Goal: Contribute content: Add original content to the website for others to see

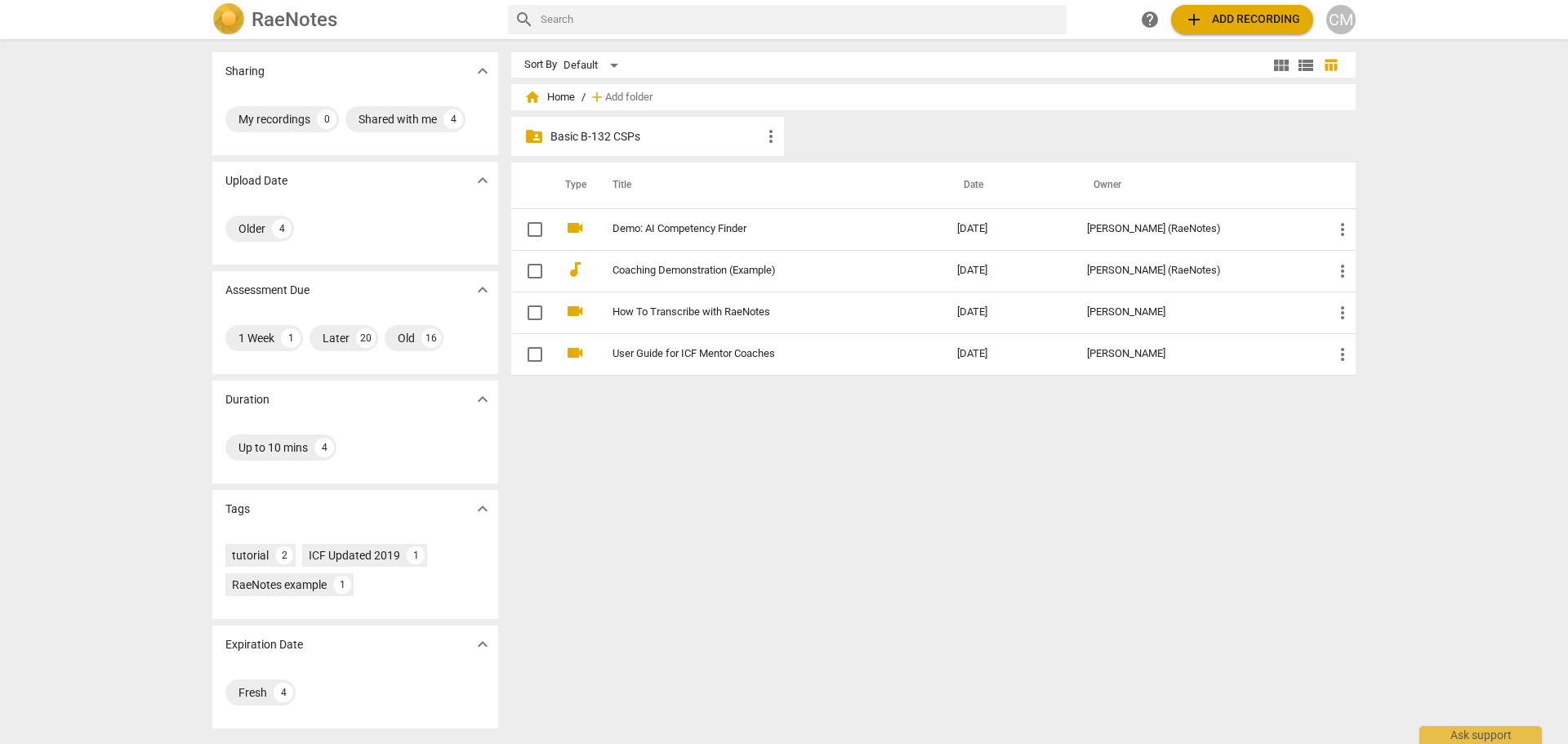
click at [545, 135] on div "folder_shared Basic B-132 CSPs more_vert" at bounding box center [648, 137] width 273 height 39
click at [533, 136] on span "folder_shared" at bounding box center [534, 137] width 20 height 20
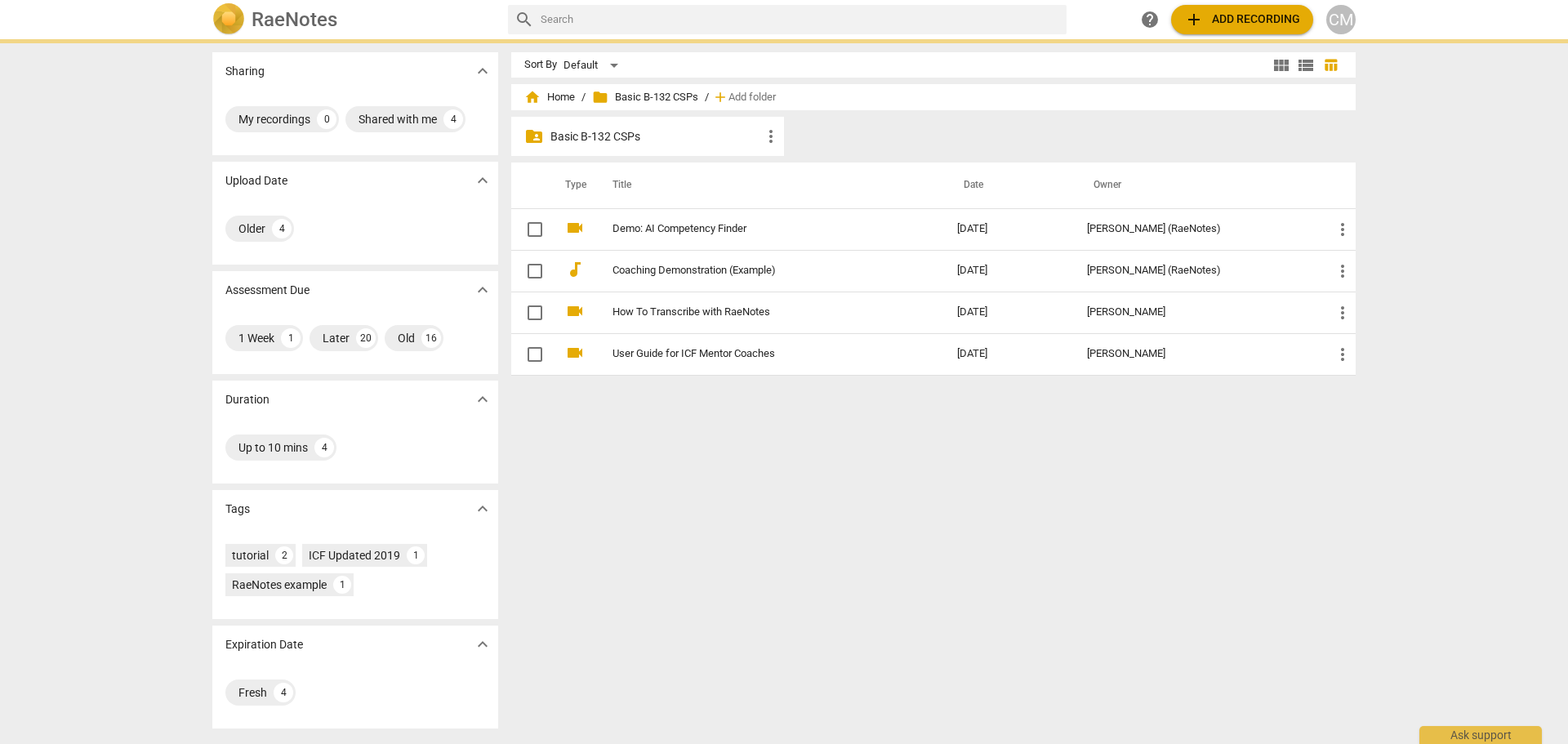
click at [533, 136] on span "folder_shared" at bounding box center [534, 137] width 20 height 20
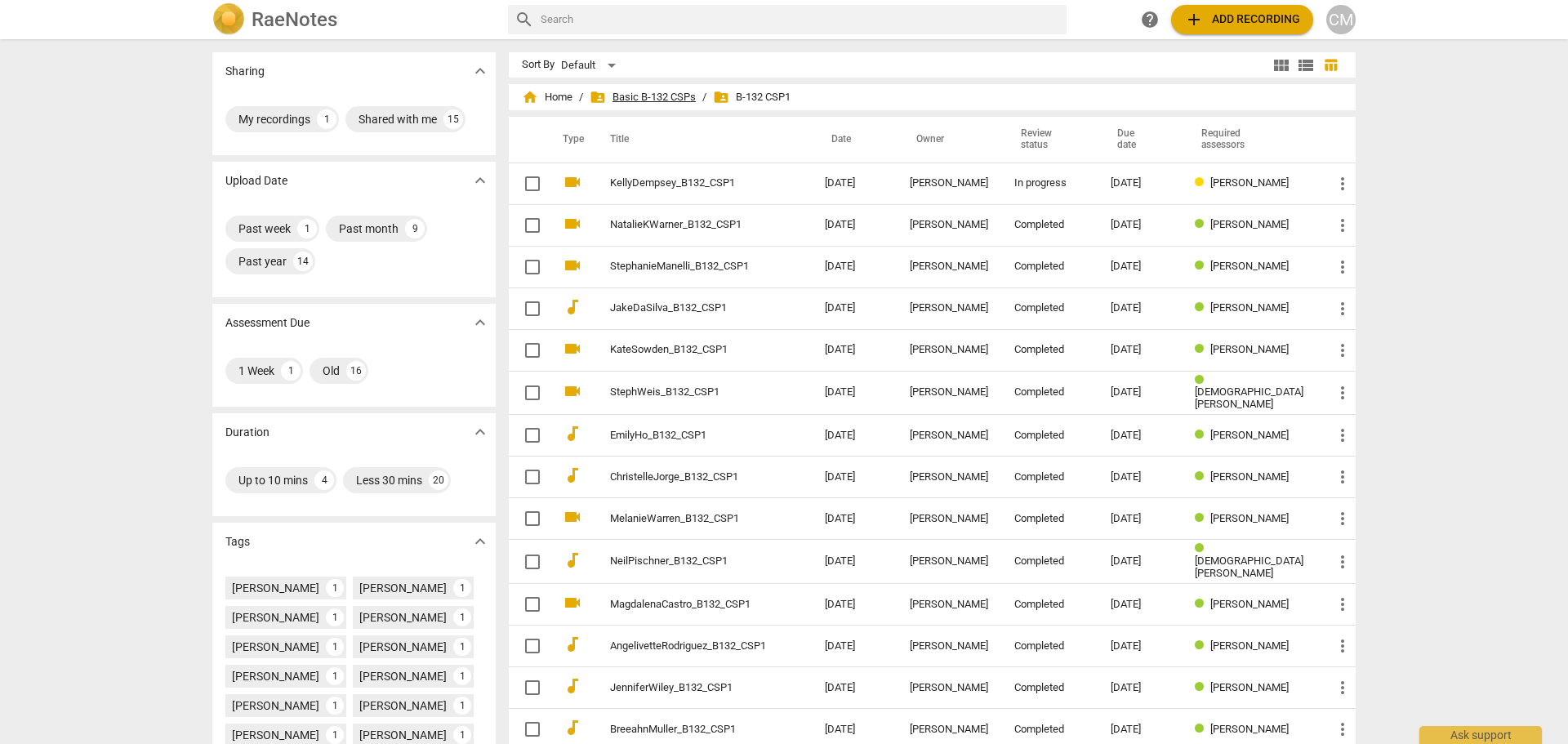
click at [645, 96] on span "folder_shared Basic B-132 CSPs" at bounding box center [643, 97] width 106 height 16
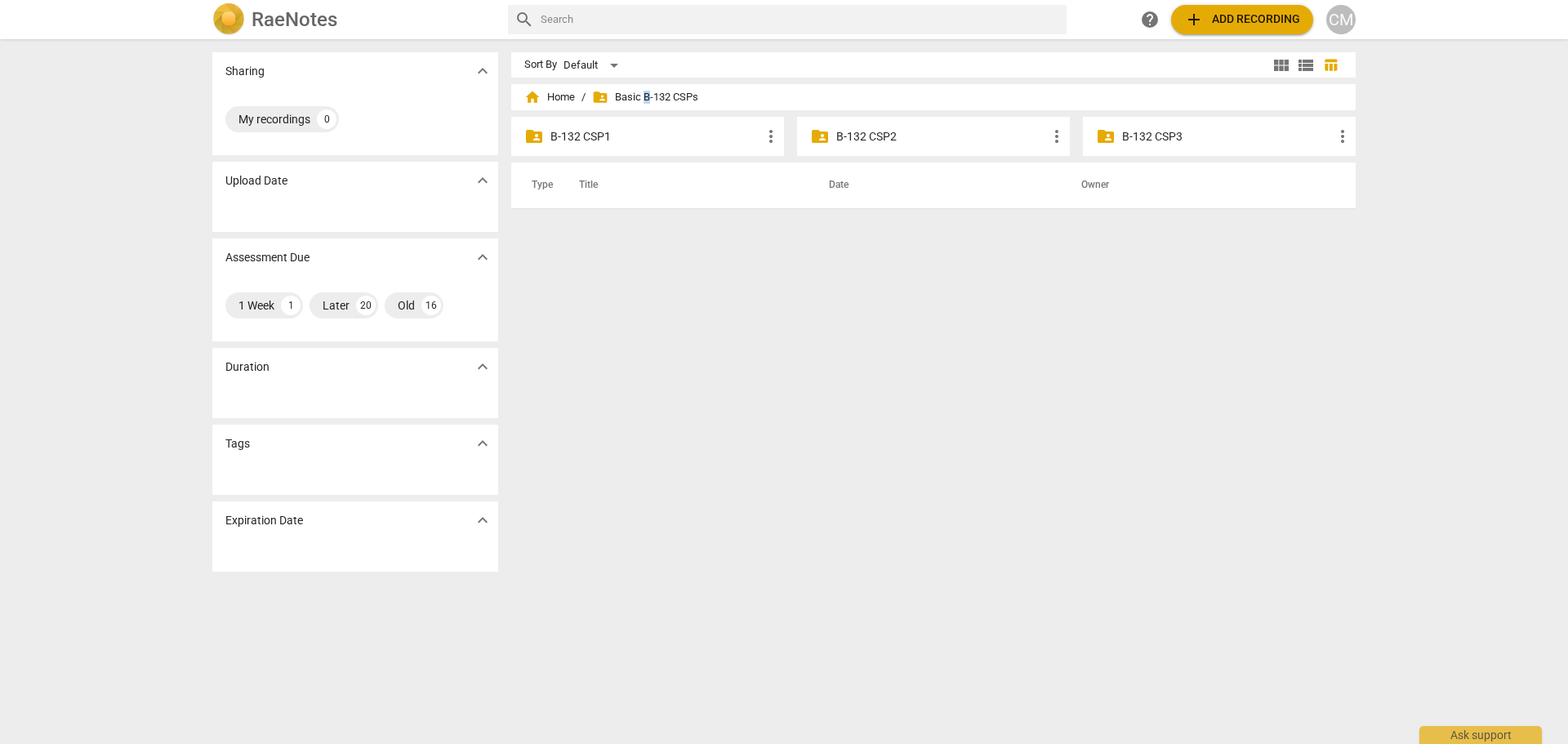
click at [905, 137] on p "B-132 CSP2" at bounding box center [941, 137] width 211 height 17
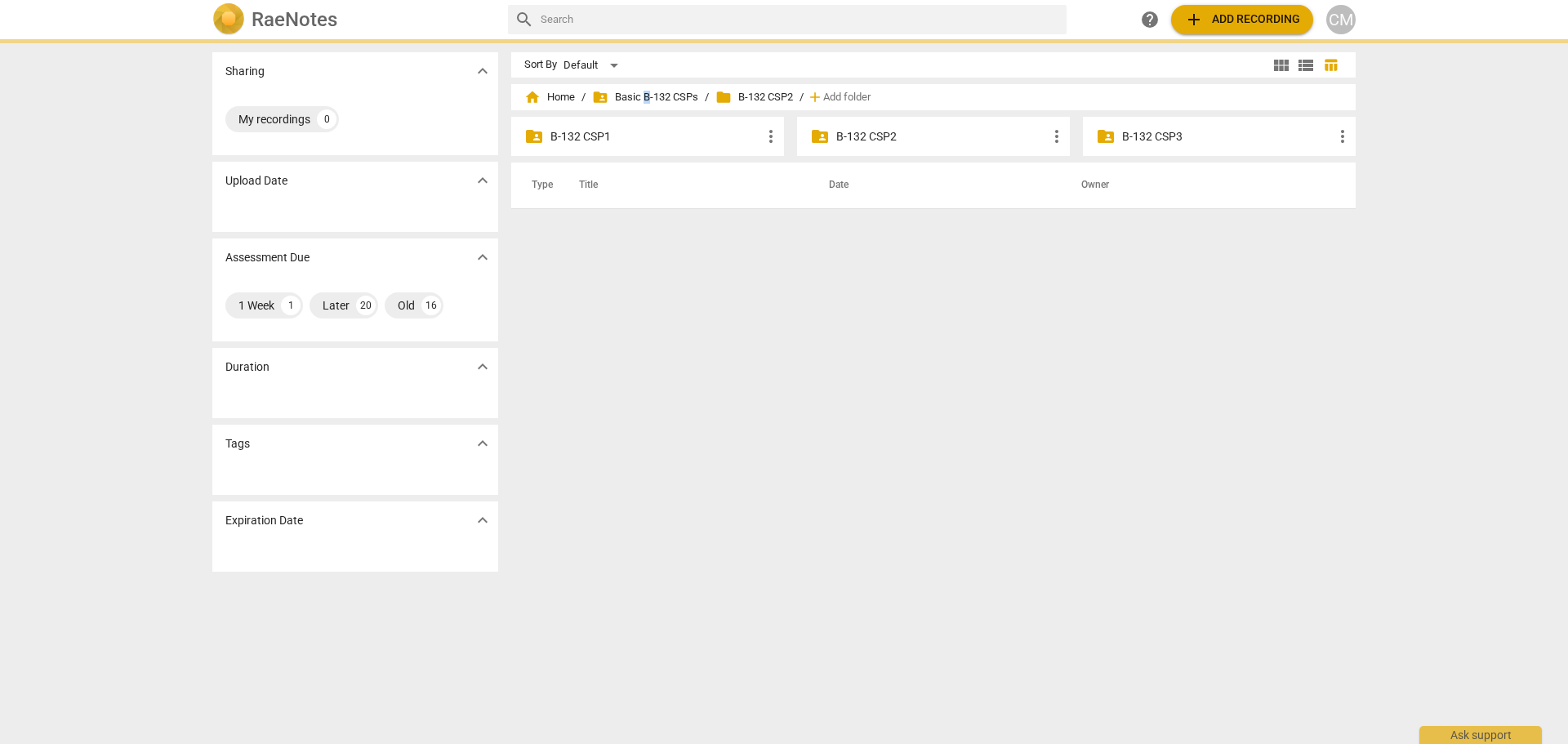
click at [905, 137] on p "B-132 CSP2" at bounding box center [941, 137] width 211 height 17
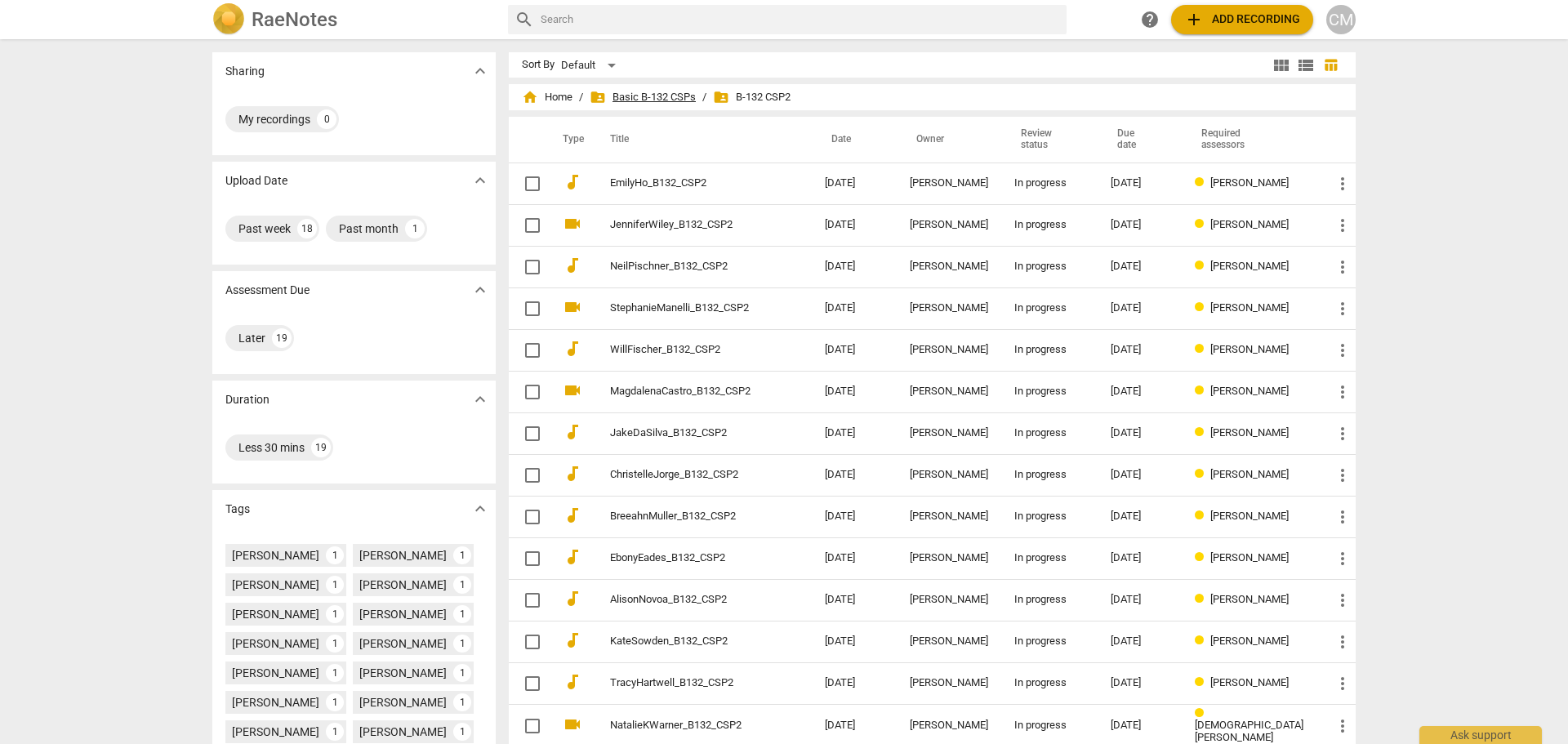
click at [627, 99] on span "folder_shared Basic B-132 CSPs" at bounding box center [643, 97] width 106 height 16
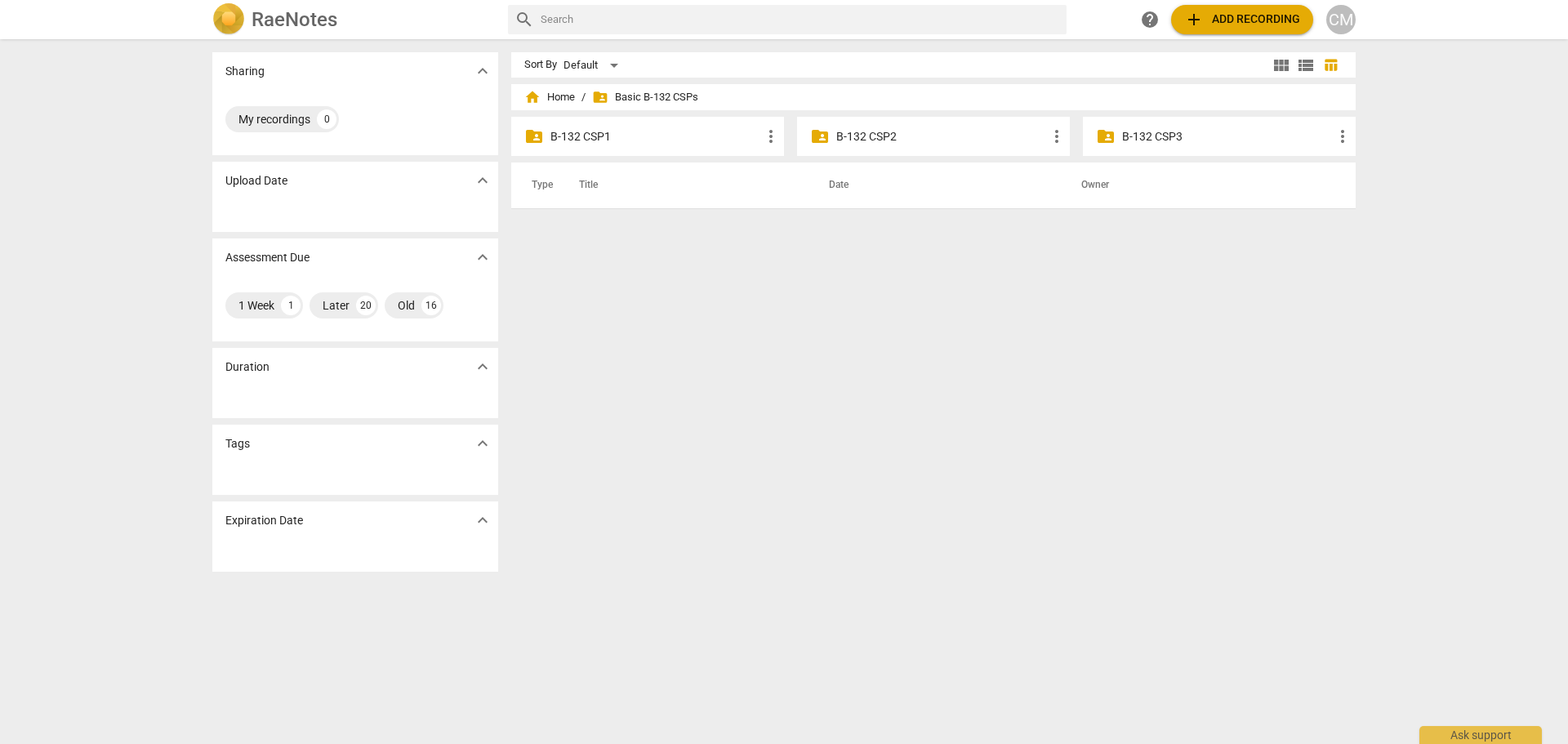
click at [594, 134] on p "B-132 CSP1" at bounding box center [656, 137] width 211 height 17
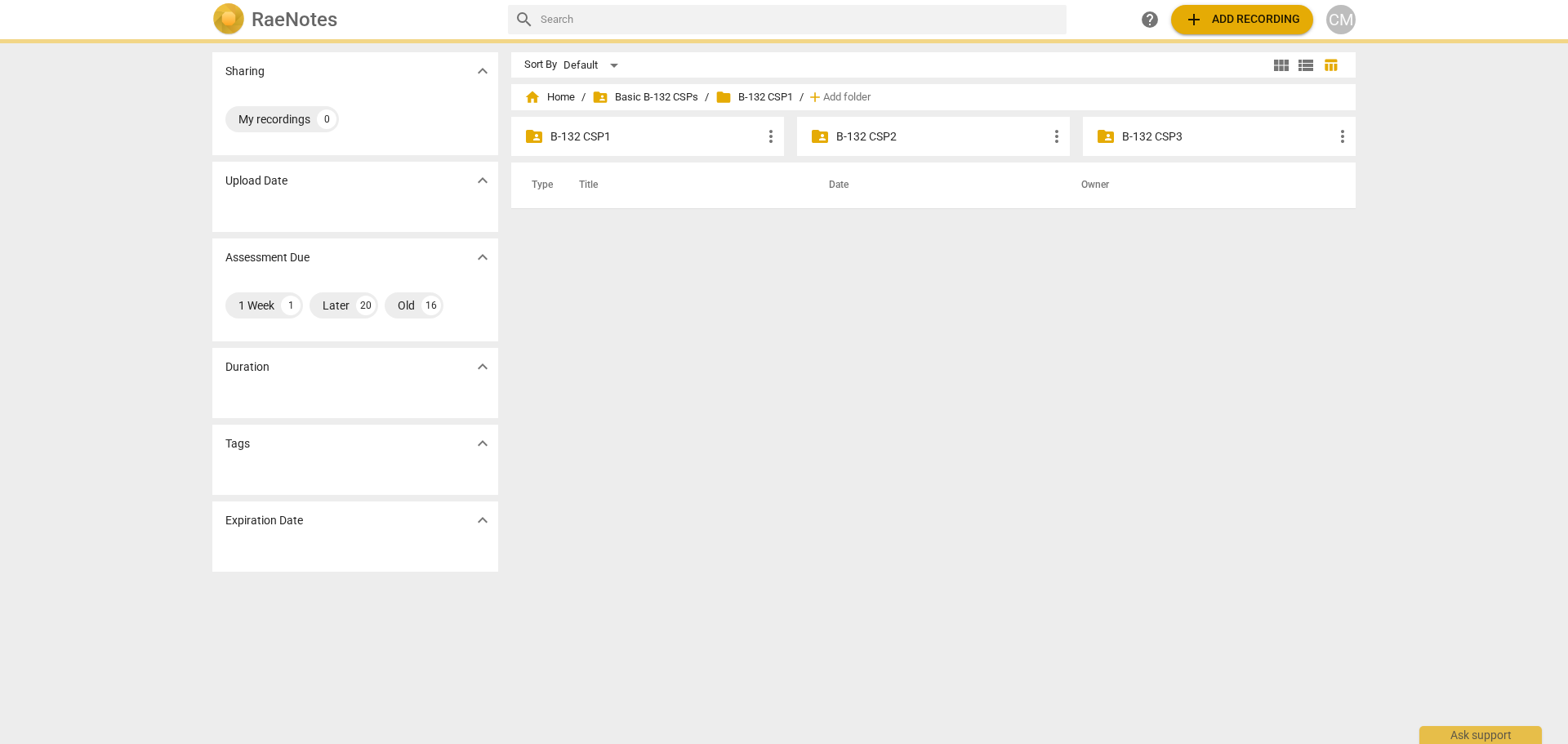
click at [595, 135] on p "B-132 CSP1" at bounding box center [656, 137] width 211 height 17
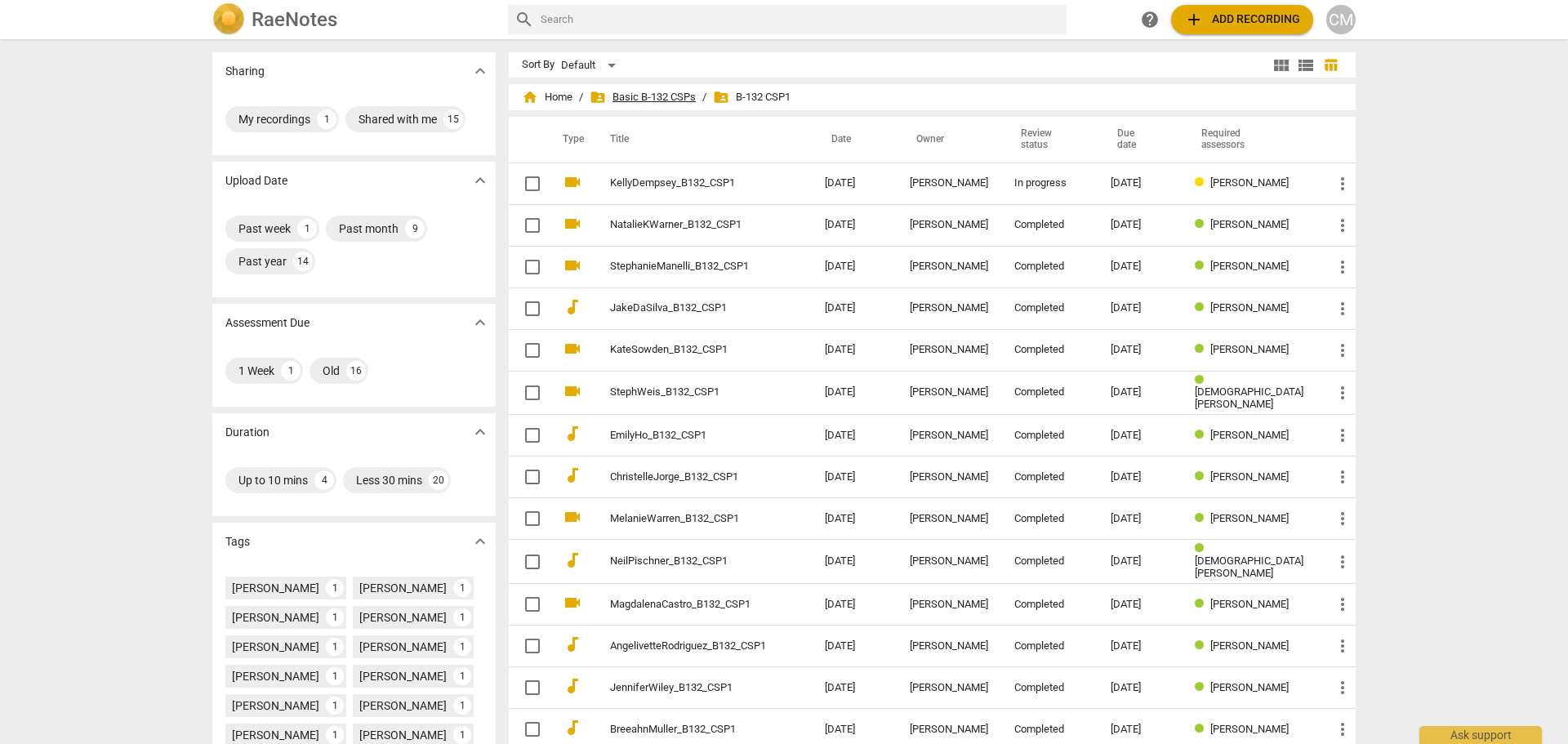
click at [658, 91] on span "folder_shared Basic B-132 CSPs" at bounding box center [643, 97] width 106 height 16
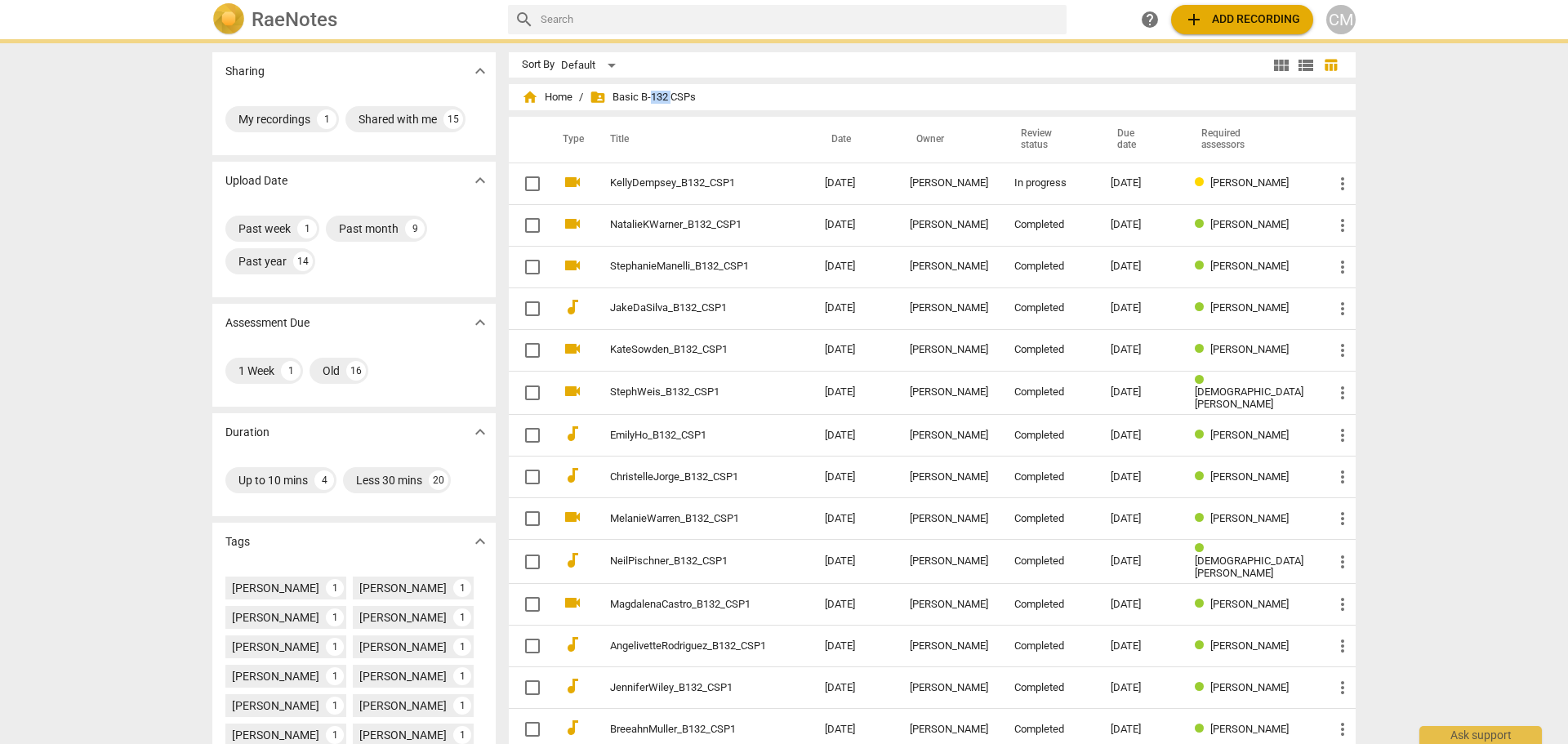
click at [658, 91] on span "folder_shared Basic B-132 CSPs" at bounding box center [643, 97] width 106 height 16
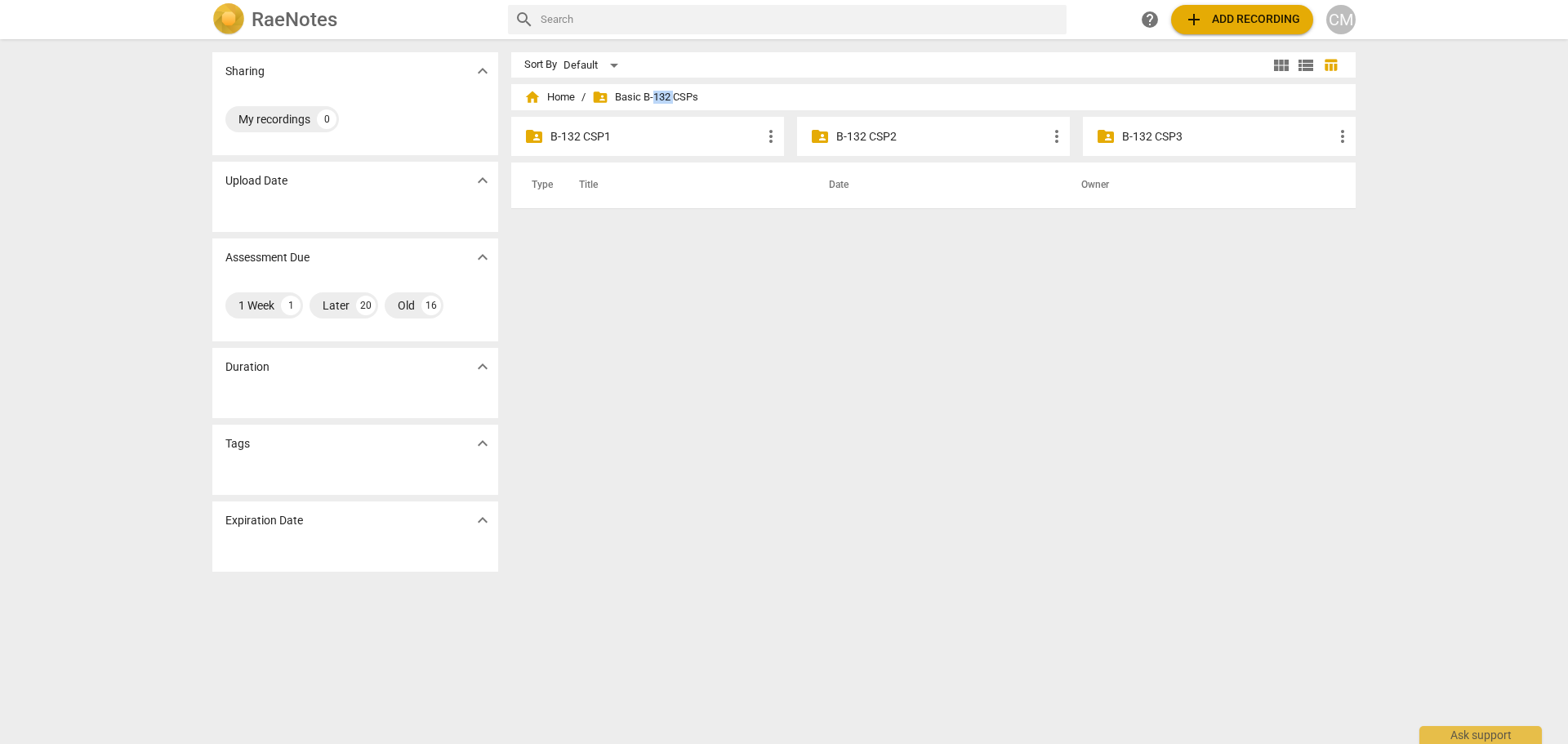
click at [884, 137] on p "B-132 CSP2" at bounding box center [941, 137] width 211 height 17
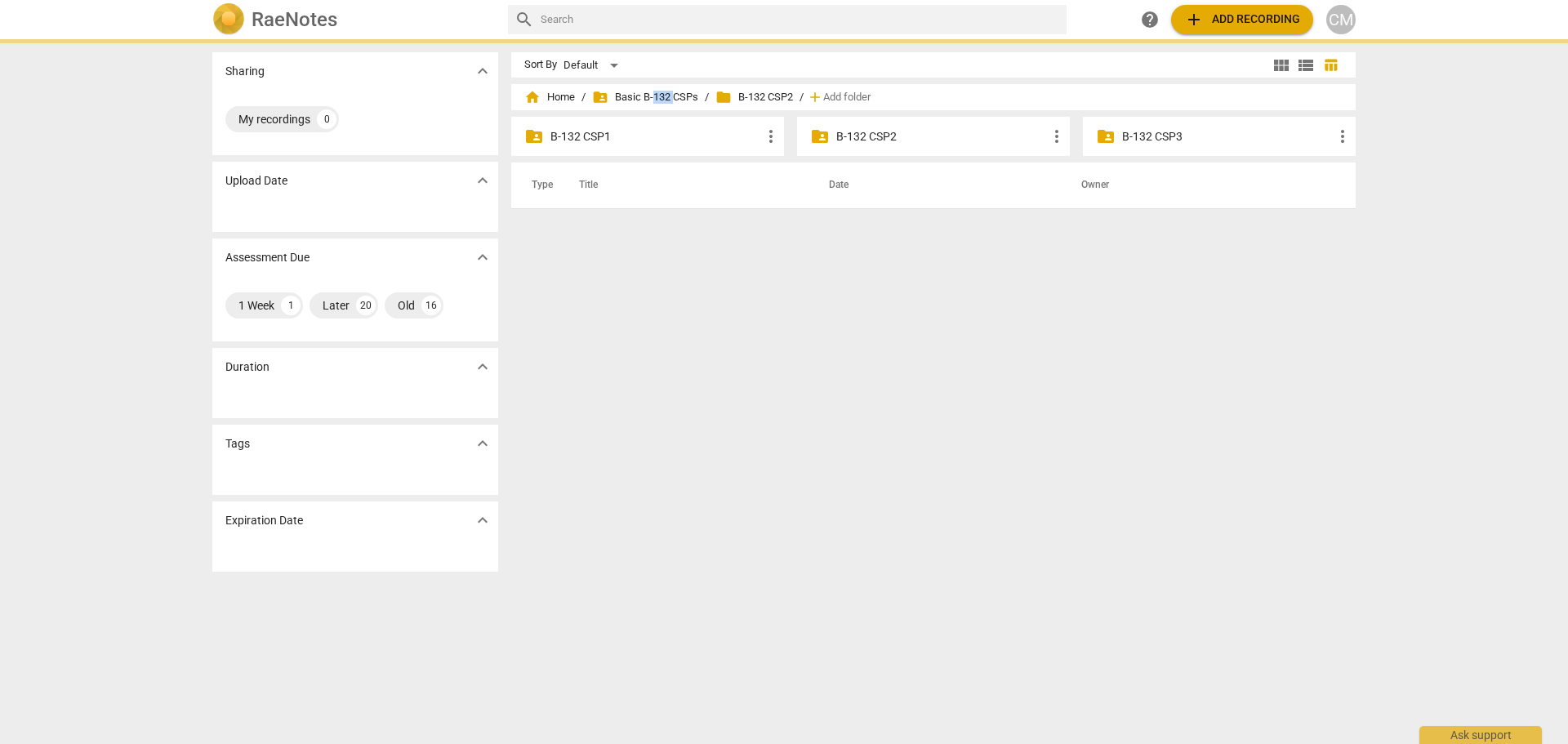
click at [884, 137] on p "B-132 CSP2" at bounding box center [941, 137] width 211 height 17
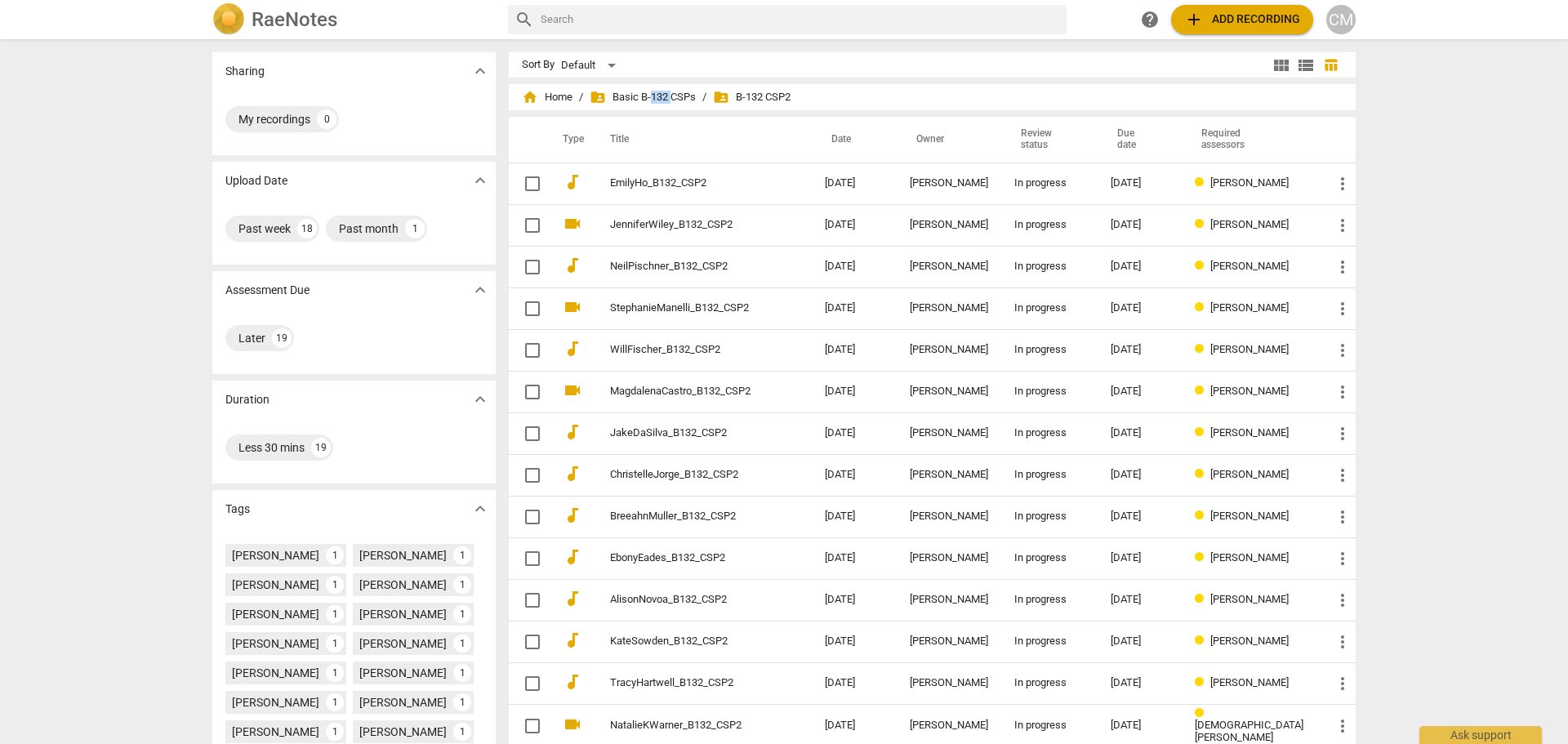
click at [1187, 17] on span "add" at bounding box center [1194, 20] width 20 height 20
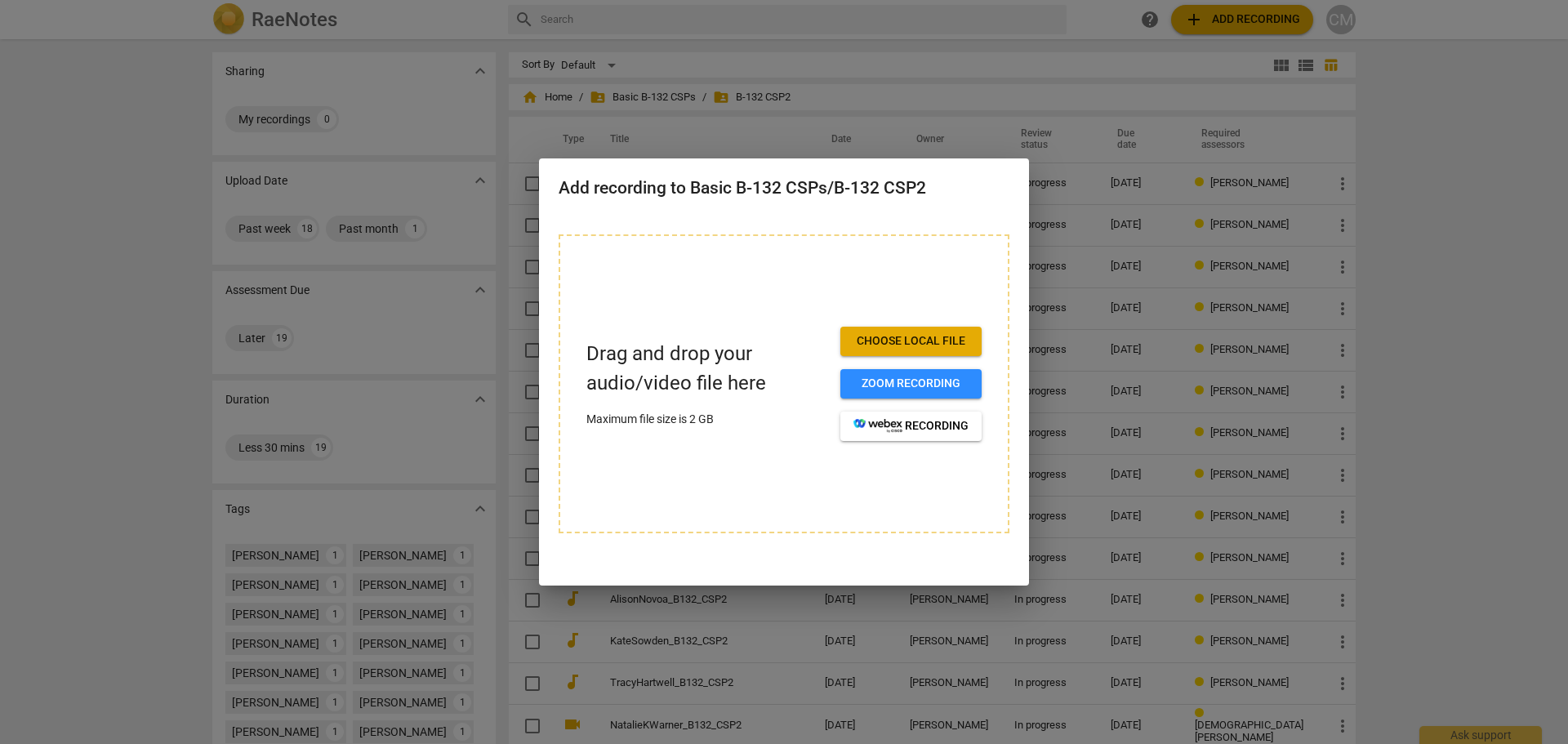
click at [1536, 149] on div at bounding box center [784, 372] width 1568 height 744
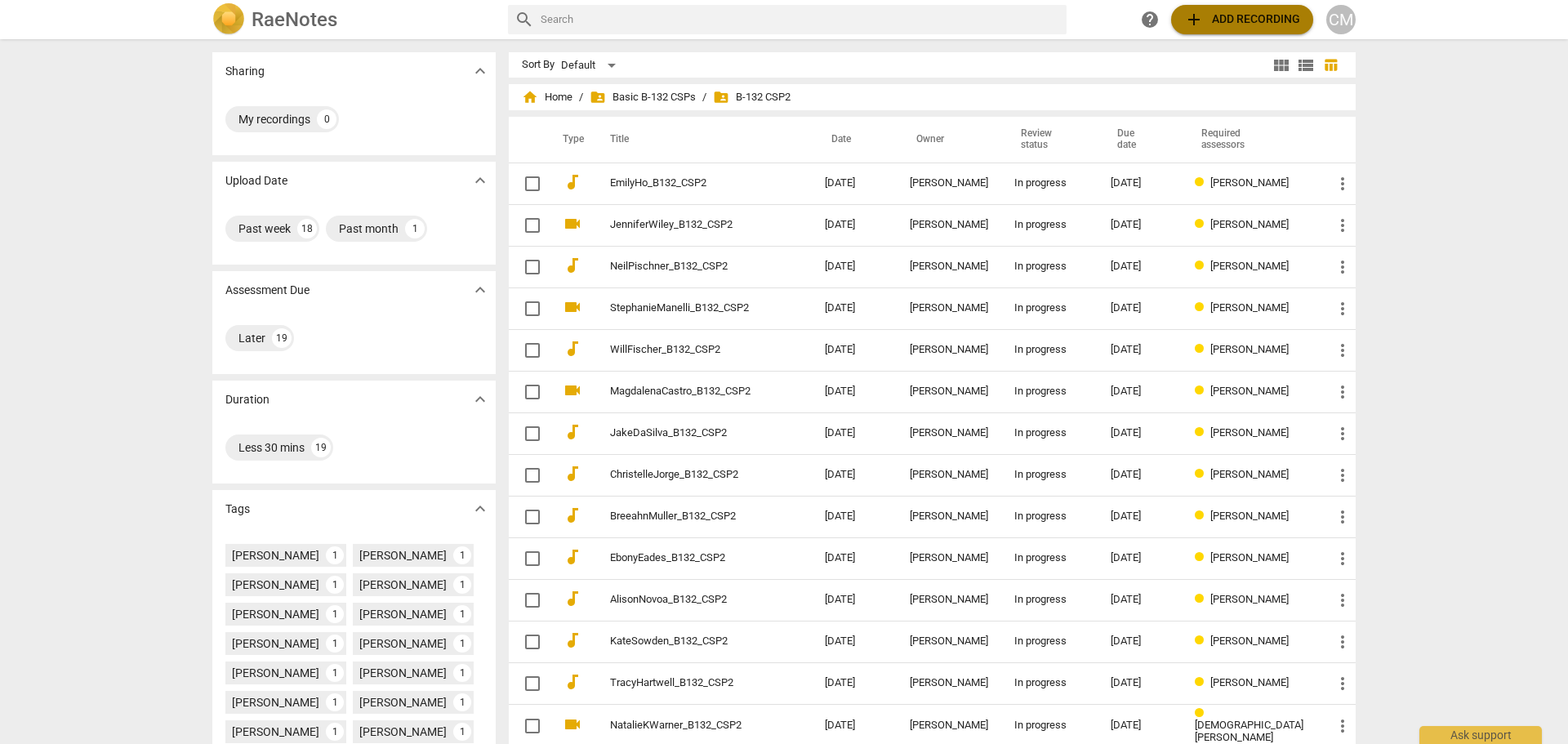
click at [1196, 18] on span "add" at bounding box center [1194, 20] width 20 height 20
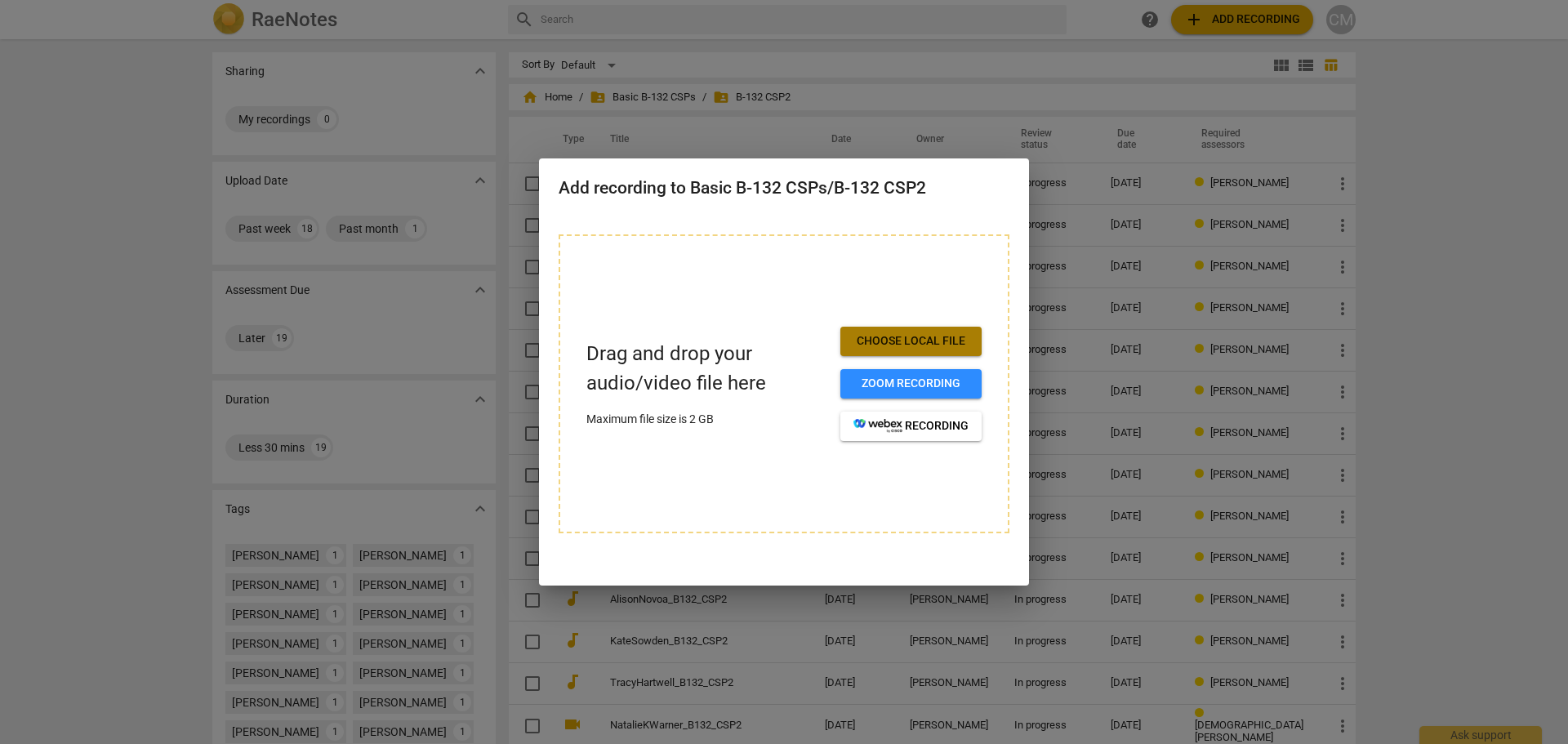
click at [881, 348] on span "Choose local file" at bounding box center [910, 342] width 115 height 16
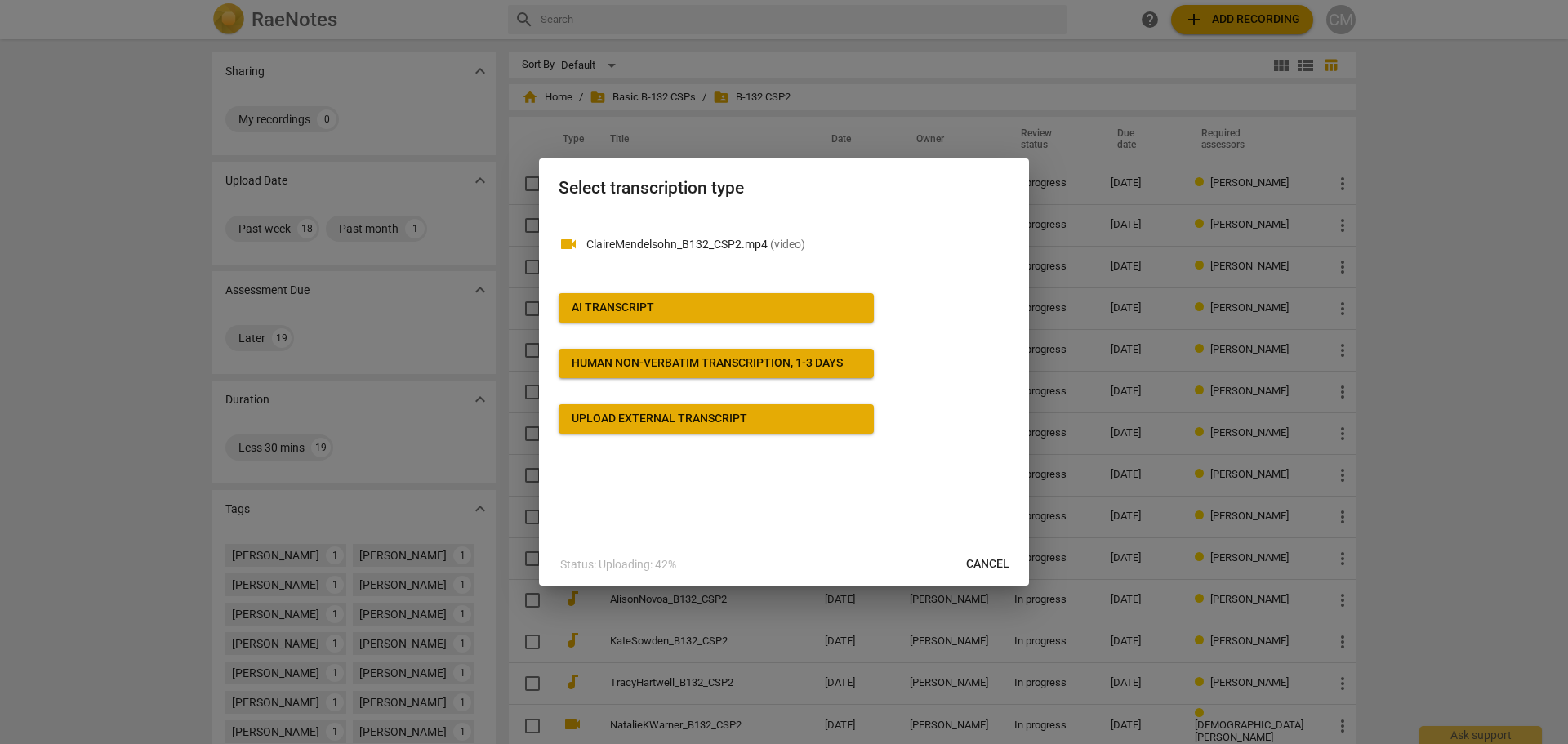
click at [654, 311] on span "AI Transcript" at bounding box center [717, 308] width 289 height 16
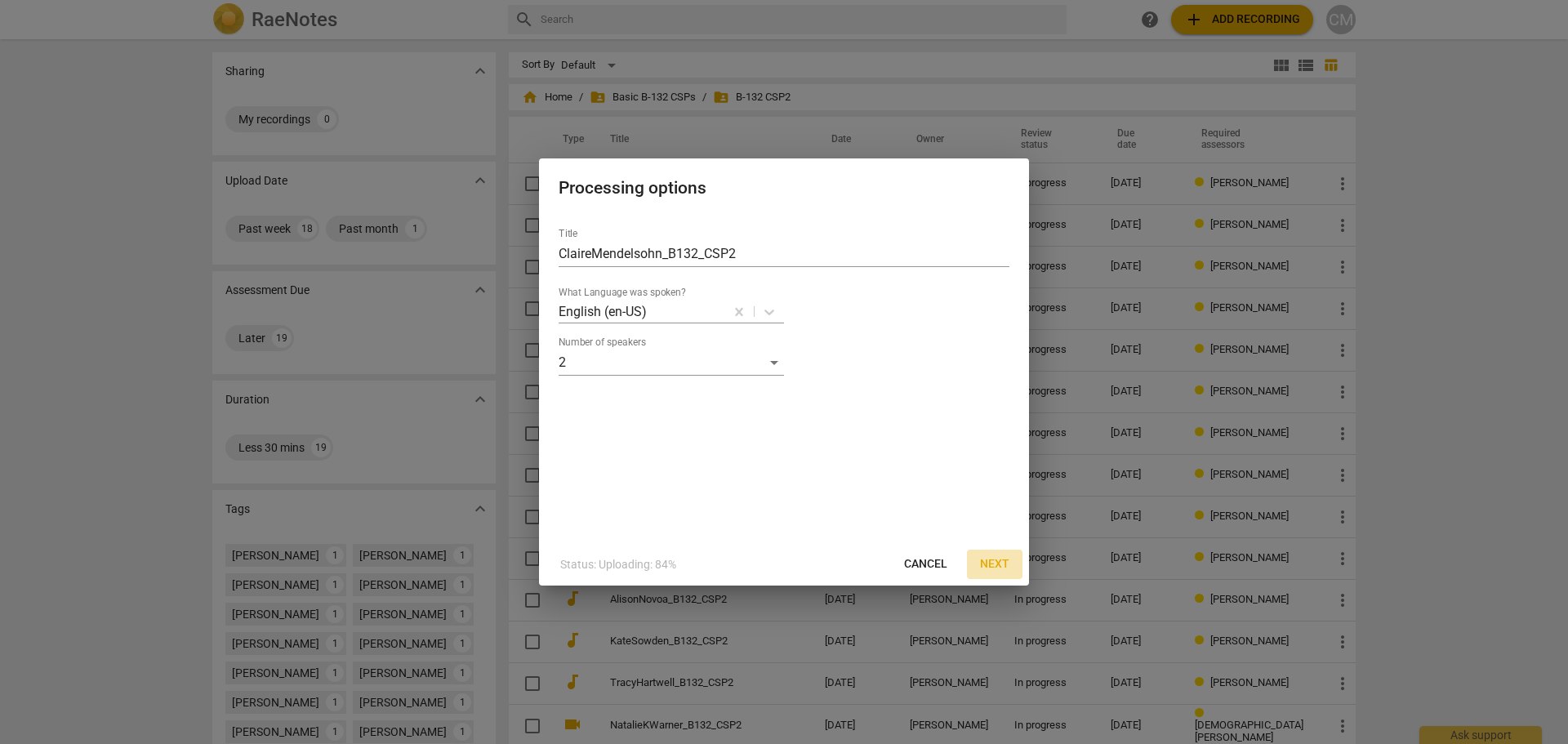
click at [999, 562] on span "Next" at bounding box center [994, 565] width 29 height 16
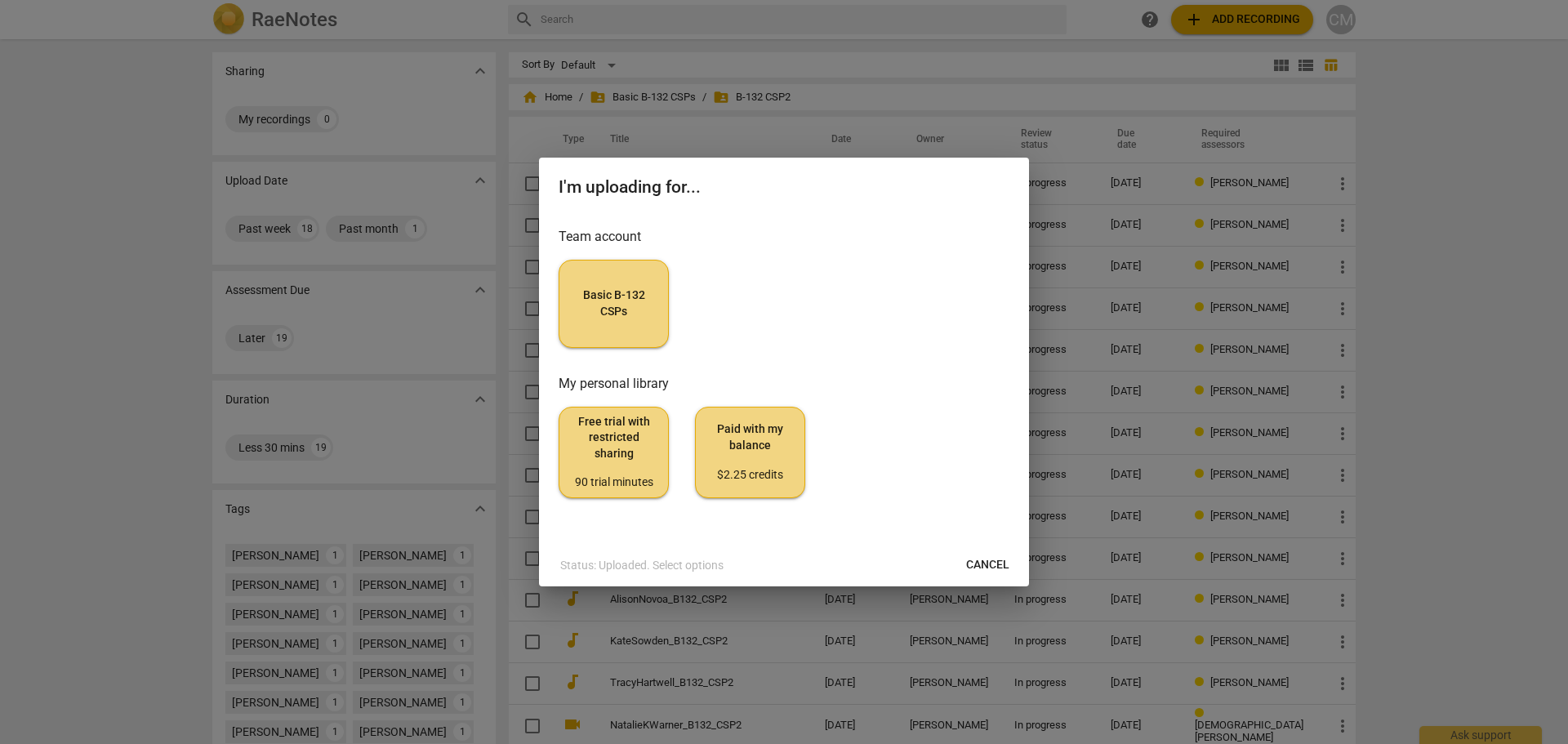
click at [641, 309] on span "Basic B-132 CSPs" at bounding box center [614, 303] width 83 height 32
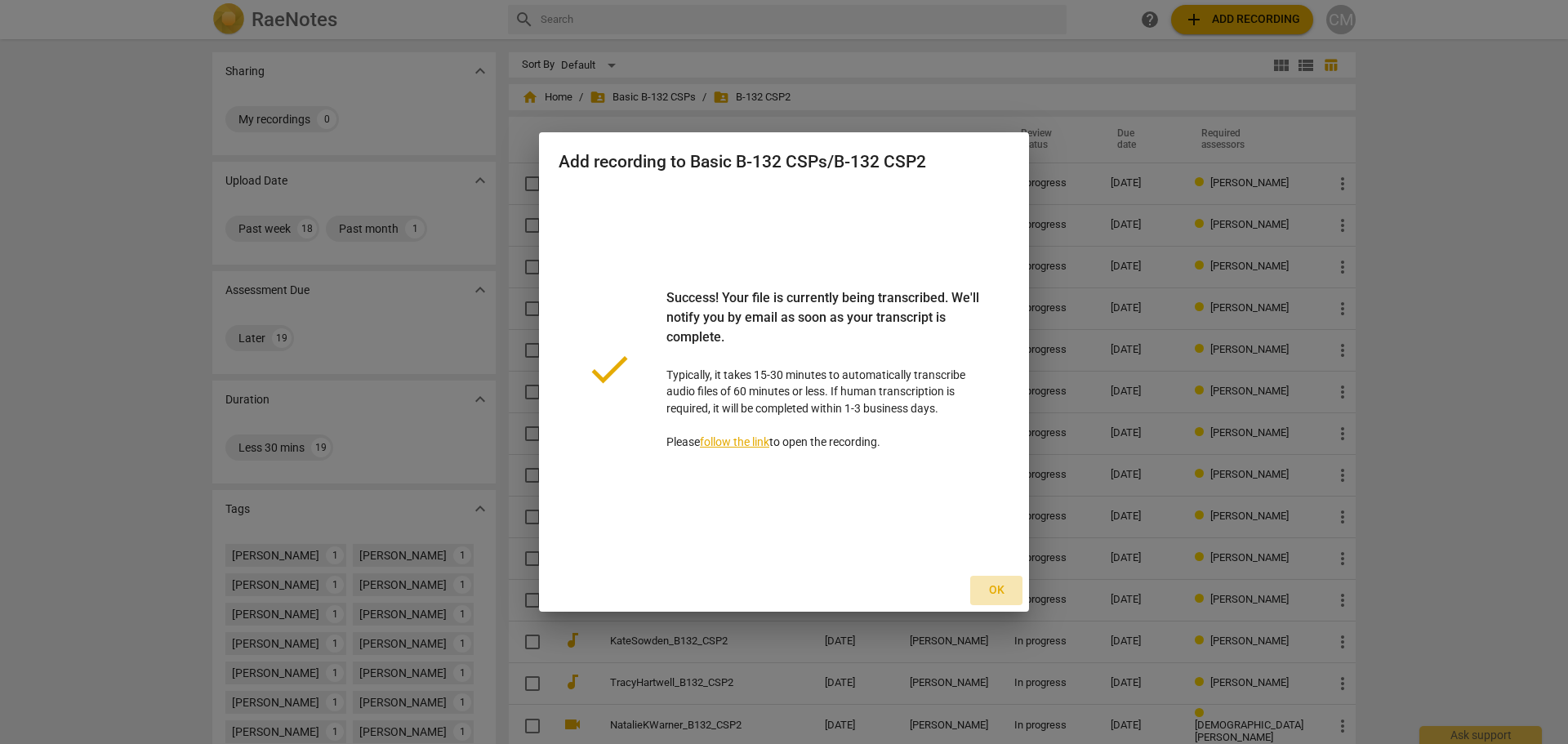
click at [997, 589] on span "Ok" at bounding box center [996, 591] width 26 height 16
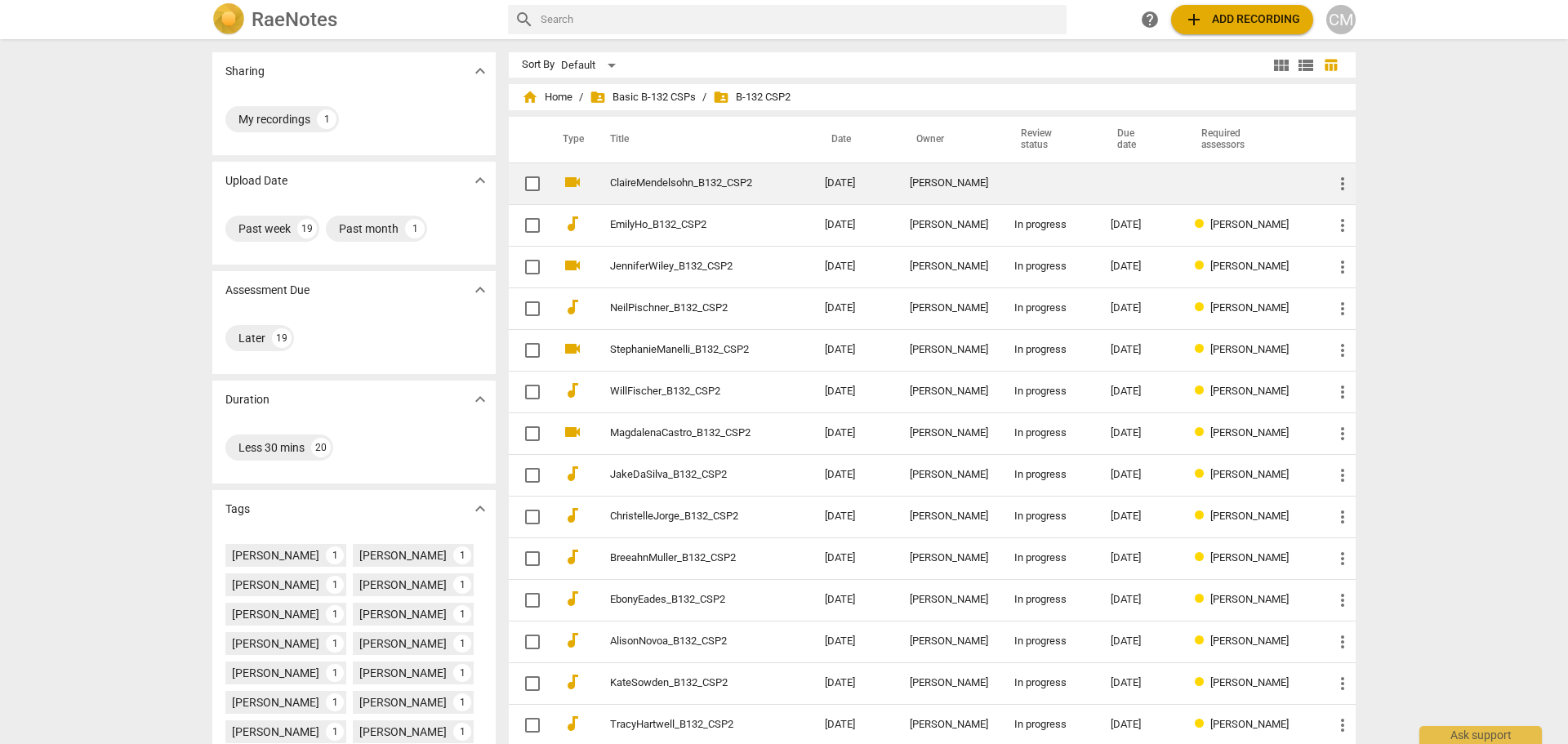
click at [1340, 186] on span "more_vert" at bounding box center [1342, 184] width 20 height 20
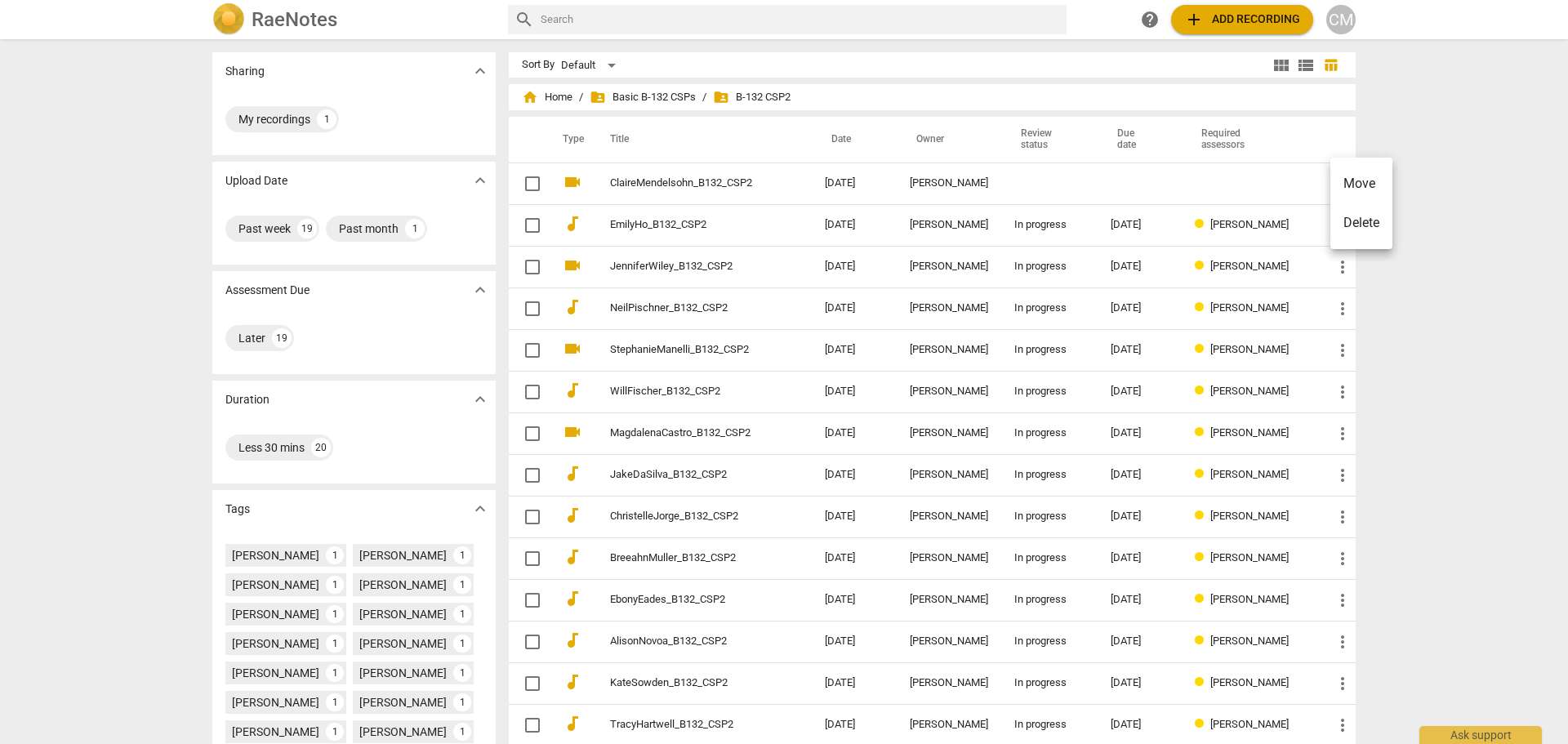
click at [1238, 189] on div at bounding box center [784, 372] width 1568 height 744
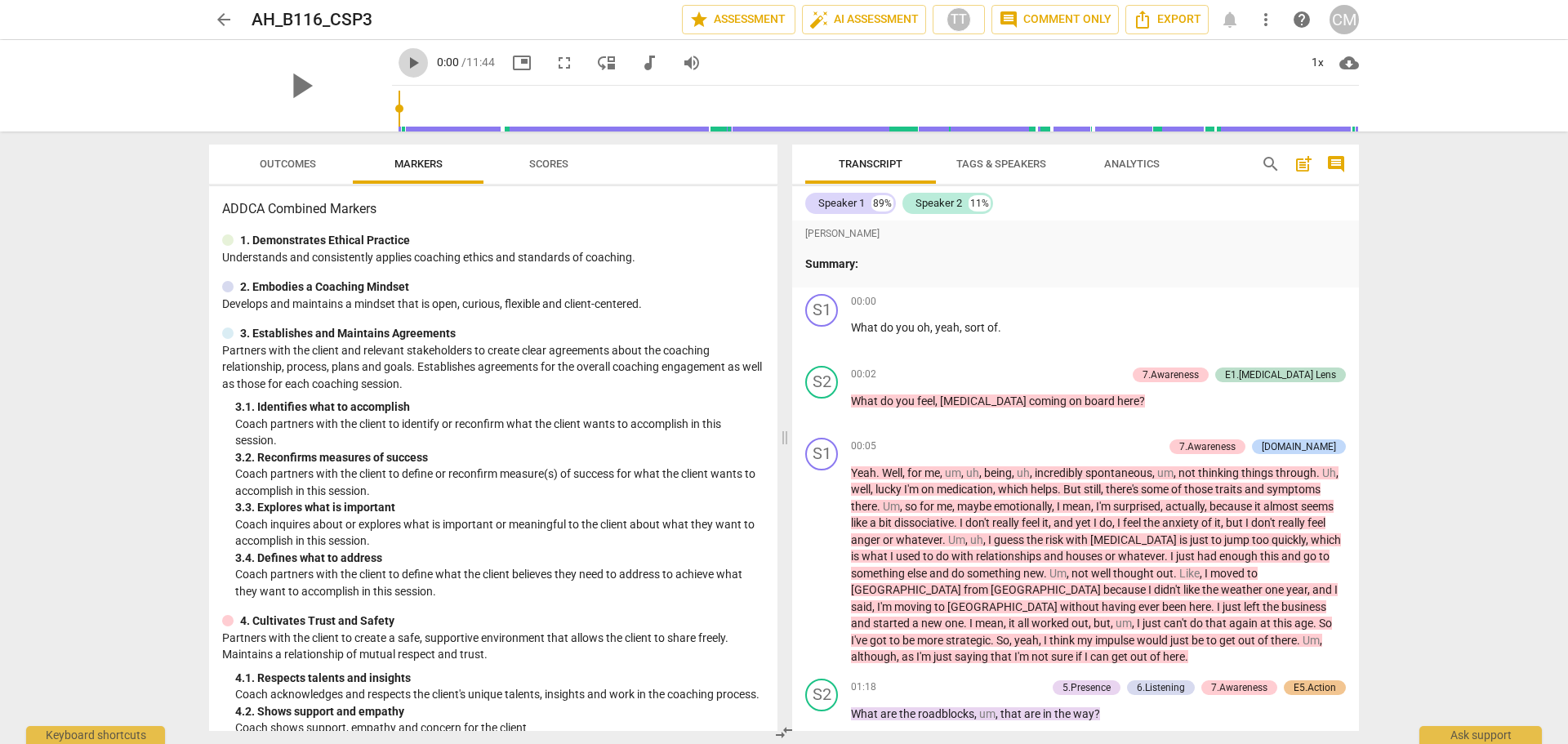
click at [404, 61] on span "play_arrow" at bounding box center [413, 63] width 20 height 20
click at [404, 60] on span "pause" at bounding box center [413, 63] width 20 height 20
click at [404, 64] on span "play_arrow" at bounding box center [413, 63] width 20 height 20
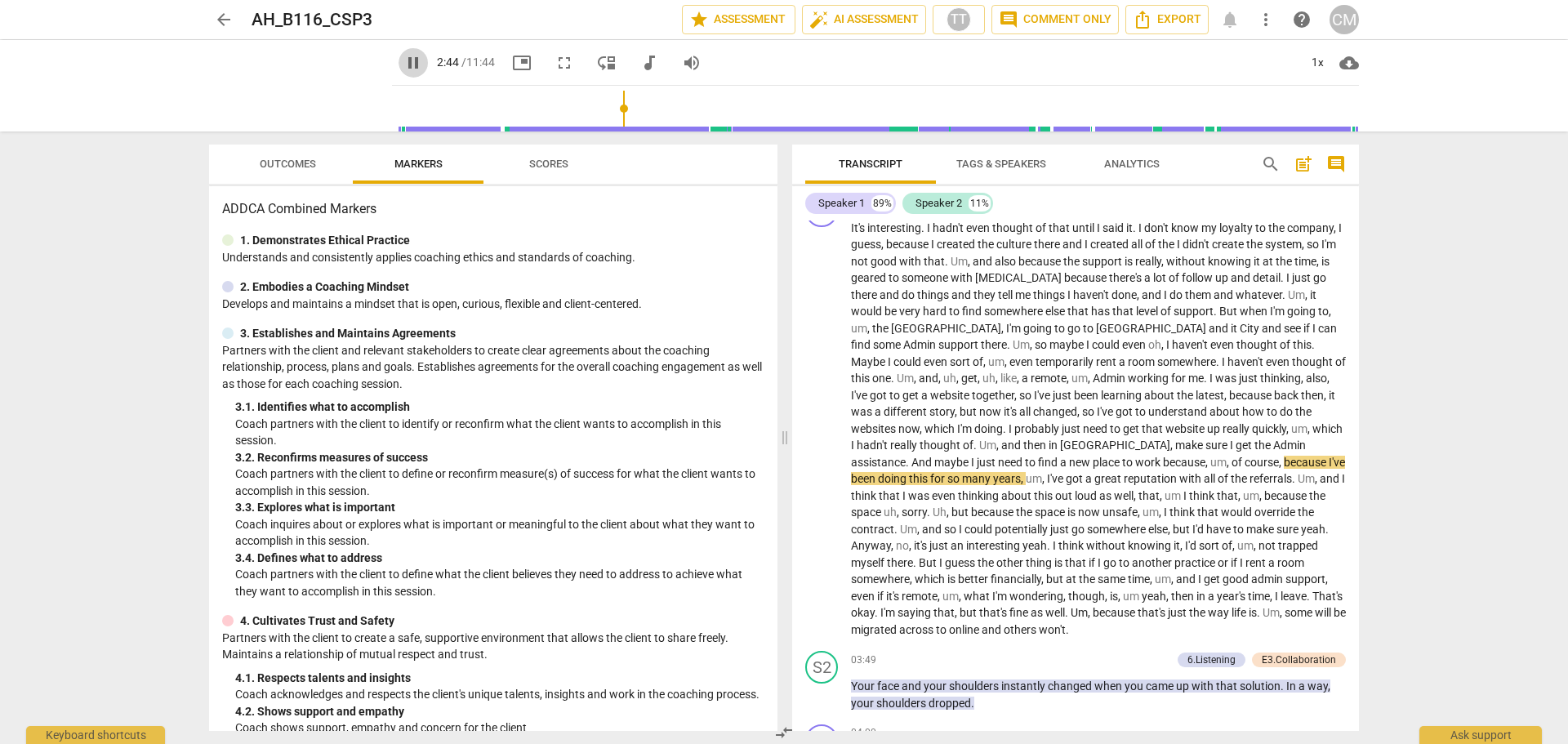
click at [404, 65] on span "pause" at bounding box center [413, 63] width 20 height 20
click at [404, 64] on span "play_arrow" at bounding box center [413, 63] width 20 height 20
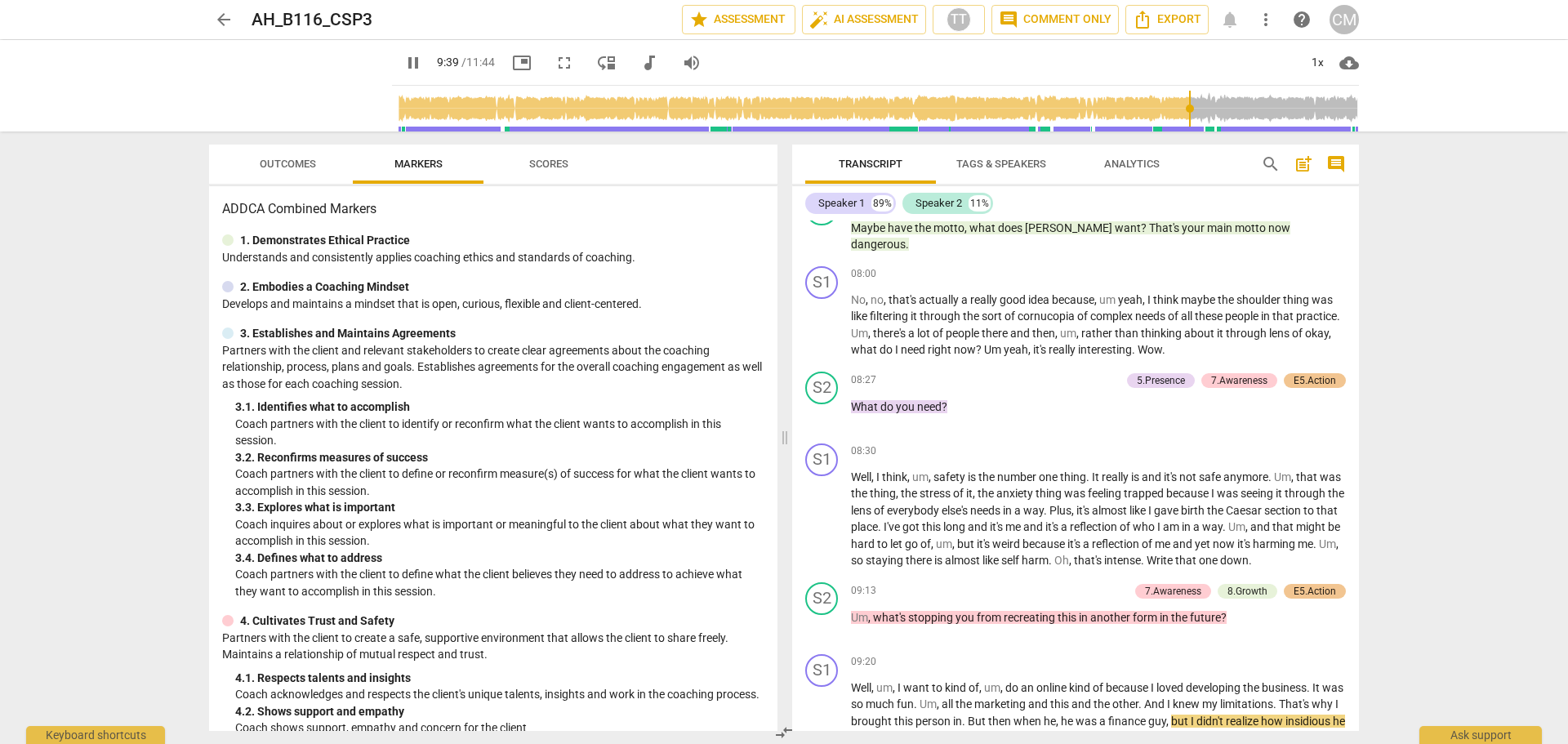
scroll to position [2812, 0]
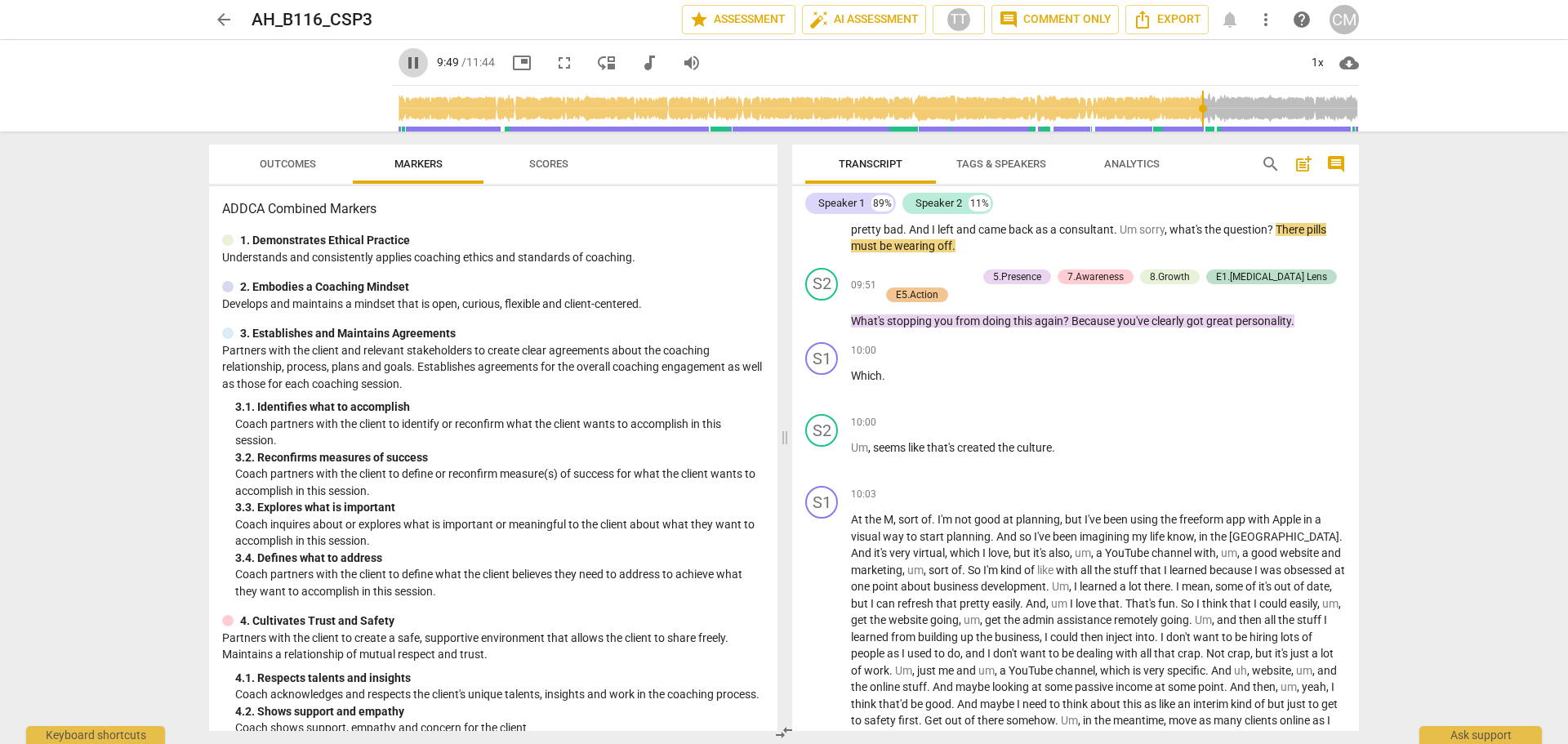
click at [404, 61] on span "pause" at bounding box center [413, 63] width 20 height 20
click at [404, 61] on span "play_arrow" at bounding box center [413, 63] width 20 height 20
click at [404, 65] on span "pause" at bounding box center [413, 63] width 20 height 20
click at [404, 64] on span "play_arrow" at bounding box center [413, 63] width 20 height 20
click at [1198, 116] on input "range" at bounding box center [878, 109] width 960 height 52
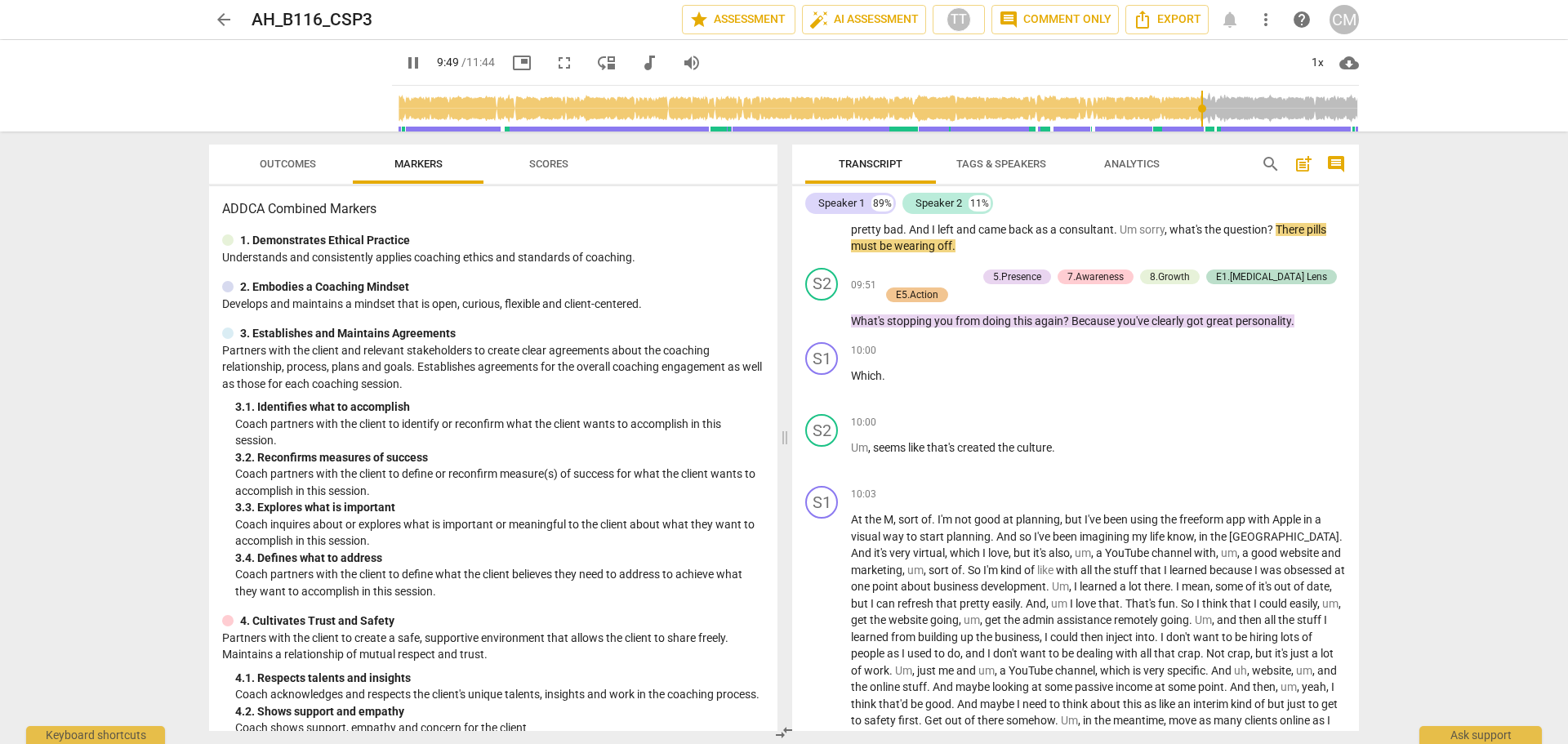
click at [1198, 116] on input "range" at bounding box center [878, 109] width 960 height 52
click at [404, 59] on span "play_arrow" at bounding box center [413, 63] width 20 height 20
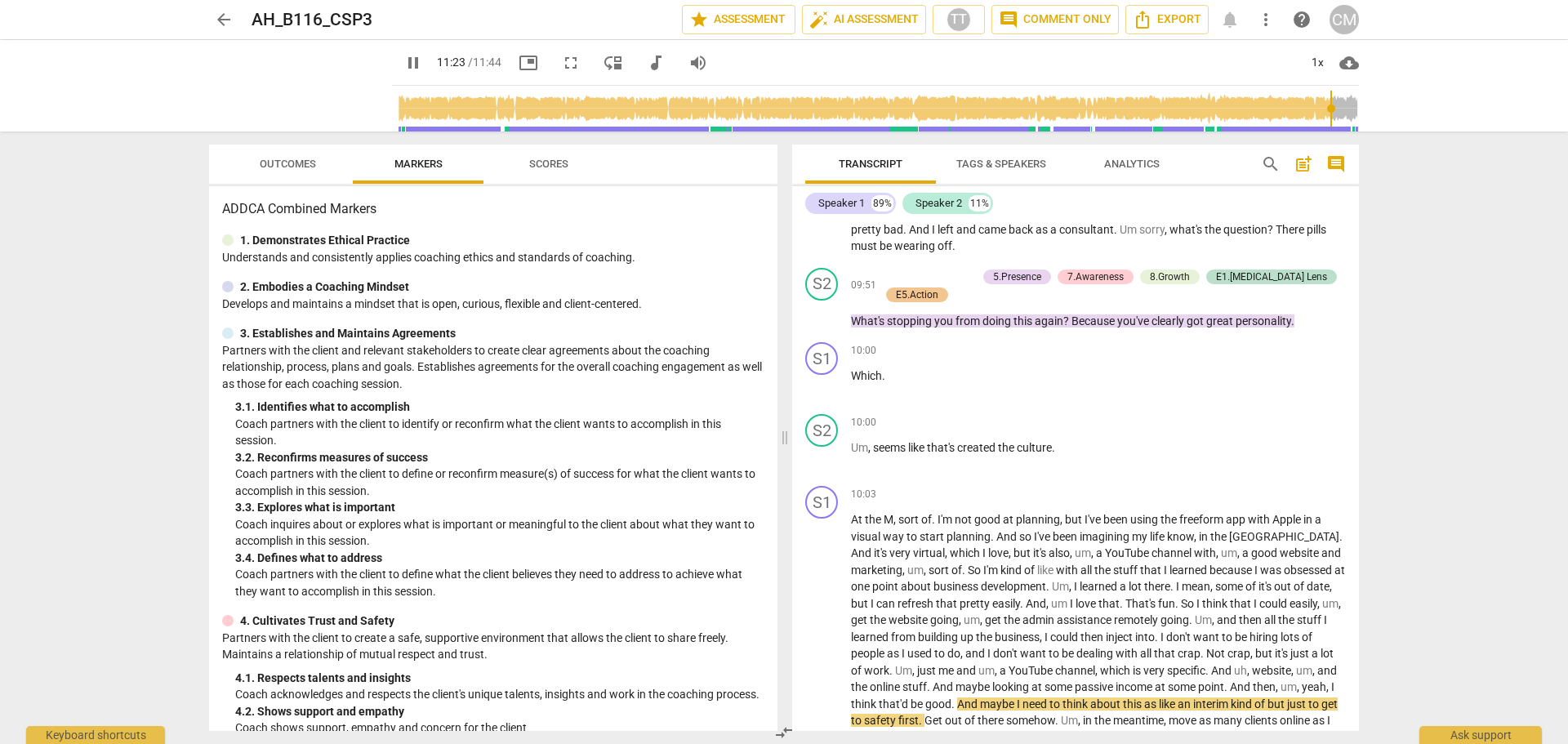
type input "684"
click at [404, 65] on span "play_arrow" at bounding box center [413, 63] width 20 height 20
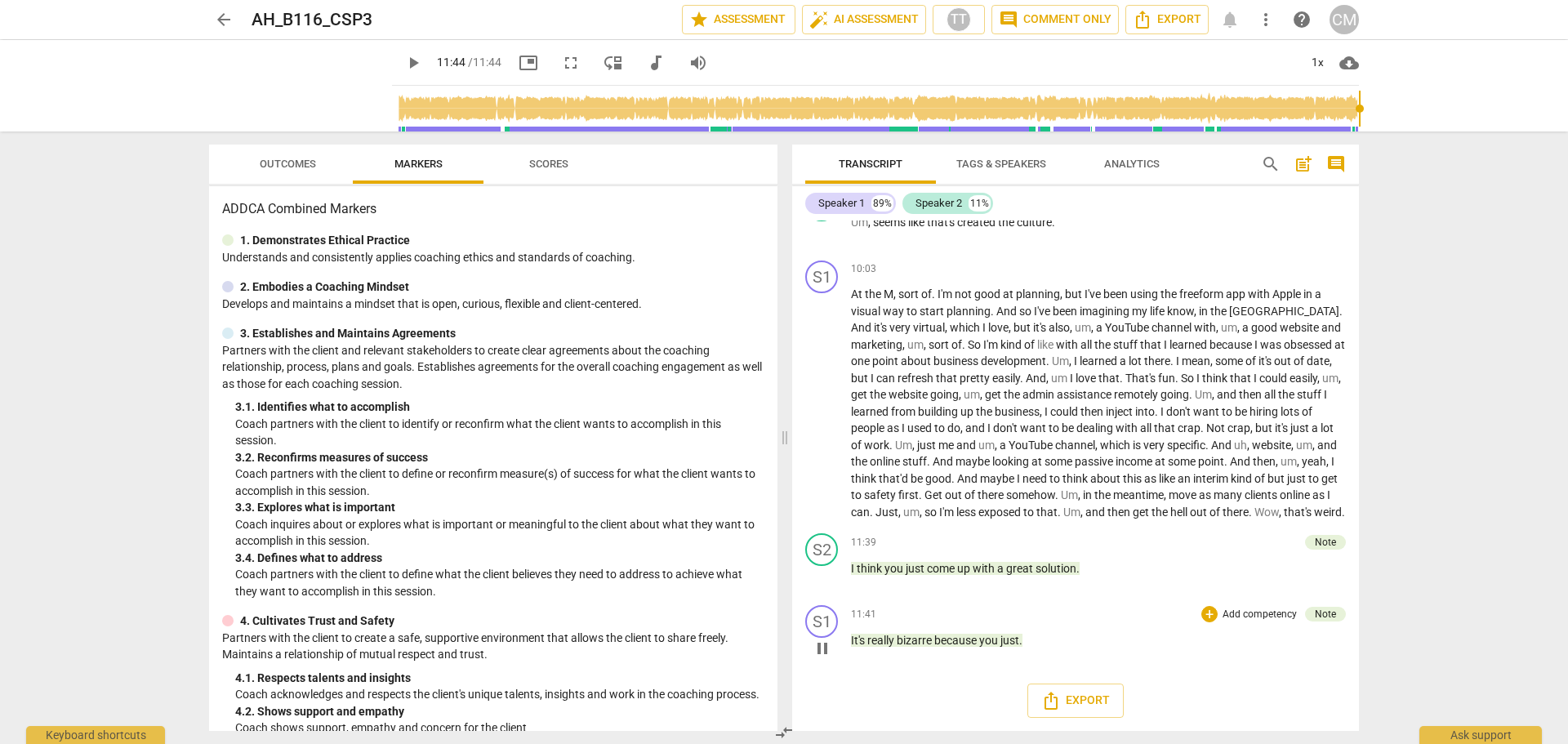
type input "704"
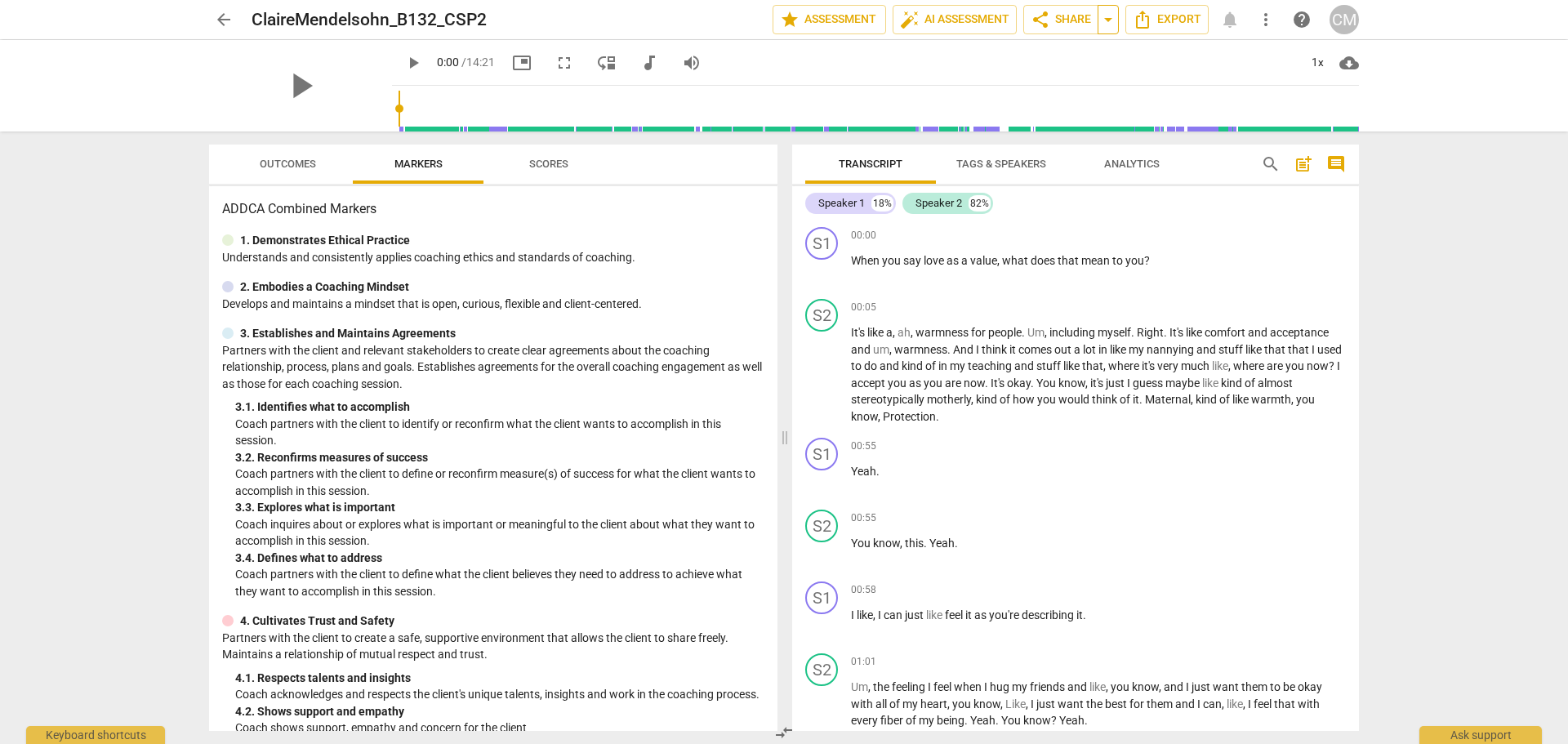
click at [1109, 20] on span "arrow_drop_down" at bounding box center [1108, 20] width 20 height 20
click at [1025, 162] on span "Tags & Speakers" at bounding box center [1001, 164] width 90 height 12
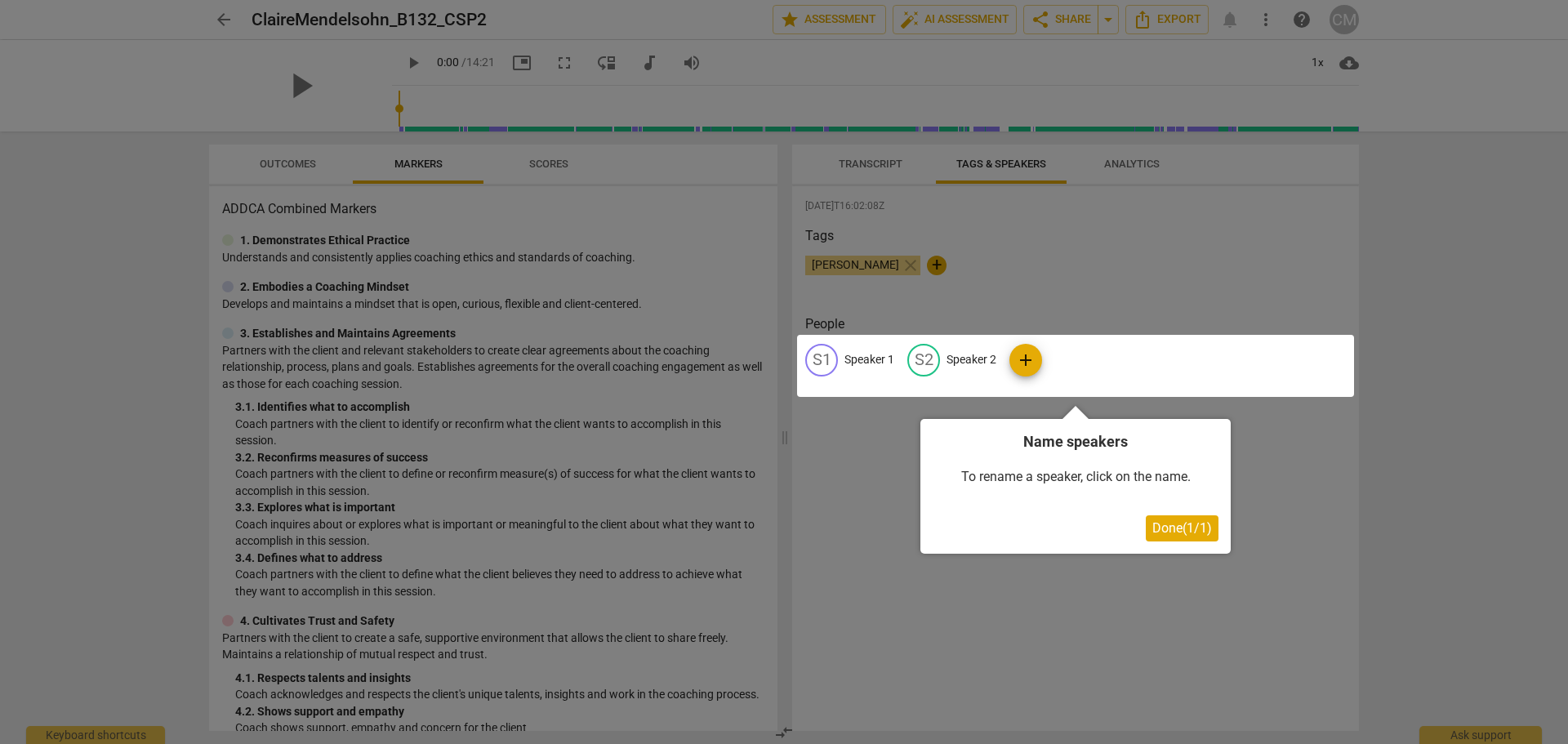
click at [873, 160] on div at bounding box center [784, 372] width 1568 height 744
click at [1482, 162] on div at bounding box center [784, 372] width 1568 height 744
click at [1164, 531] on span "Done ( 1 / 1 )" at bounding box center [1182, 528] width 60 height 16
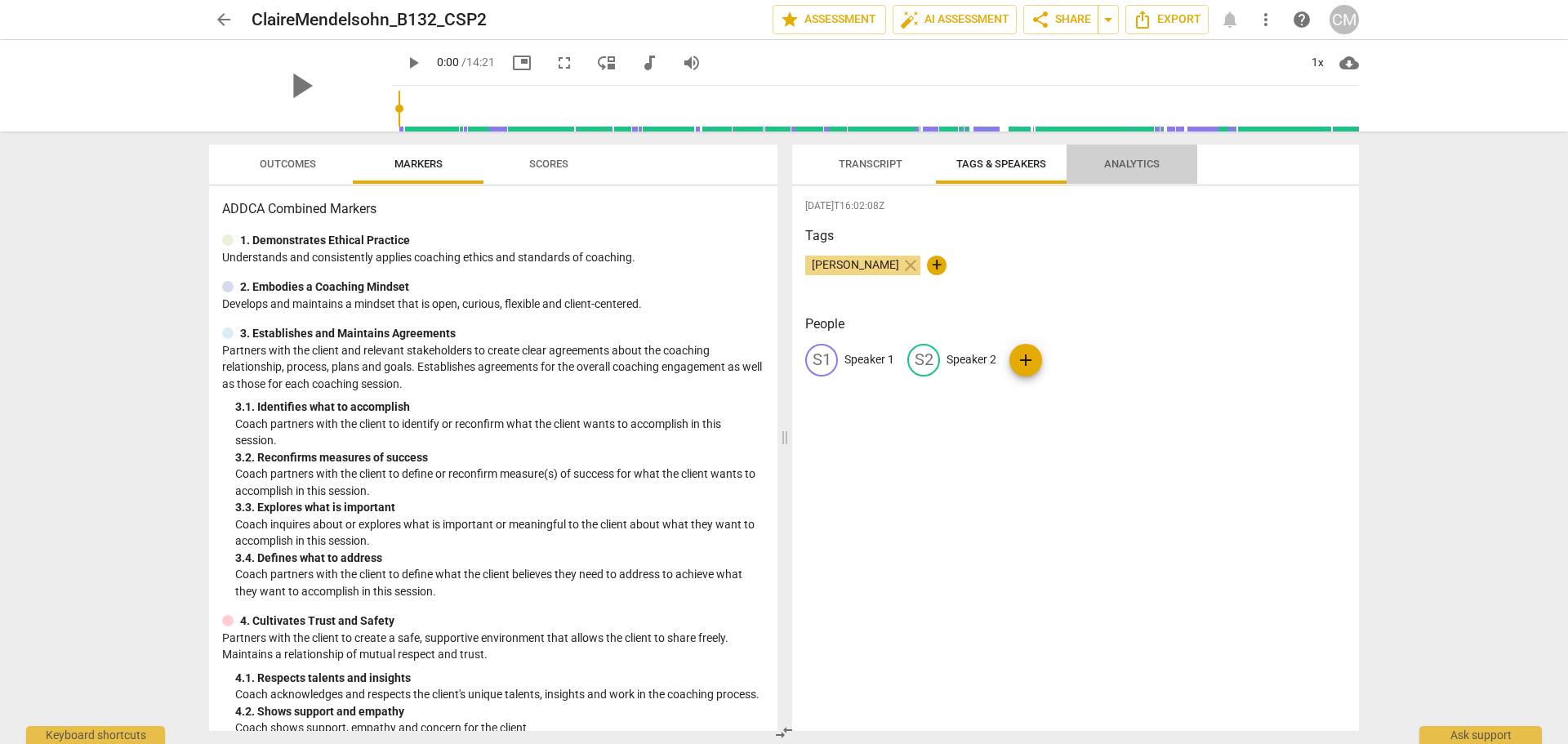
click at [1124, 164] on span "Analytics" at bounding box center [1132, 164] width 56 height 12
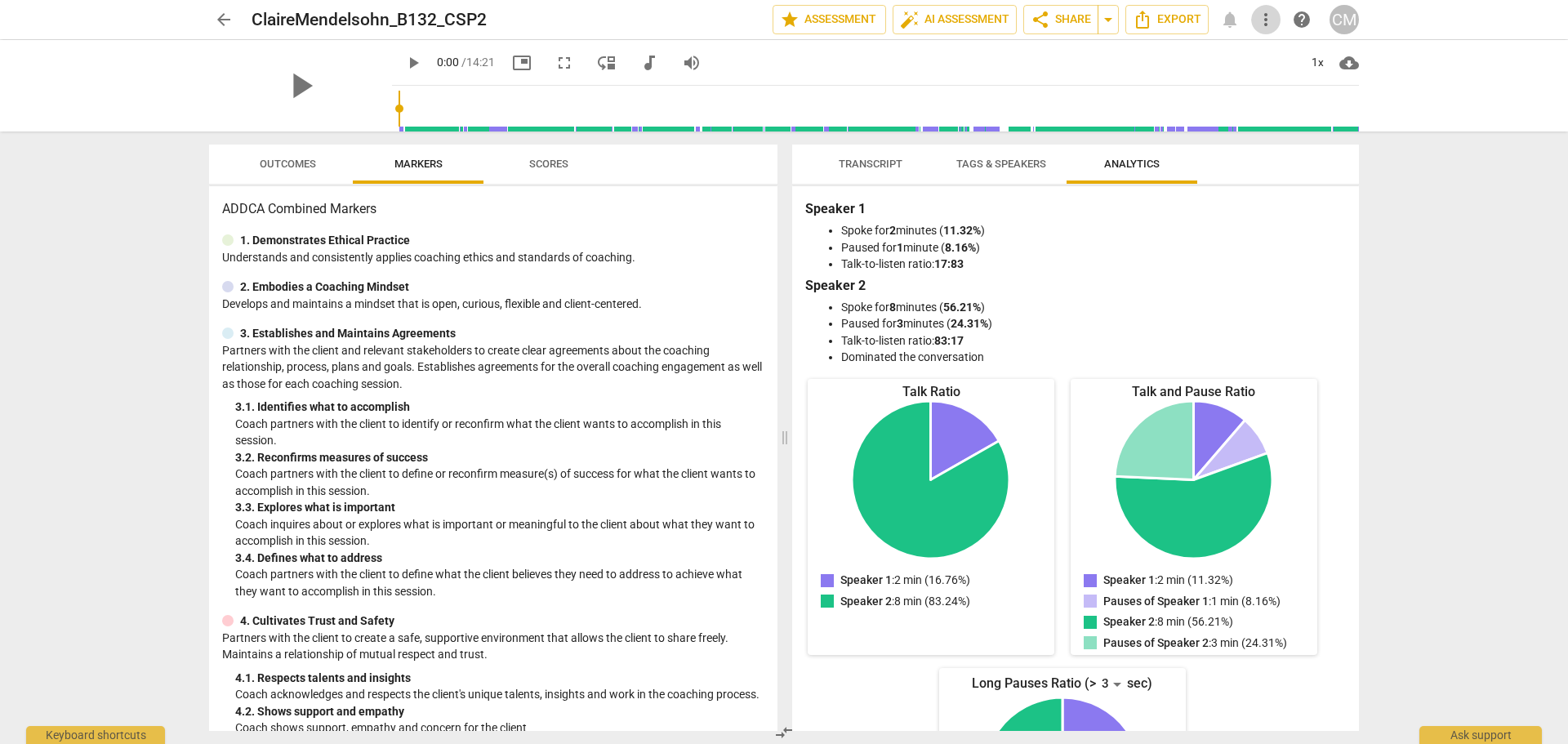
click at [1266, 22] on span "more_vert" at bounding box center [1266, 20] width 20 height 20
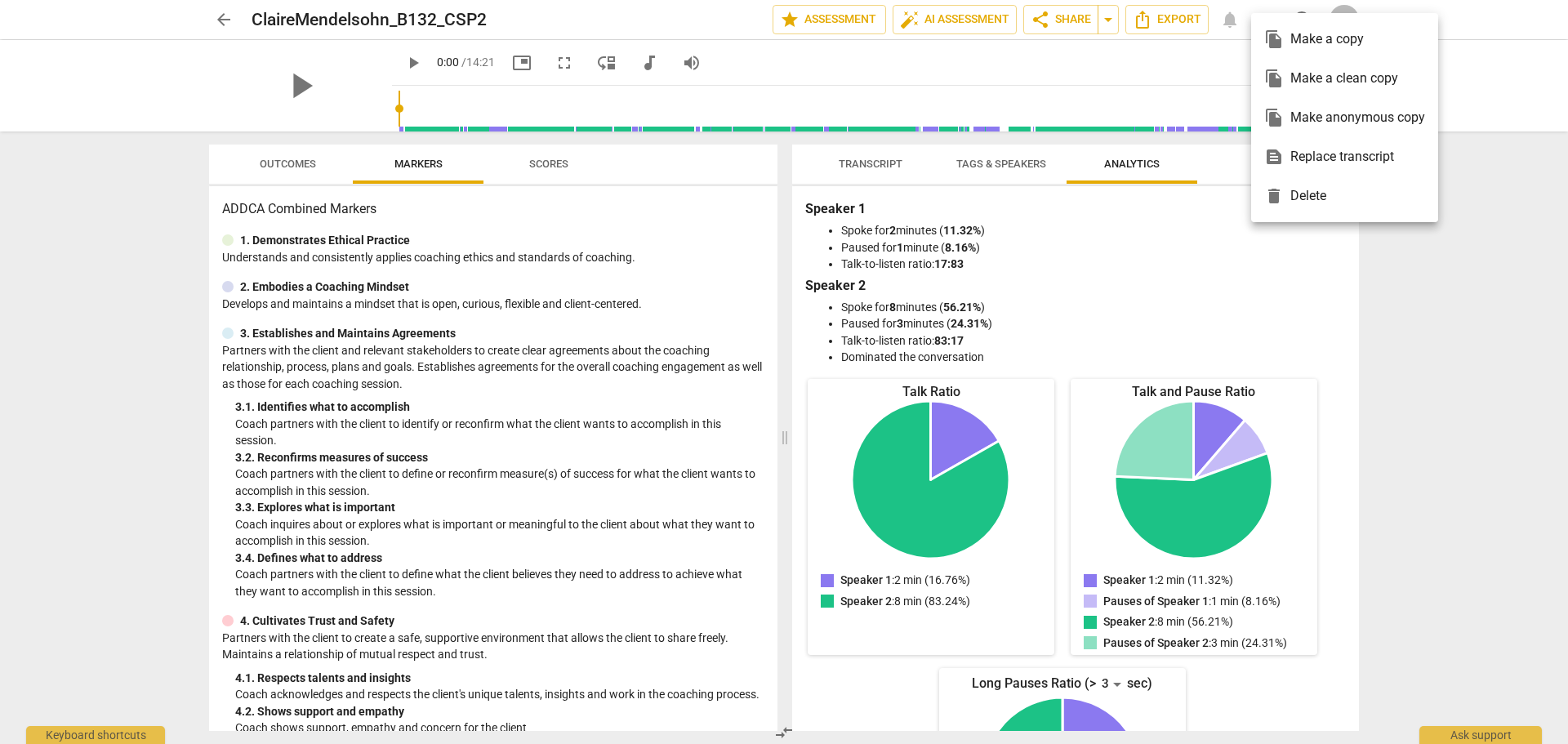
drag, startPoint x: 1222, startPoint y: 59, endPoint x: 1223, endPoint y: 41, distance: 18.0
click at [1221, 59] on div at bounding box center [784, 372] width 1568 height 744
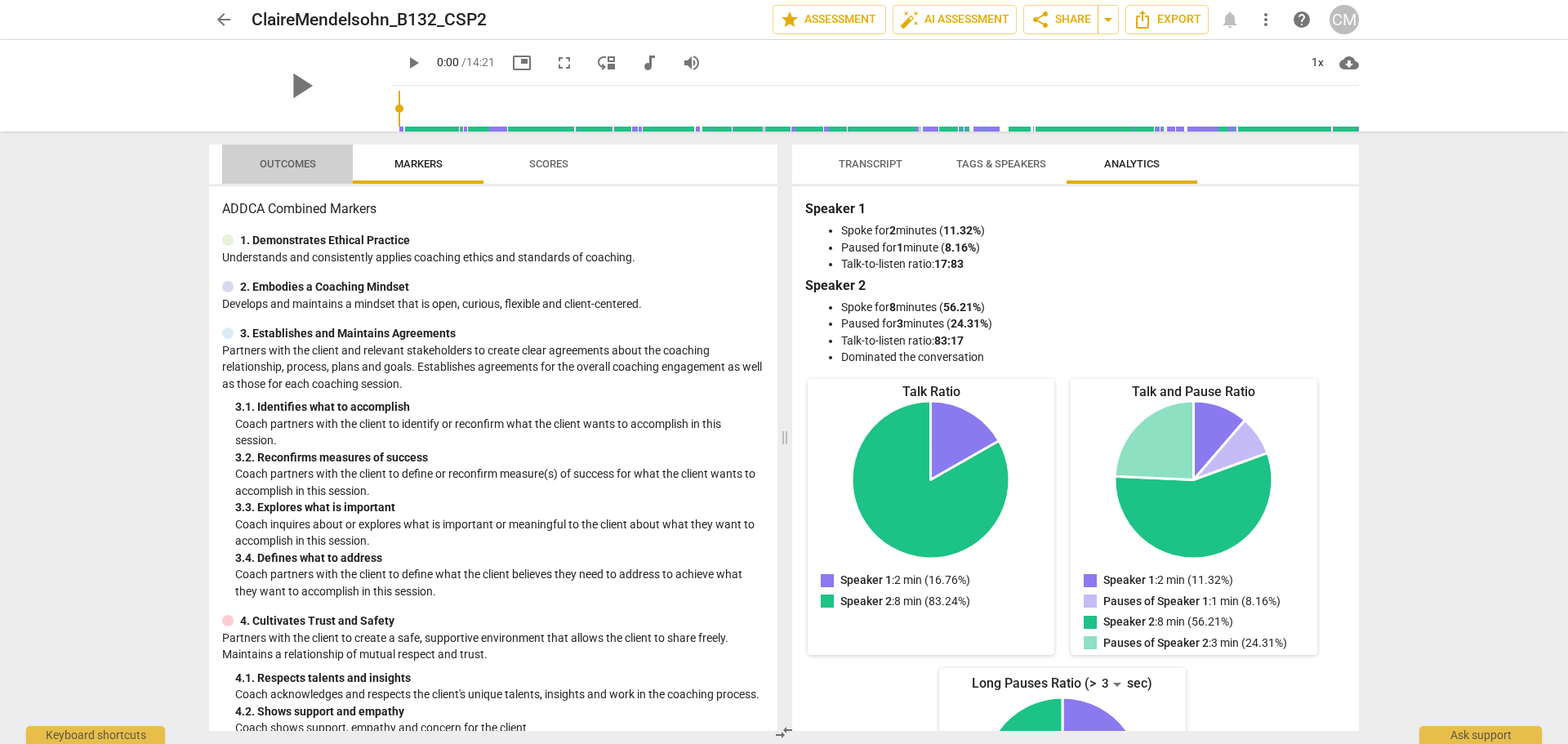
click at [294, 168] on span "Outcomes" at bounding box center [288, 164] width 56 height 12
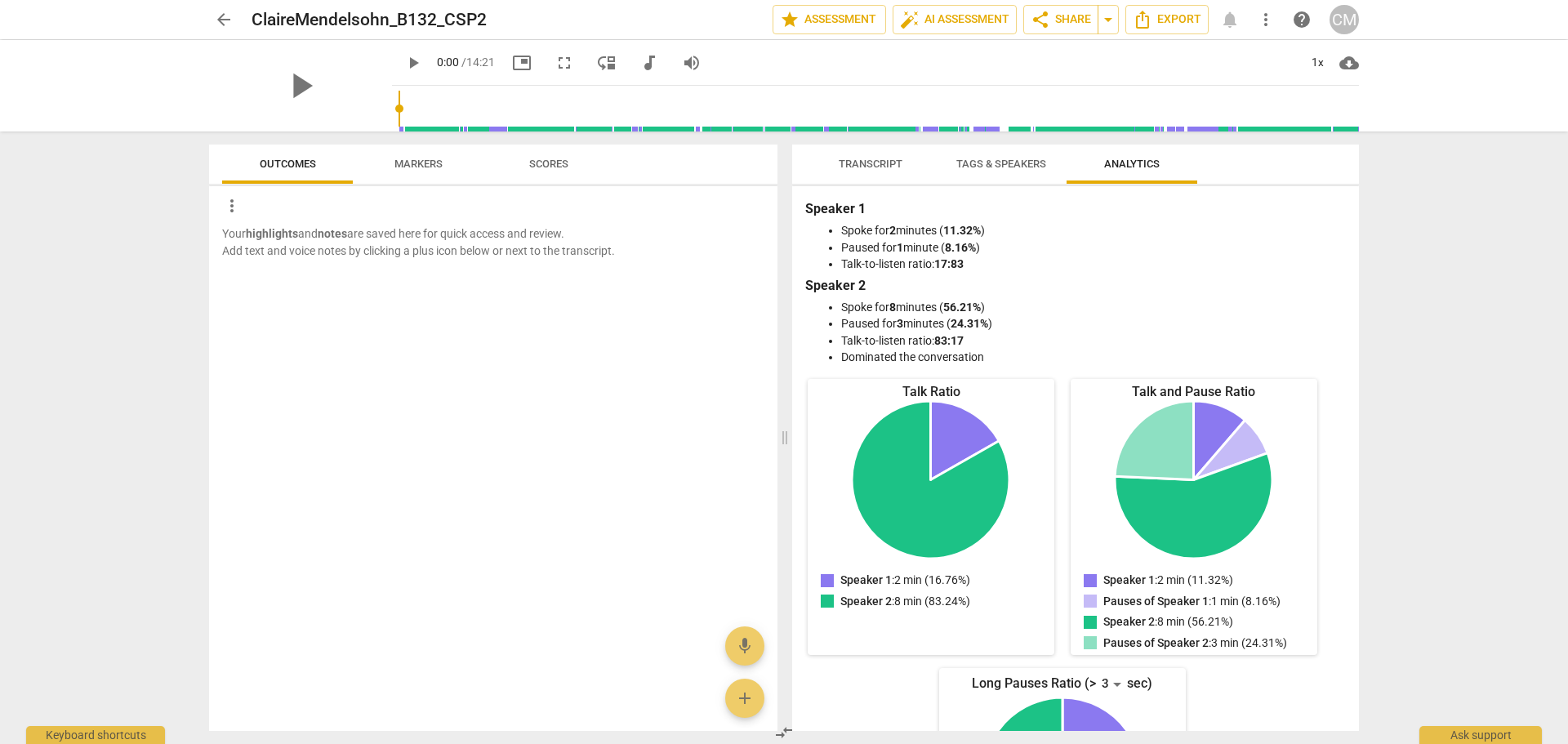
click at [331, 241] on p "Your highlights and notes are saved here for quick access and review. Add text …" at bounding box center [494, 242] width 543 height 34
click at [321, 233] on p "Your highlights and notes are saved here for quick access and review. Add text …" at bounding box center [494, 242] width 543 height 34
drag, startPoint x: 744, startPoint y: 698, endPoint x: 623, endPoint y: 584, distance: 166.2
click at [744, 697] on span "add" at bounding box center [744, 699] width 20 height 20
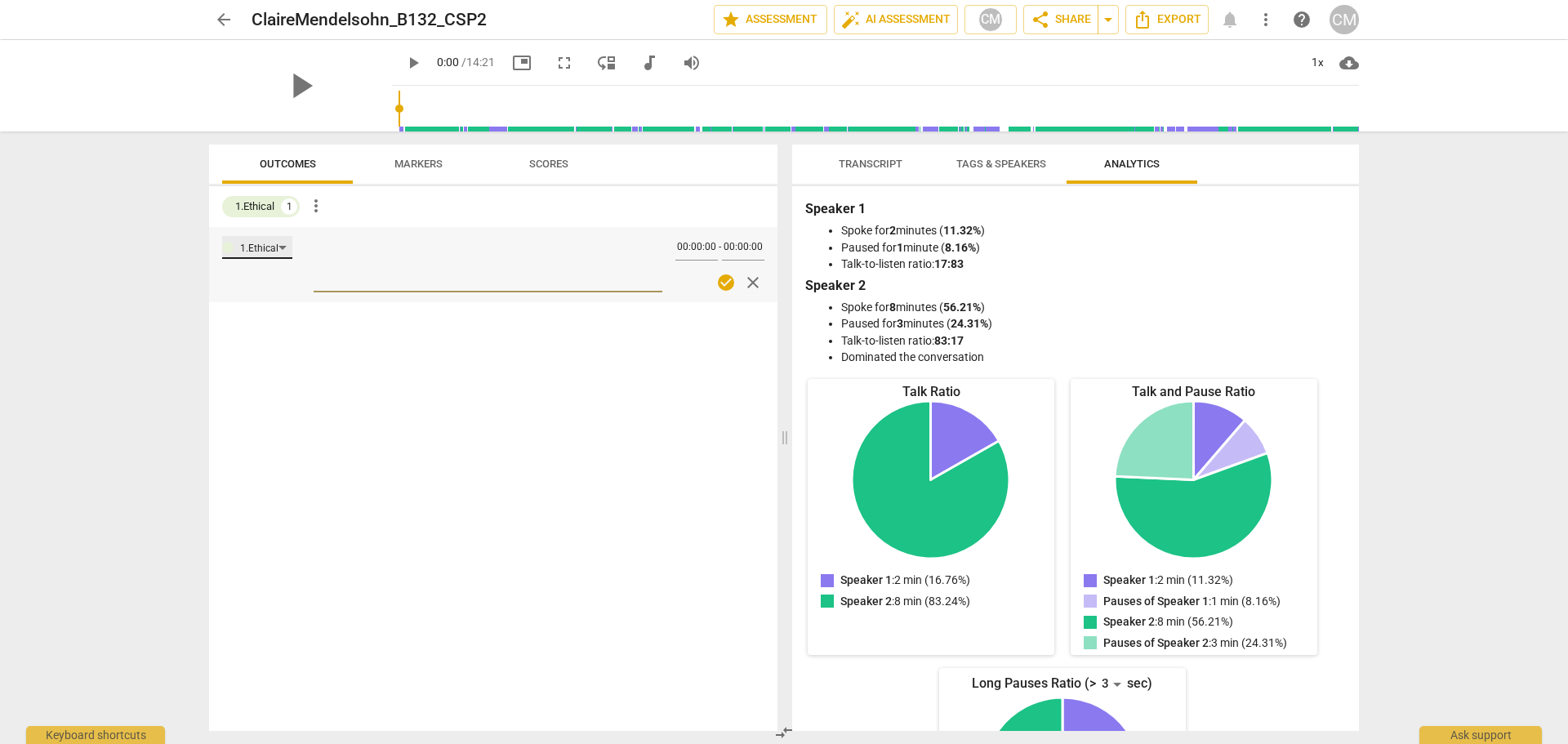
click at [282, 245] on div "1.Ethical" at bounding box center [257, 248] width 70 height 23
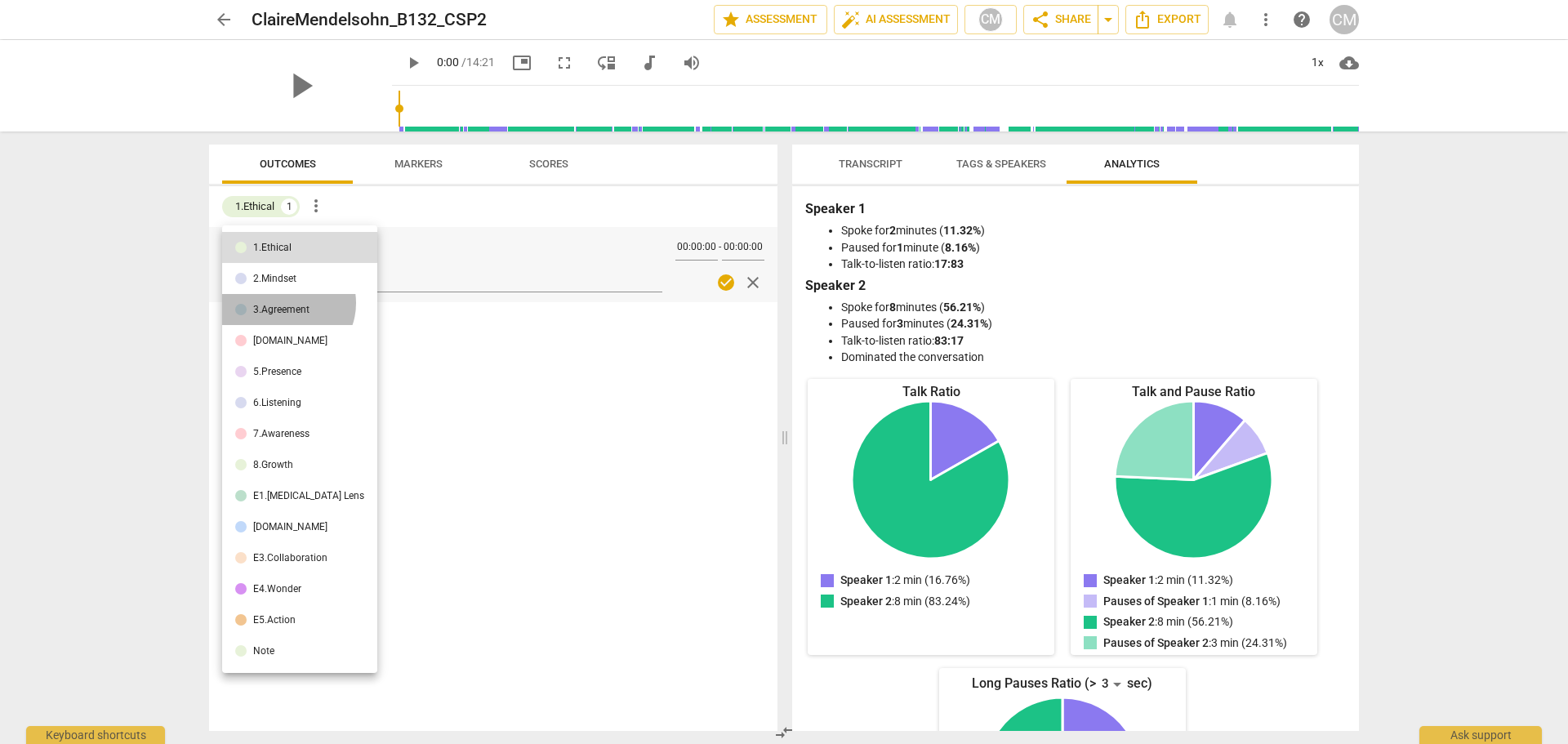
click at [287, 303] on li "3.Agreement" at bounding box center [300, 310] width 155 height 31
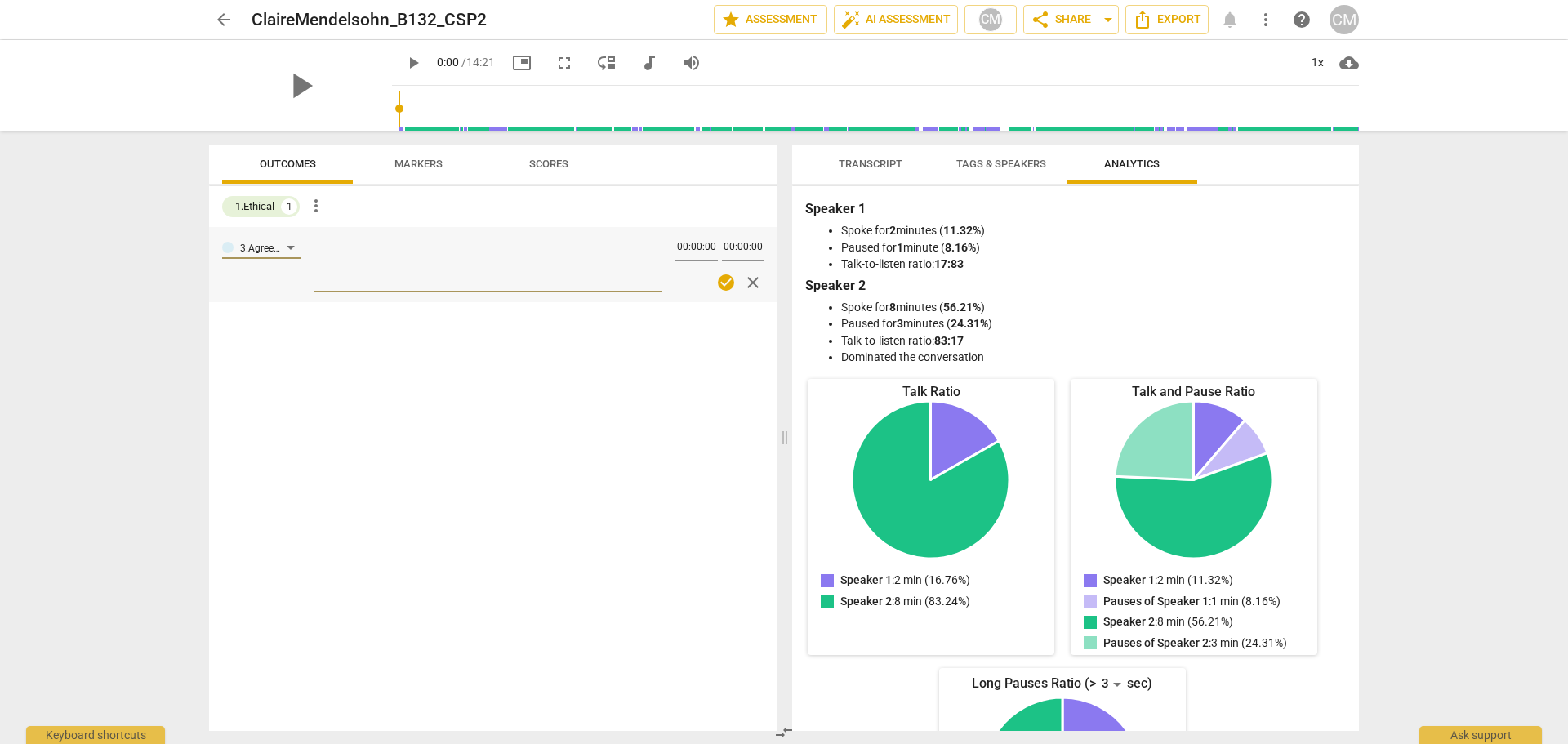
click at [351, 276] on textarea at bounding box center [488, 263] width 349 height 47
type textarea "T"
type textarea "TO"
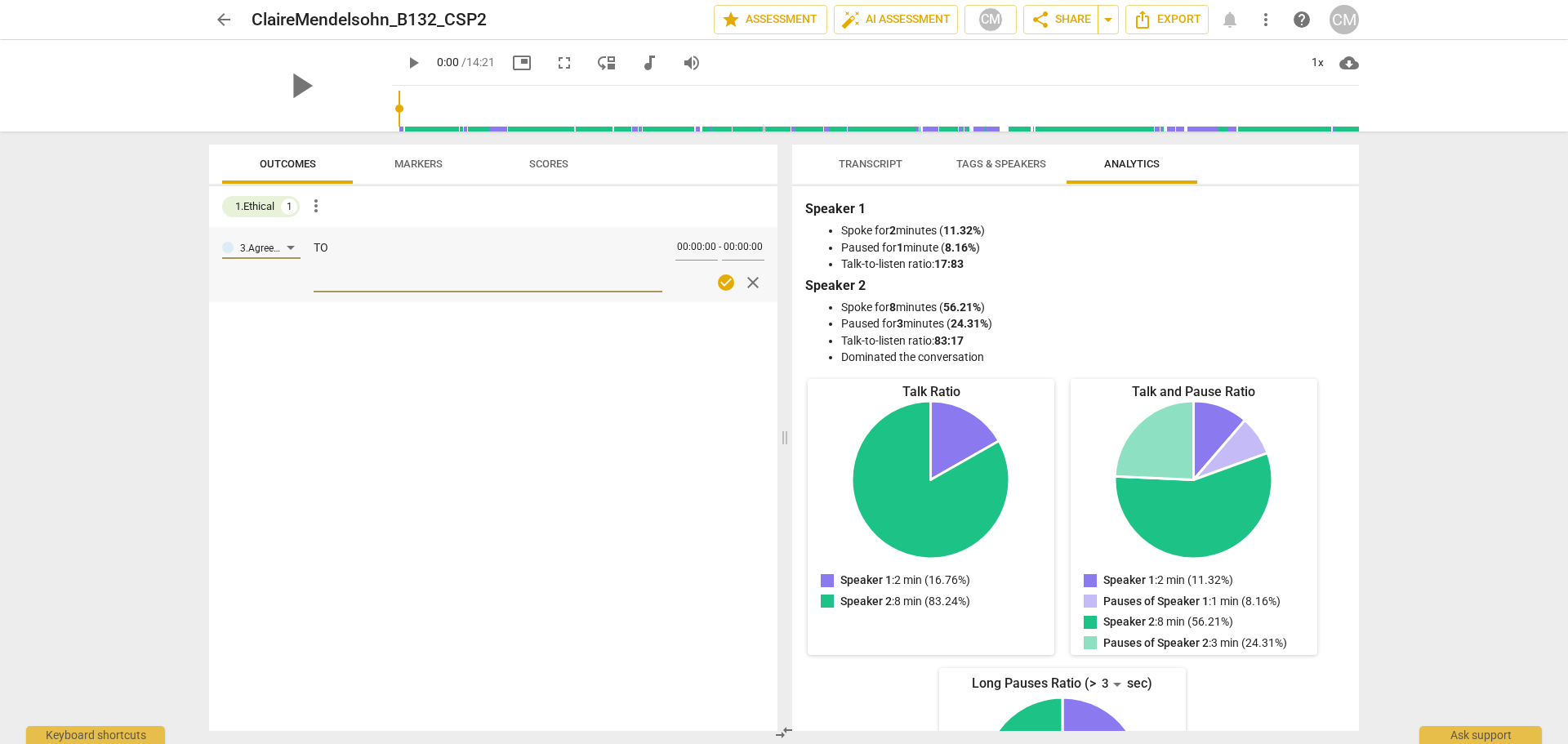
type textarea "TOP"
type textarea "TOPI"
type textarea "TOPIC"
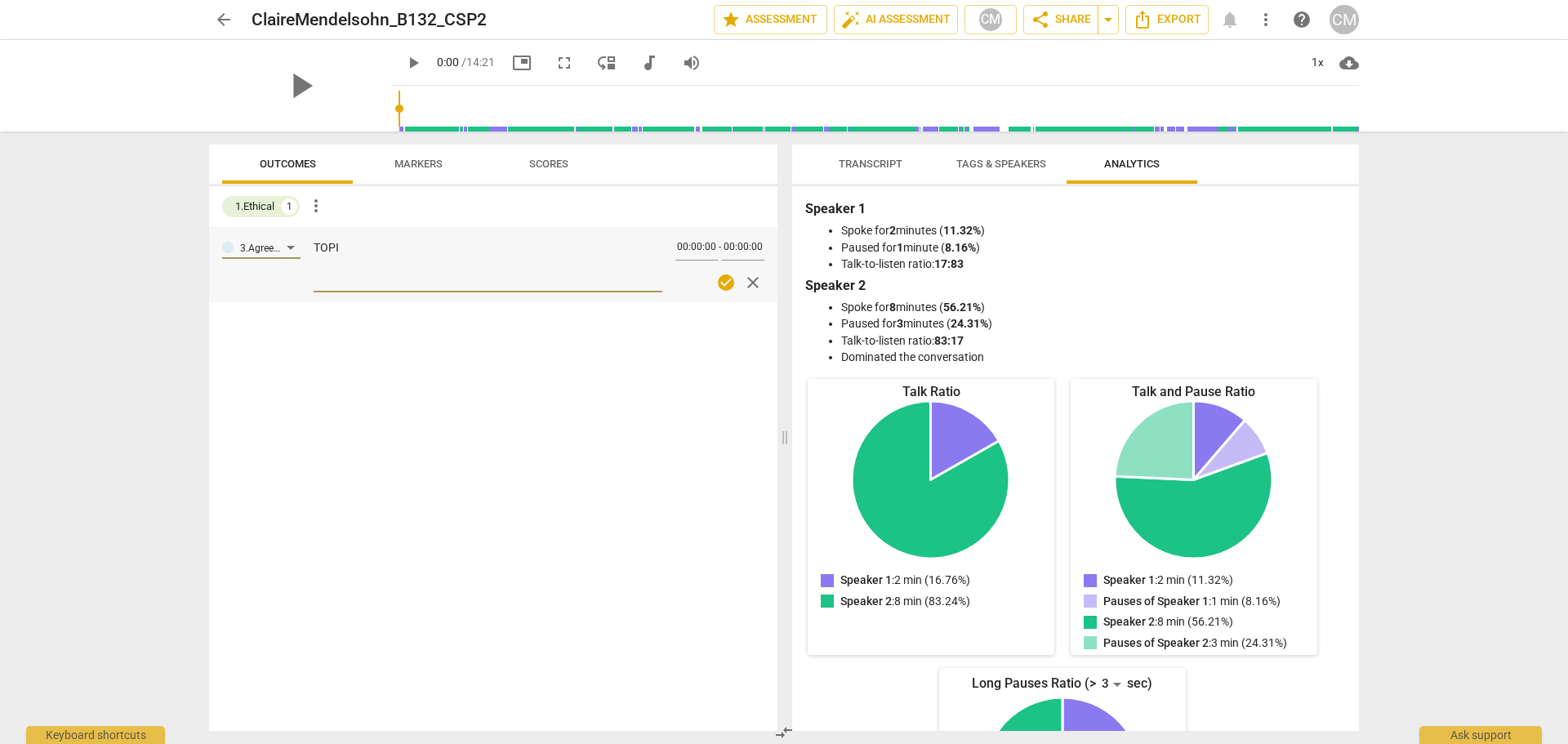
type textarea "TOPIC"
type textarea "TOPIC:"
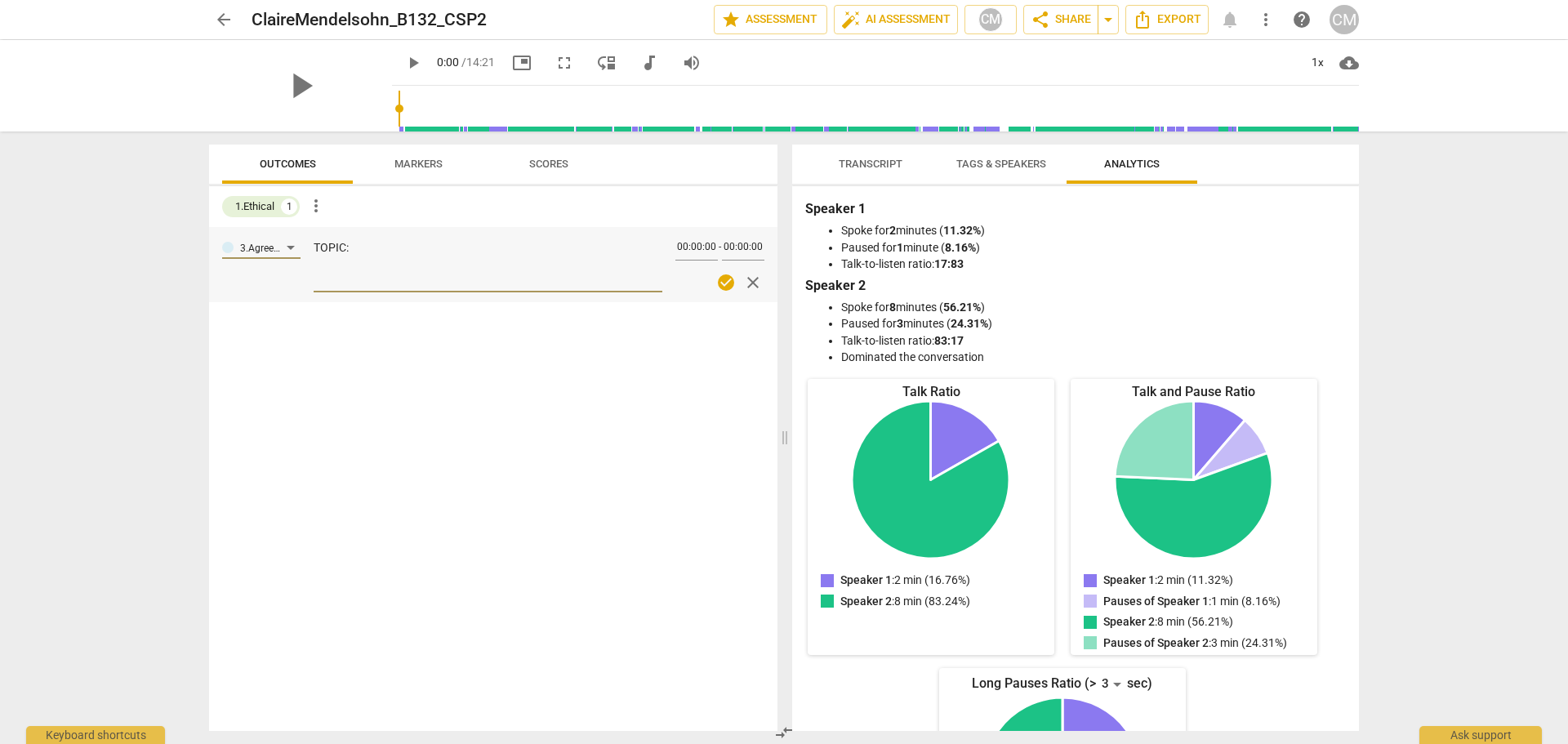
type textarea "TOPIC: R"
type textarea "TOPIC: Re"
type textarea "TOPIC: Ref"
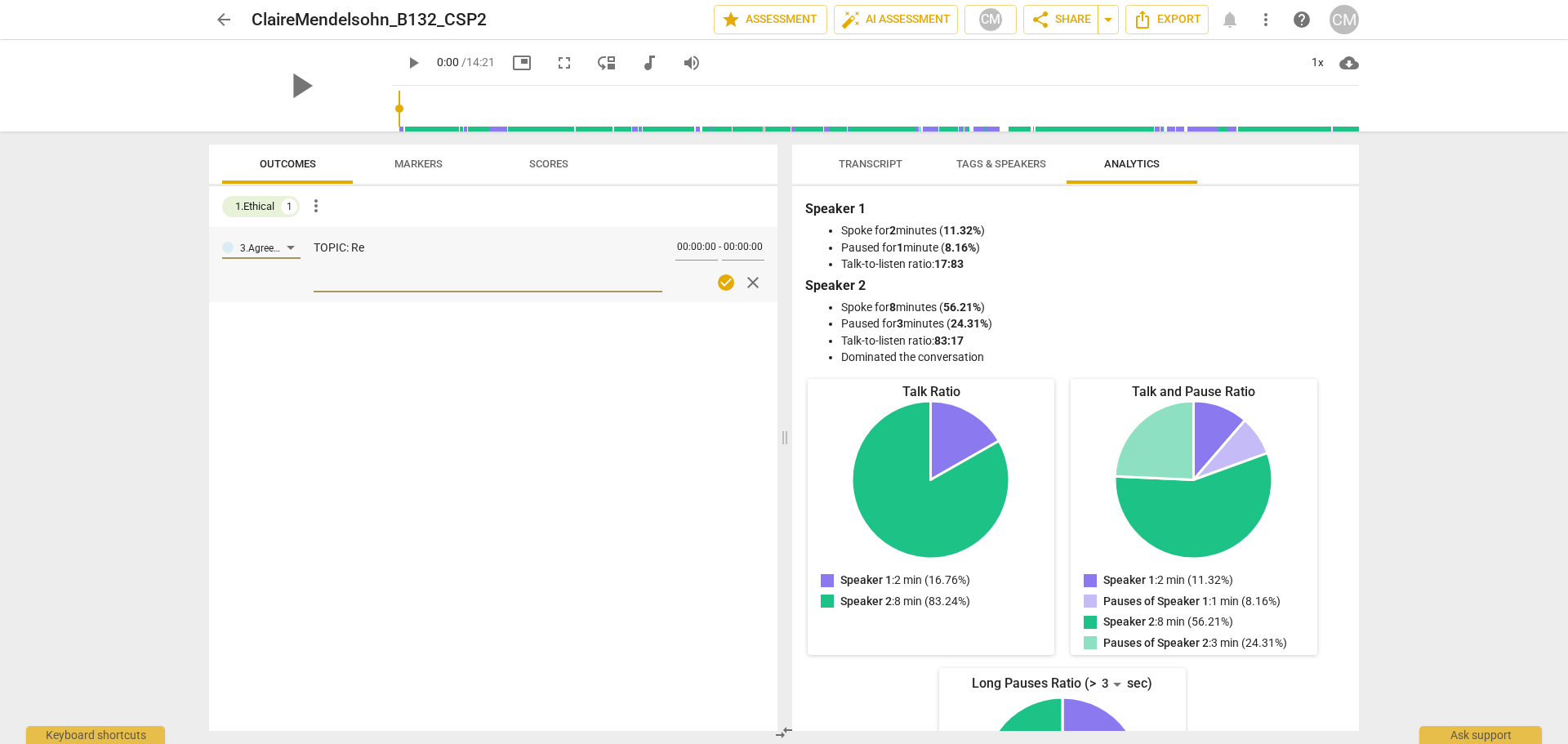
type textarea "TOPIC: Ref"
type textarea "TOPIC: Refr"
type textarea "TOPIC: Refra"
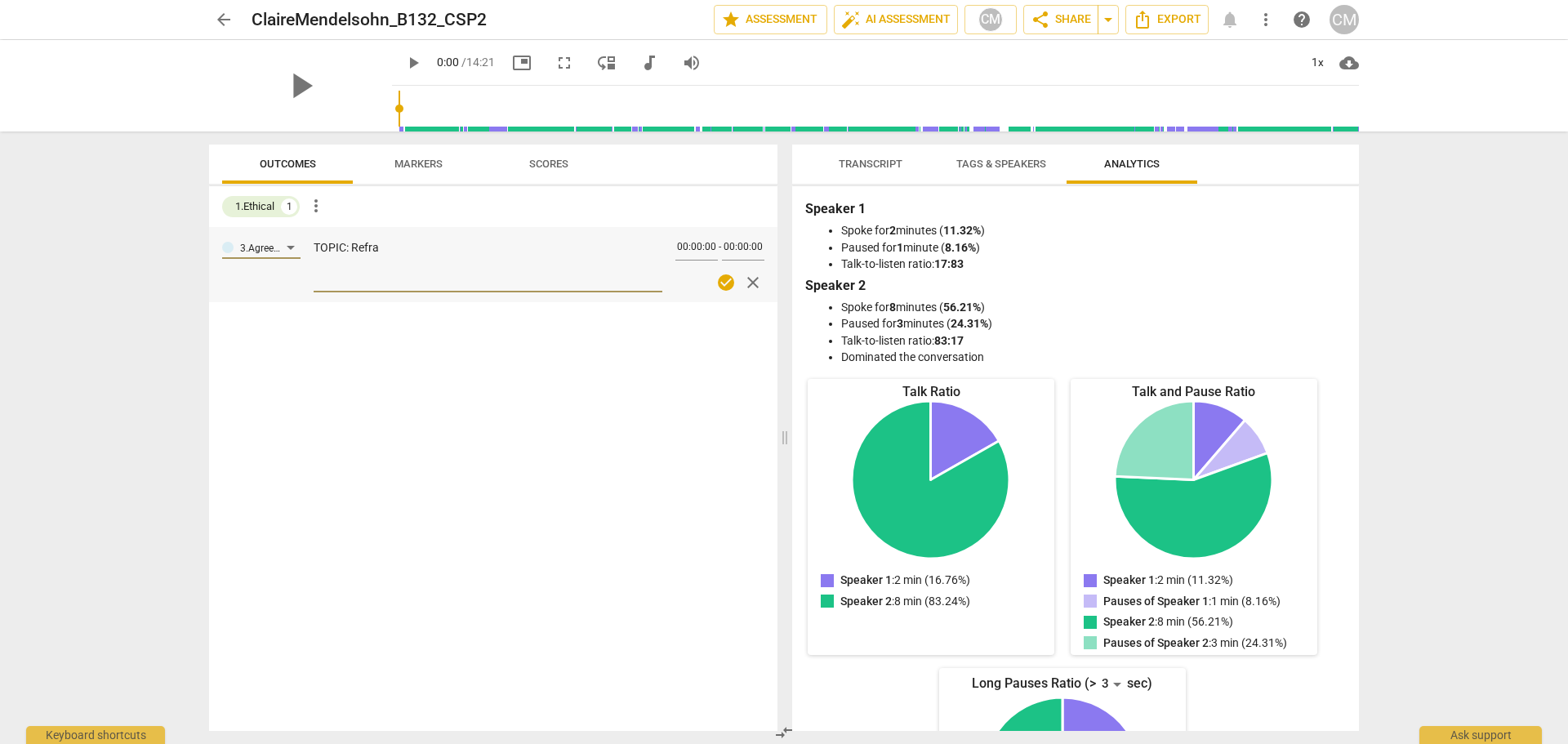
type textarea "TOPIC: Refram"
type textarea "TOPIC: Reframi"
type textarea "TOPIC: Reframin"
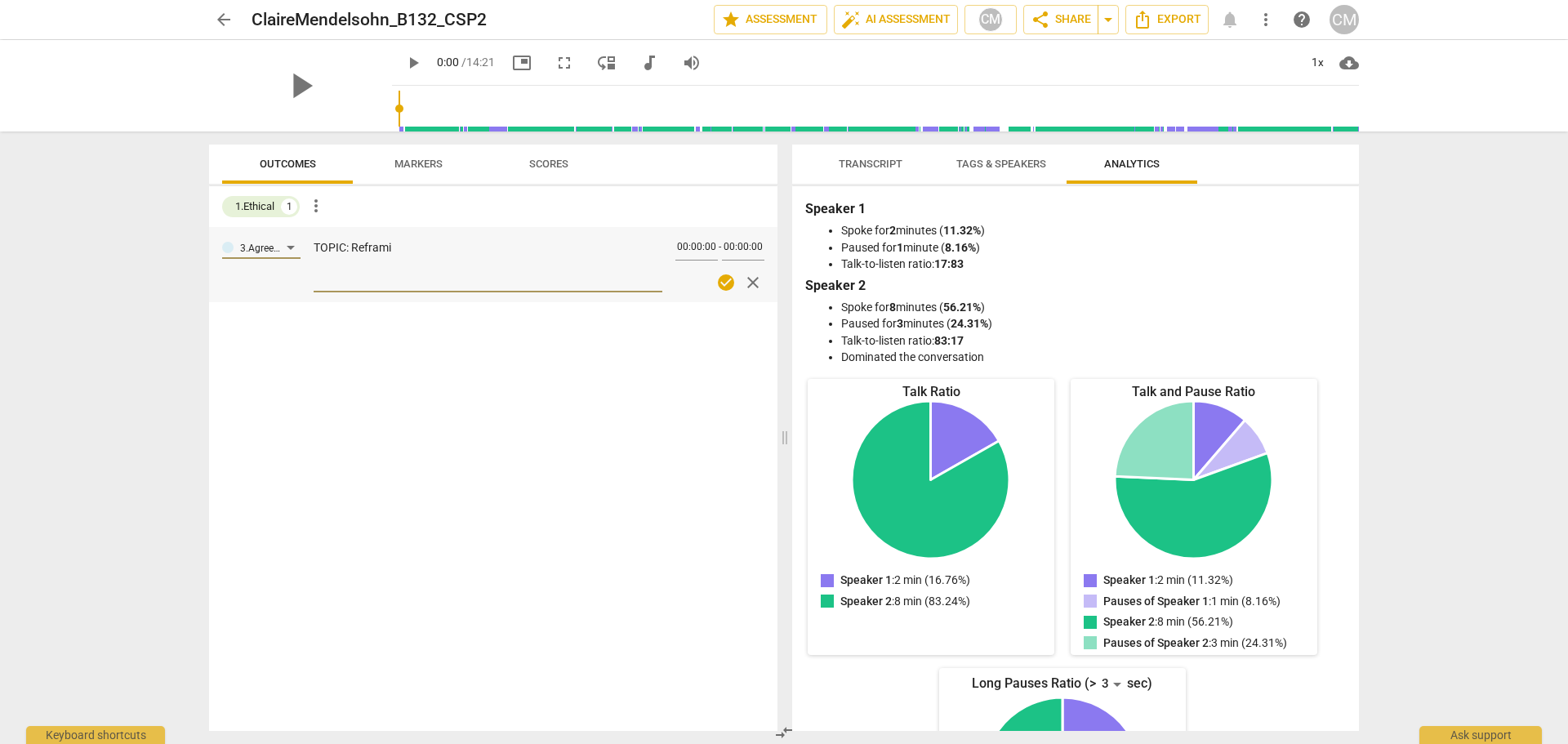
type textarea "TOPIC: Reframin"
type textarea "TOPIC: Reframing"
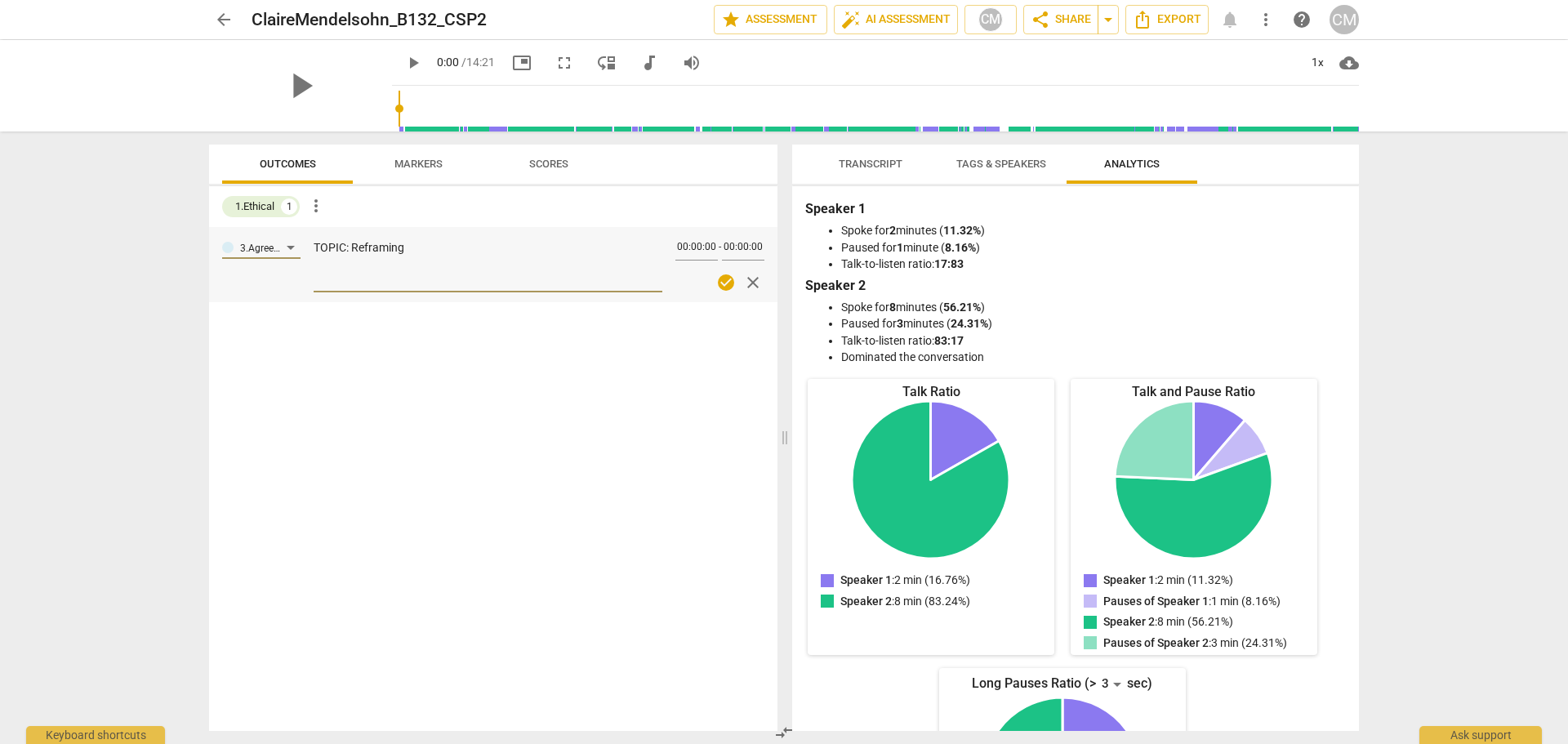
type textarea "TOPIC: Reframing m"
type textarea "TOPIC: Reframing mo"
type textarea "TOPIC: Reframing mot"
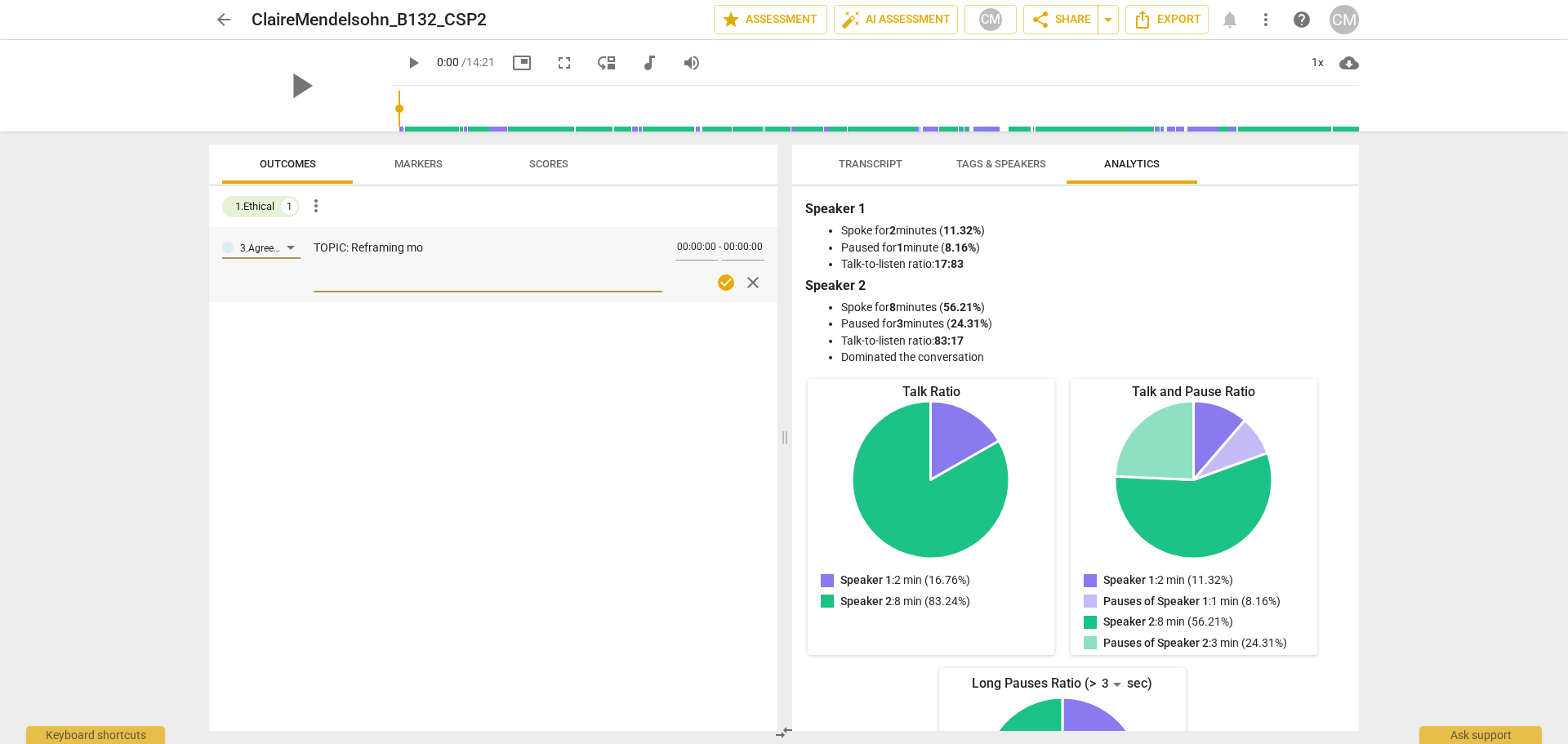
type textarea "TOPIC: Reframing mot"
type textarea "TOPIC: Reframing moti"
type textarea "TOPIC: Reframing motiv"
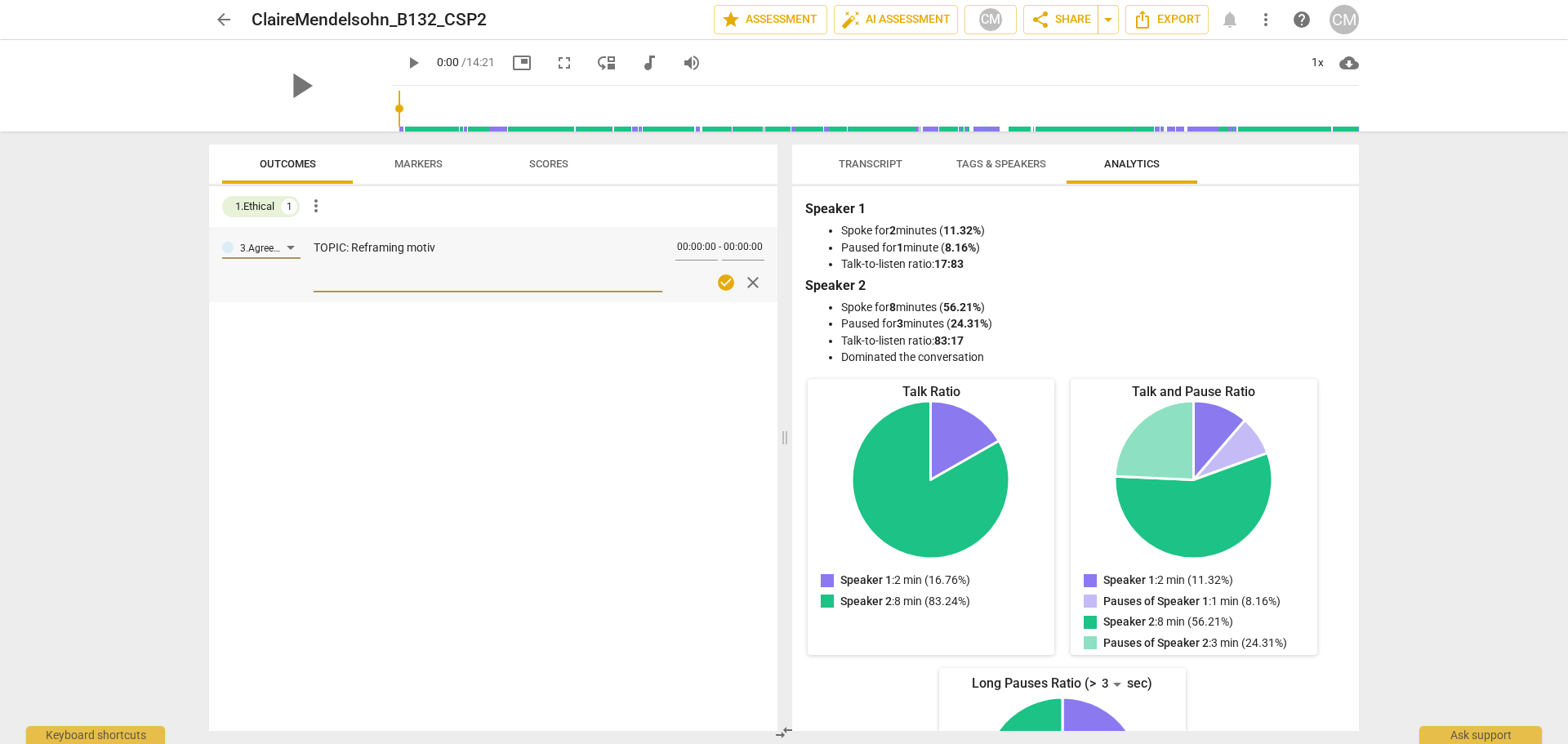
type textarea "TOPIC: Reframing motiva"
type textarea "TOPIC: Reframing motivat"
type textarea "TOPIC: Reframing motivati"
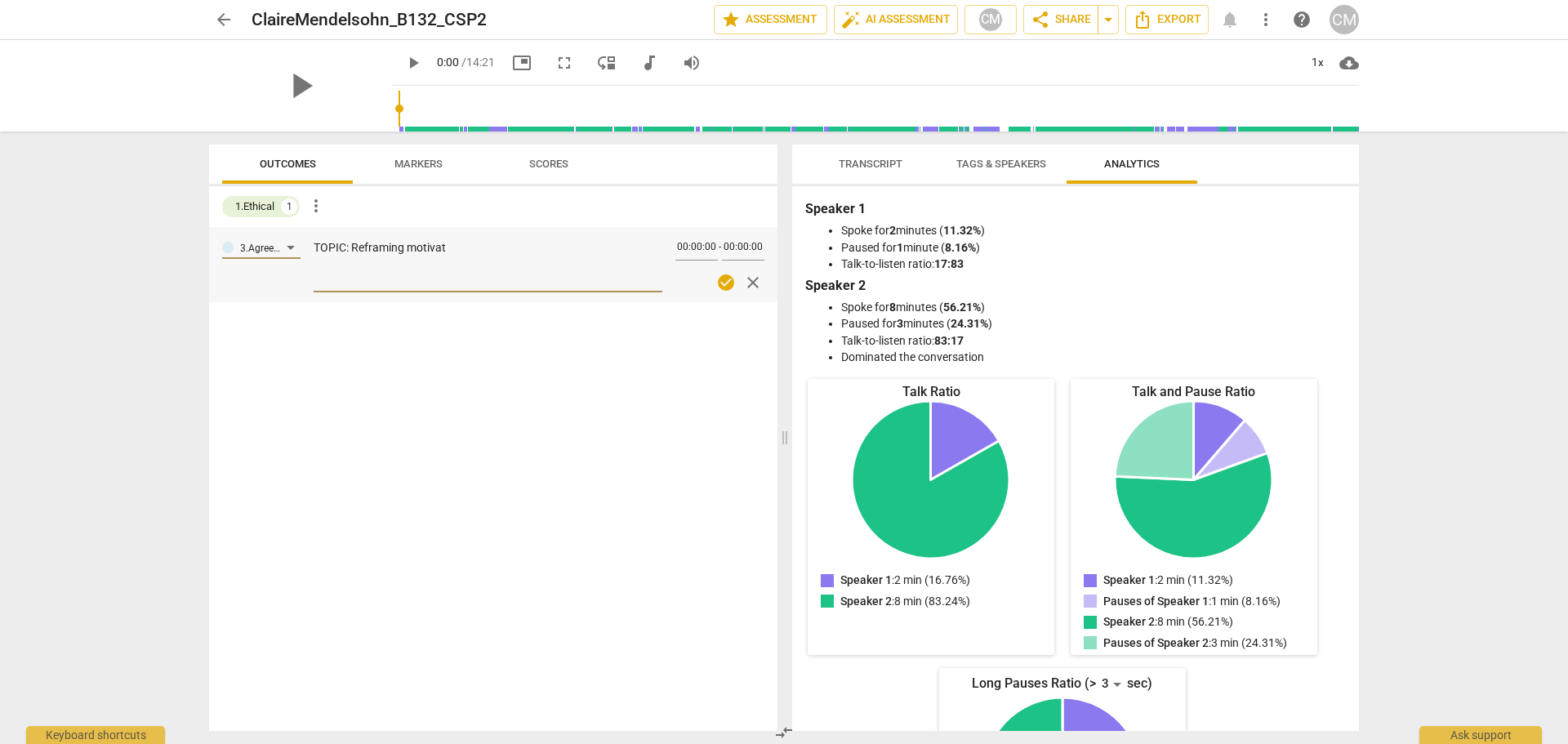
type textarea "TOPIC: Reframing motivati"
type textarea "TOPIC: Reframing motivatio"
type textarea "TOPIC: Reframing motivation"
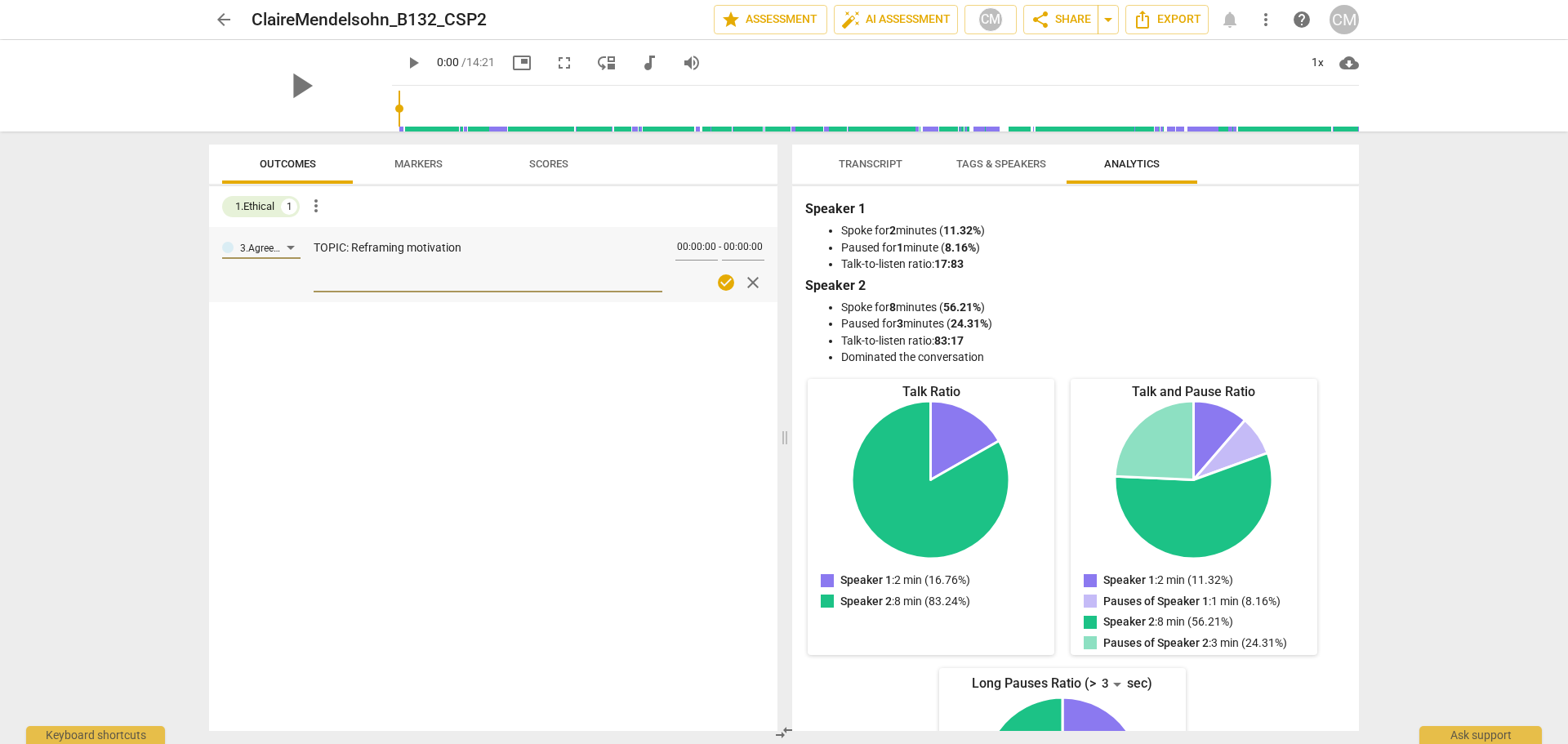
type textarea "TOPIC: Reframing motivation"
type textarea "TOPIC: Reframing motivation -"
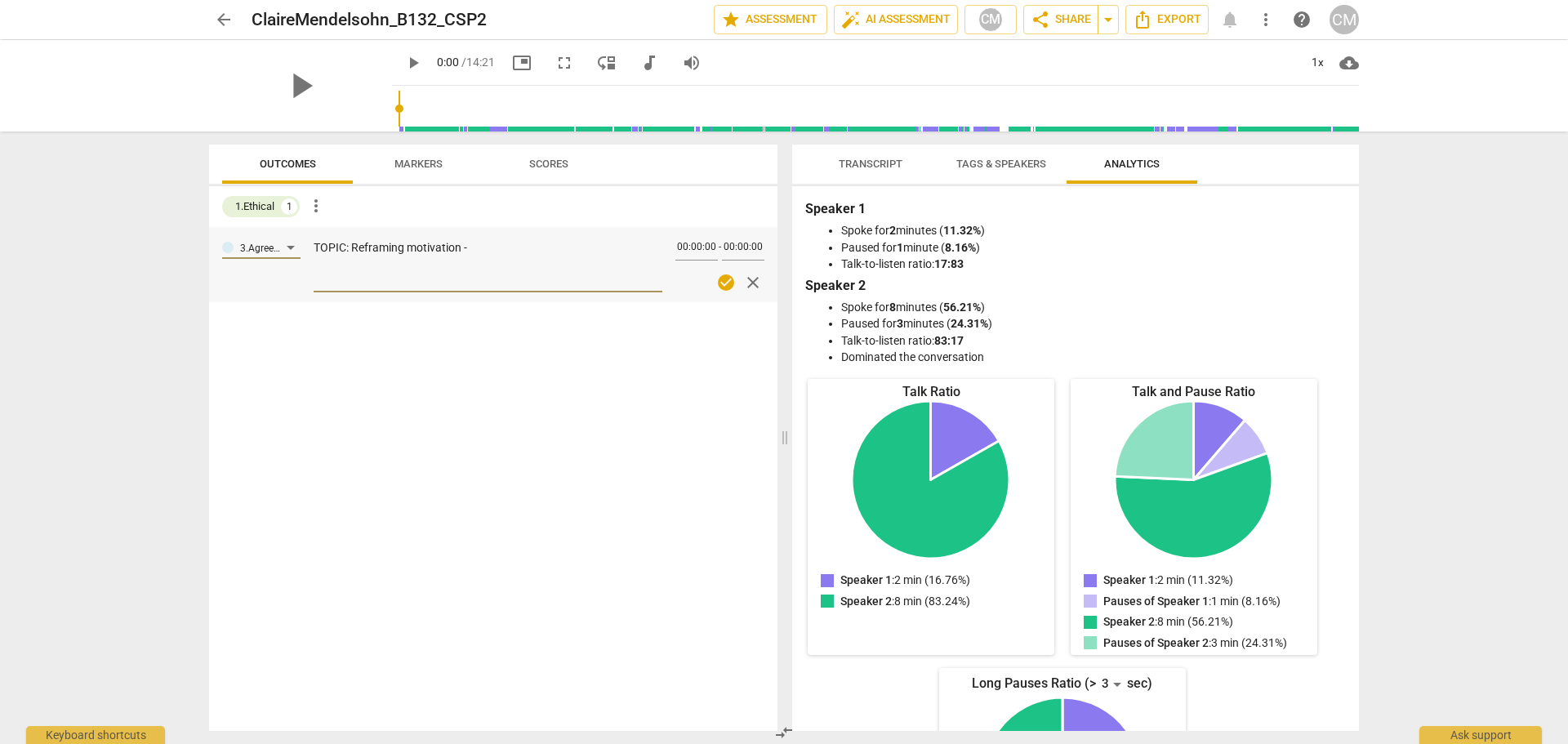
type textarea "TOPIC: Reframing motivation -"
type textarea "TOPIC: Reframing motivation - m"
type textarea "TOPIC: Reframing motivation - mo"
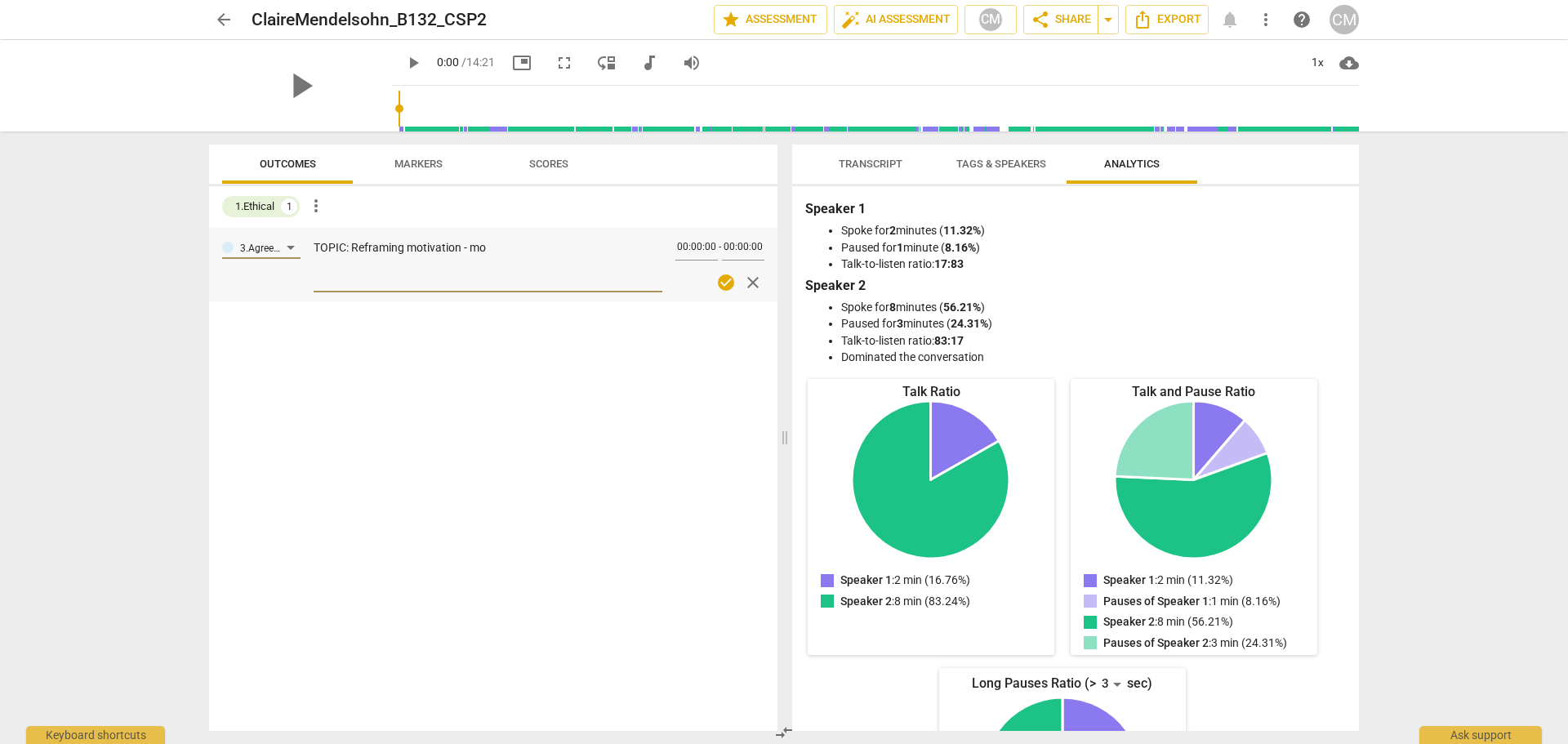
type textarea "TOPIC: Reframing motivation - mov"
type textarea "TOPIC: Reframing motivation - movi"
type textarea "TOPIC: Reframing motivation - movin"
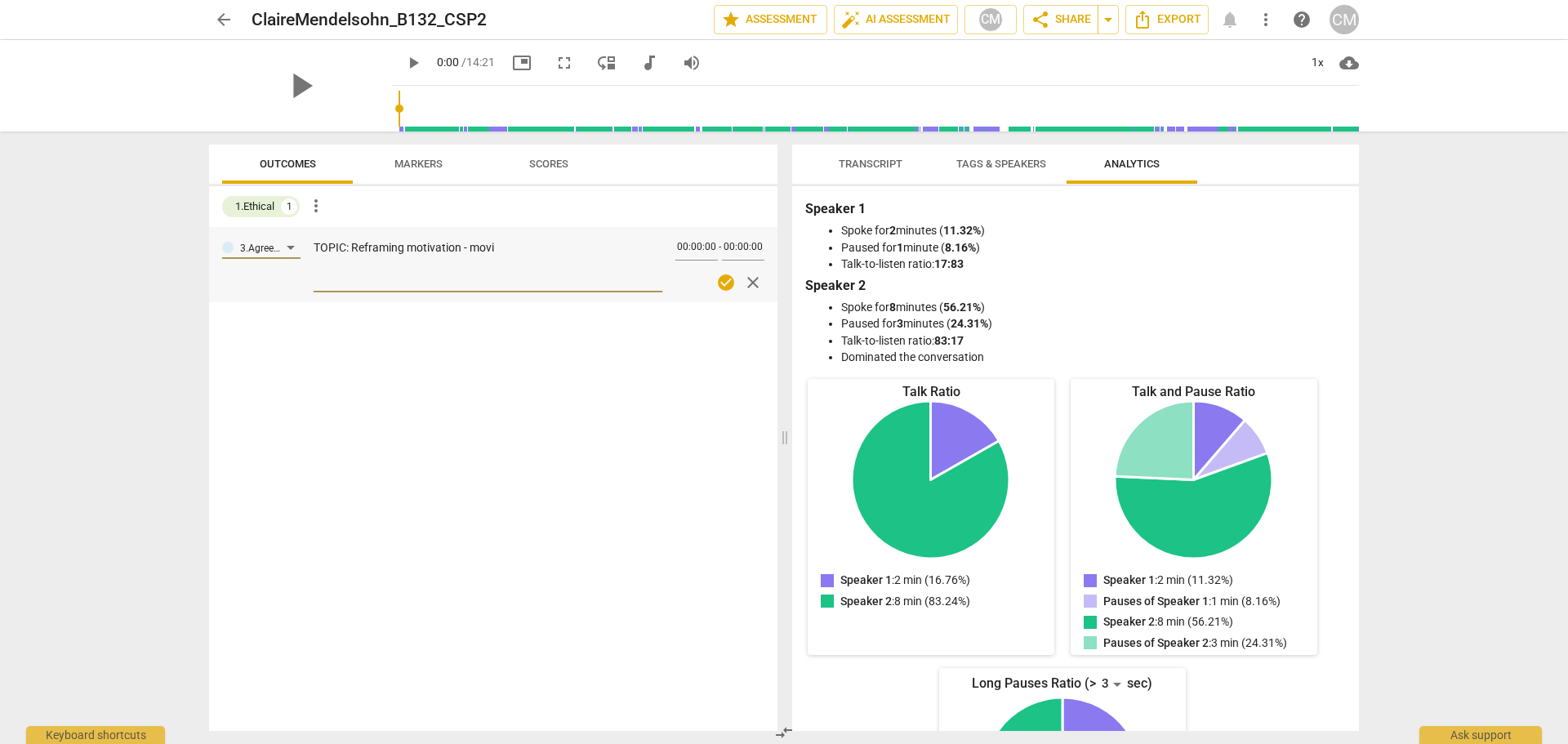
type textarea "TOPIC: Reframing motivation - movin"
type textarea "TOPIC: Reframing motivation - moving"
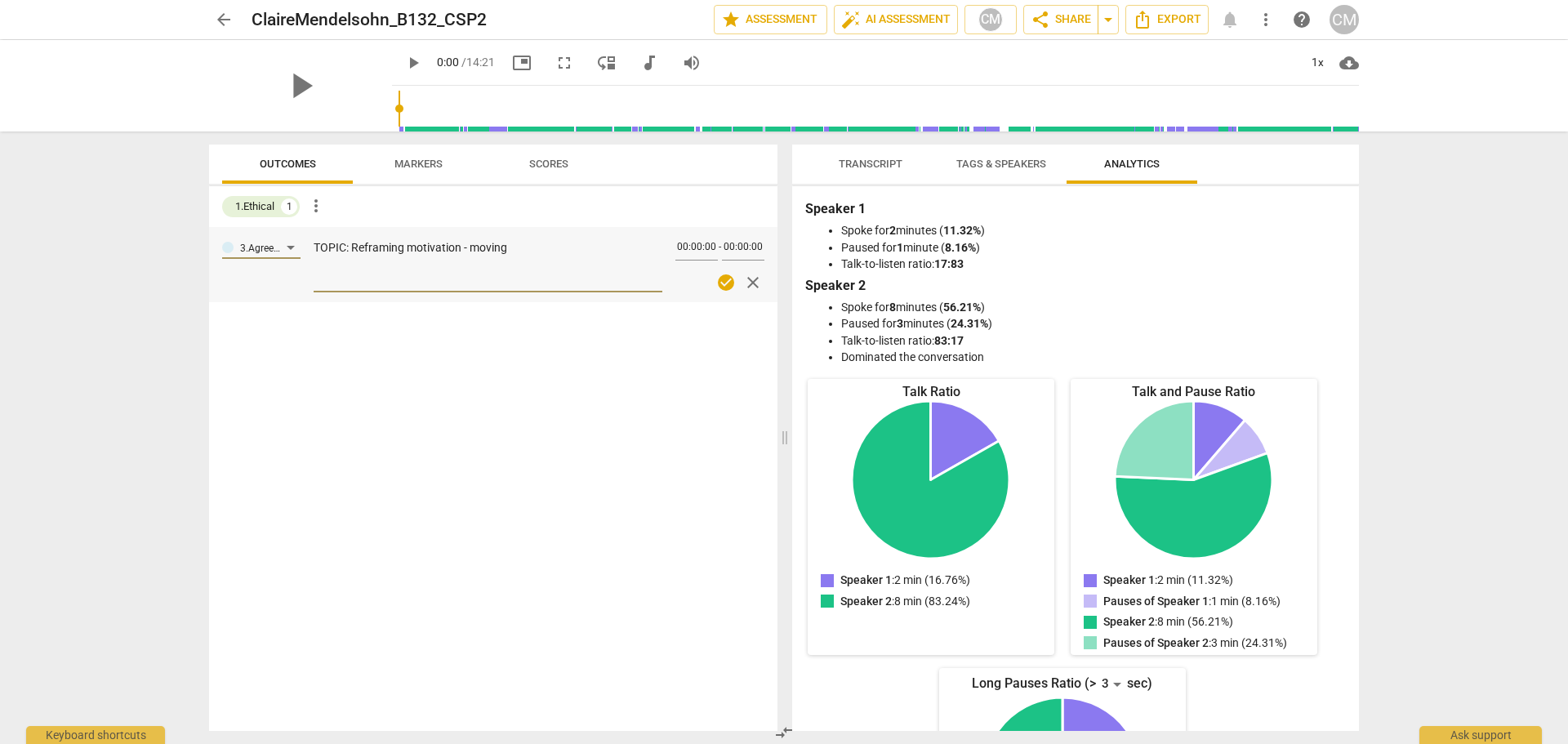
type textarea "TOPIC: Reframing motivation - moving f"
type textarea "TOPIC: Reframing motivation - moving fr"
type textarea "TOPIC: Reframing motivation - moving fro"
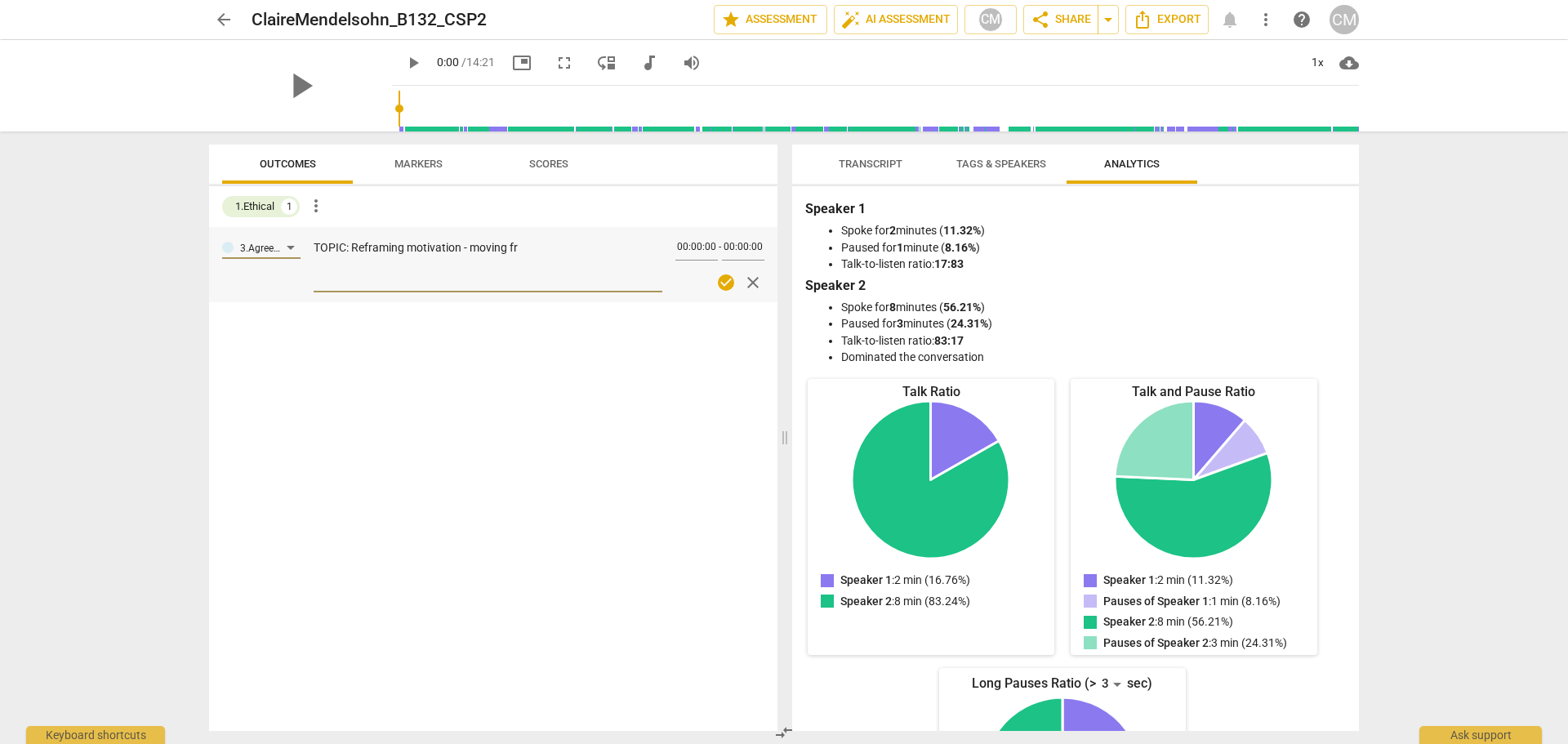
type textarea "TOPIC: Reframing motivation - moving fro"
type textarea "TOPIC: Reframing motivation - moving from"
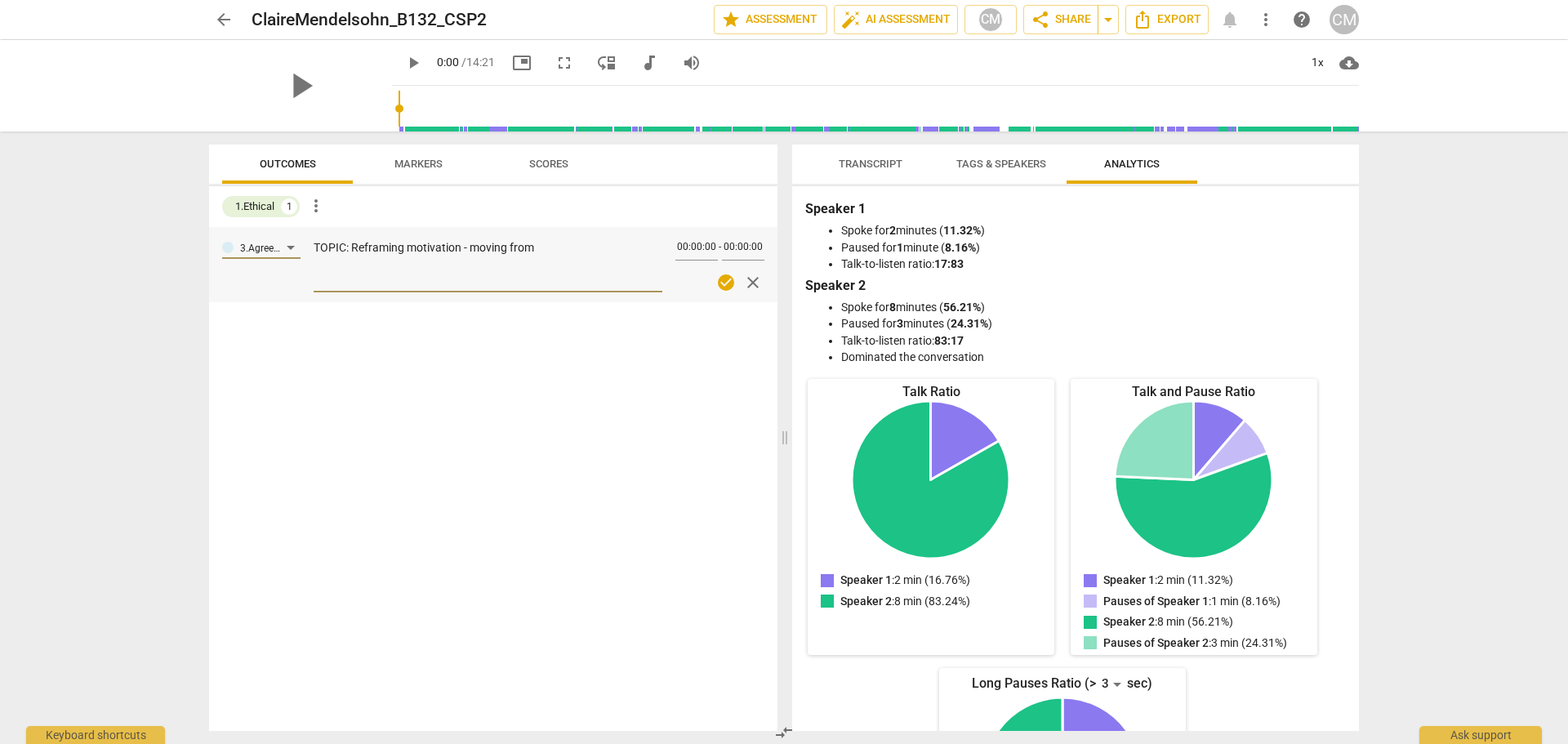
type textarea "TOPIC: Reframing motivation - moving from m"
type textarea "TOPIC: Reframing motivation - moving from ma"
type textarea "TOPIC: Reframing motivation - moving from man"
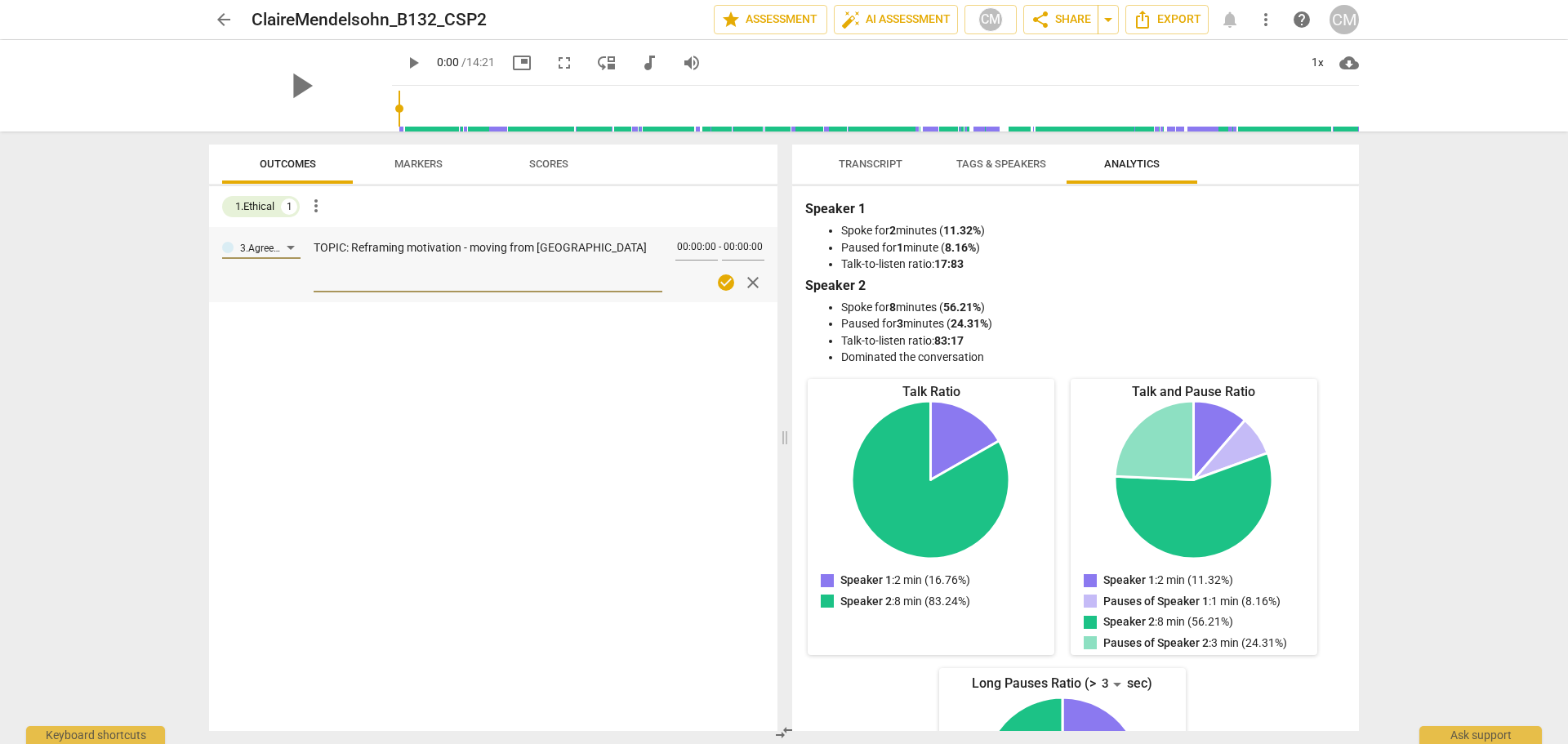
type textarea "TOPIC: Reframing motivation - moving from man"
type textarea "TOPIC: Reframing motivation - moving from manu"
type textarea "TOPIC: Reframing motivation - moving from manuf"
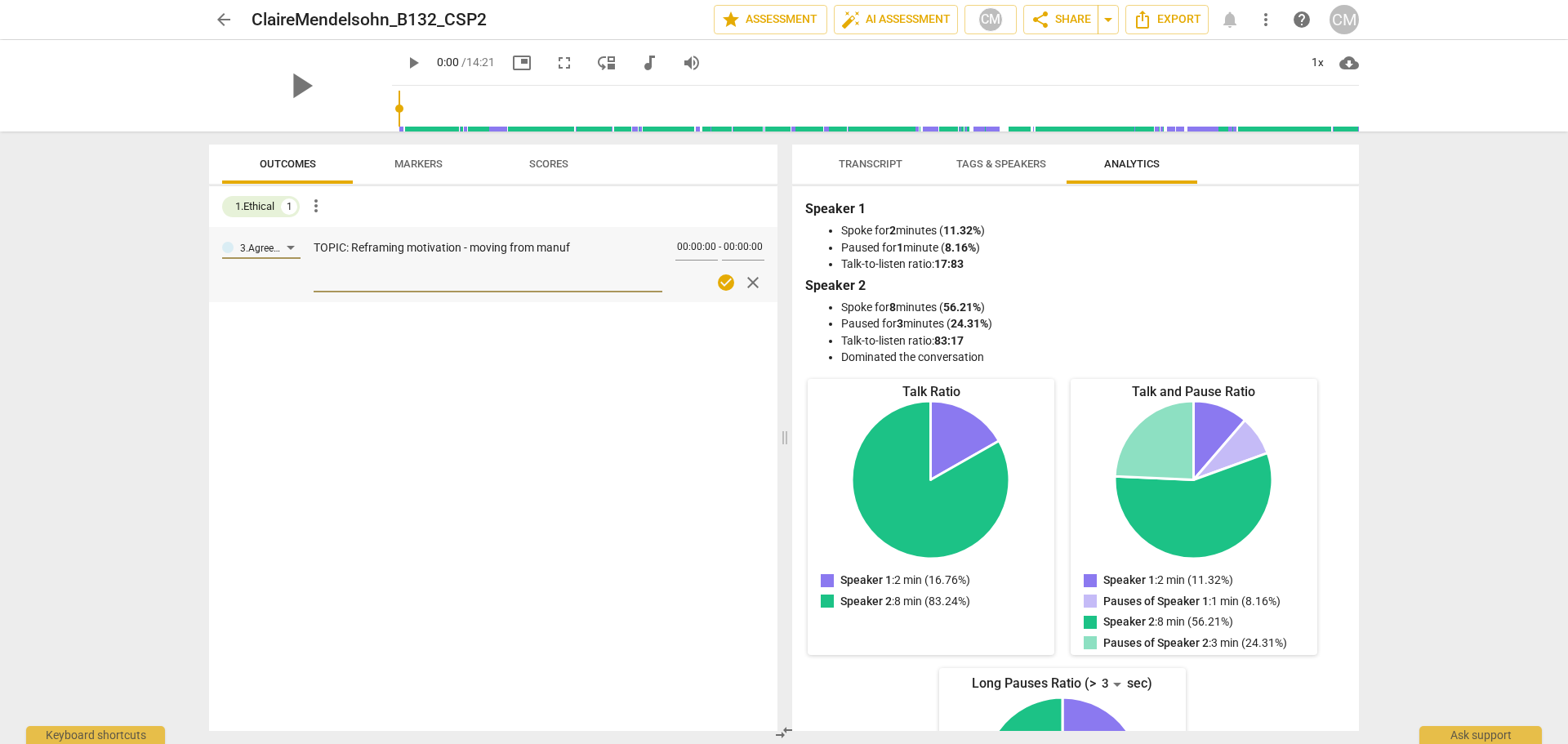
type textarea "TOPIC: Reframing motivation - moving from manufa"
type textarea "TOPIC: Reframing motivation - moving from manufac"
type textarea "TOPIC: Reframing motivation - moving from manufact"
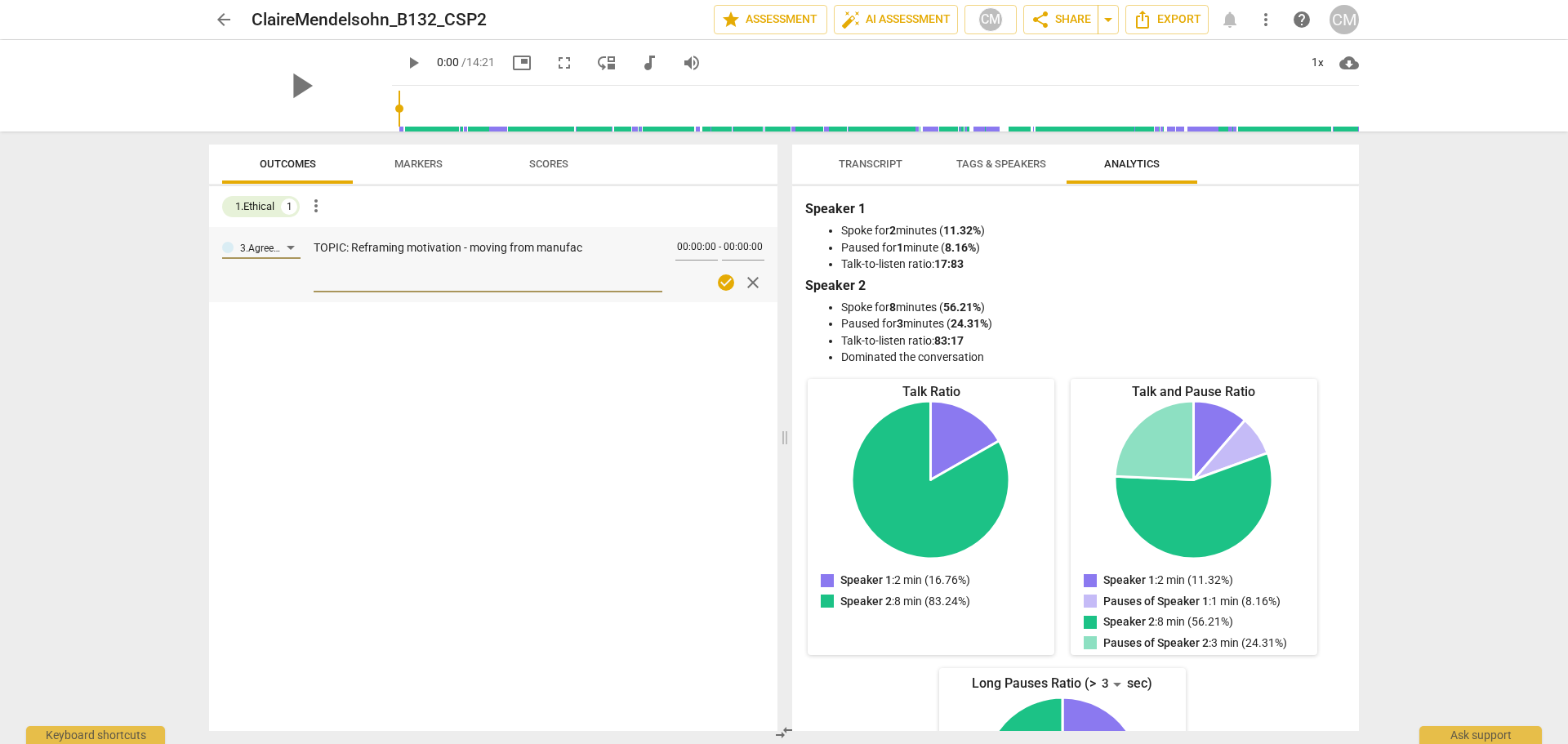
type textarea "TOPIC: Reframing motivation - moving from manufact"
type textarea "TOPIC: Reframing motivation - moving from manufactu"
type textarea "TOPIC: Reframing motivation - moving from manufactur"
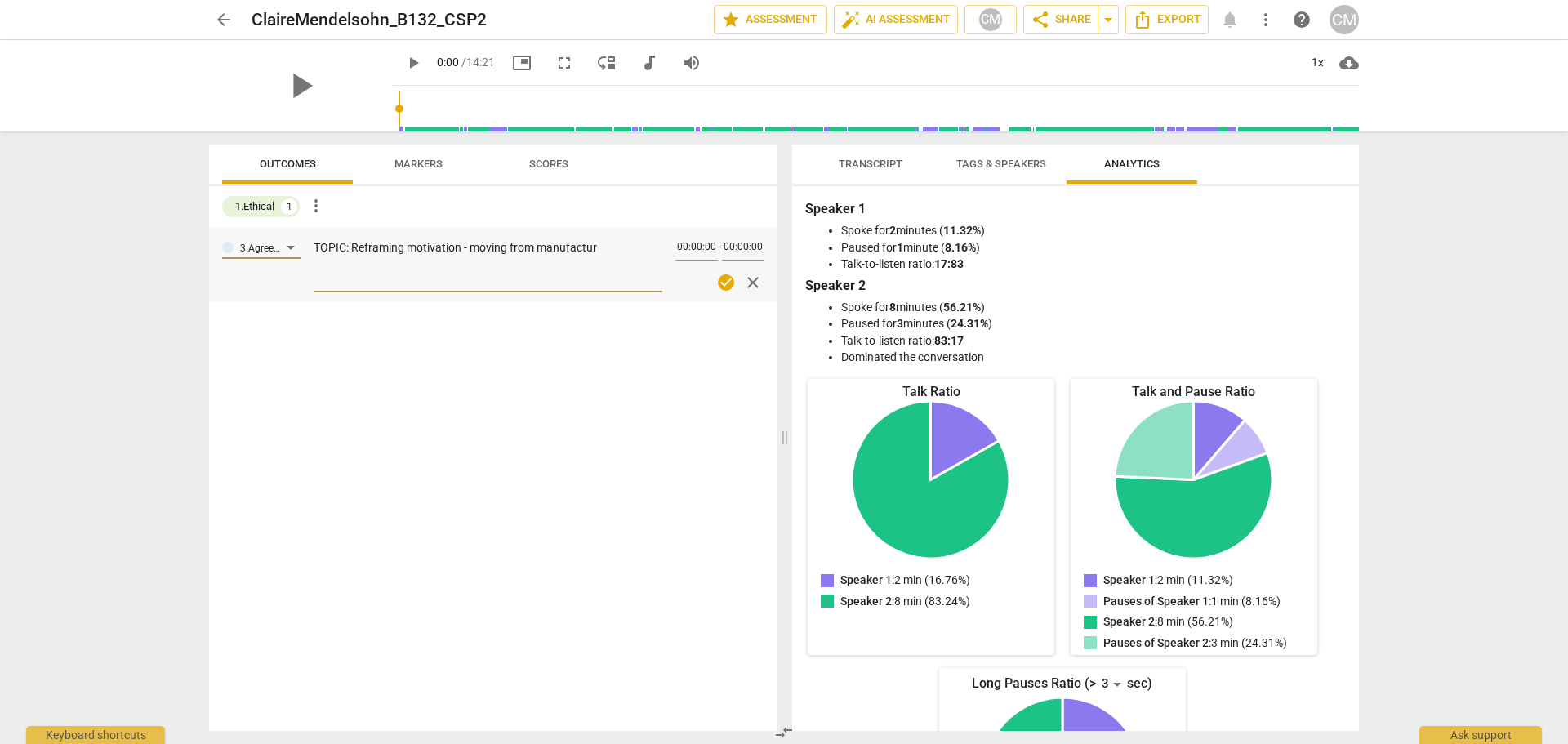
type textarea "TOPIC: Reframing motivation - moving from manufacture"
type textarea "TOPIC: Reframing motivation - moving from manufactured"
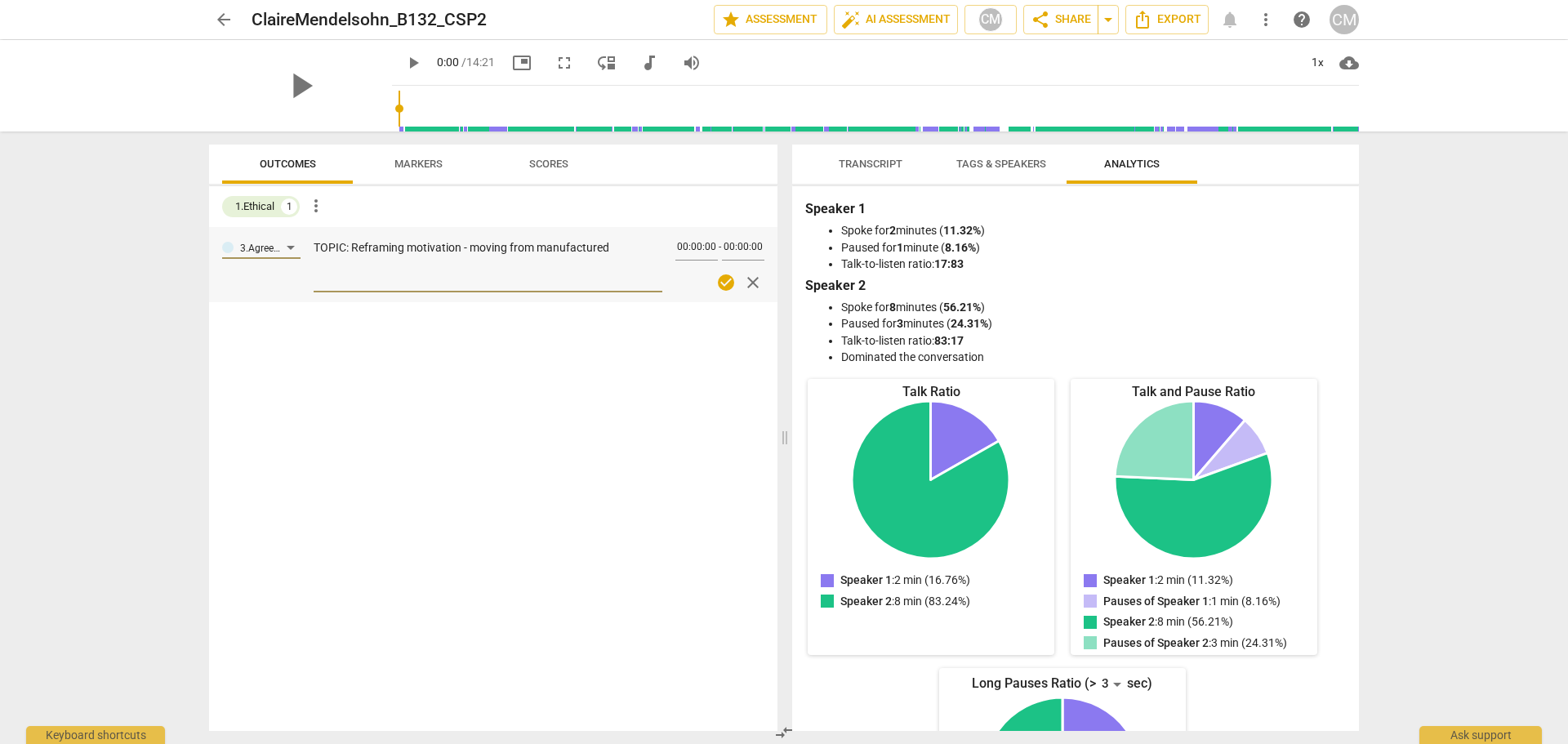
type textarea "TOPIC: Reframing motivation - moving from manufactured"
type textarea "TOPIC: Reframing motivation - moving from manufactured u"
type textarea "TOPIC: Reframing motivation - moving from manufactured ur"
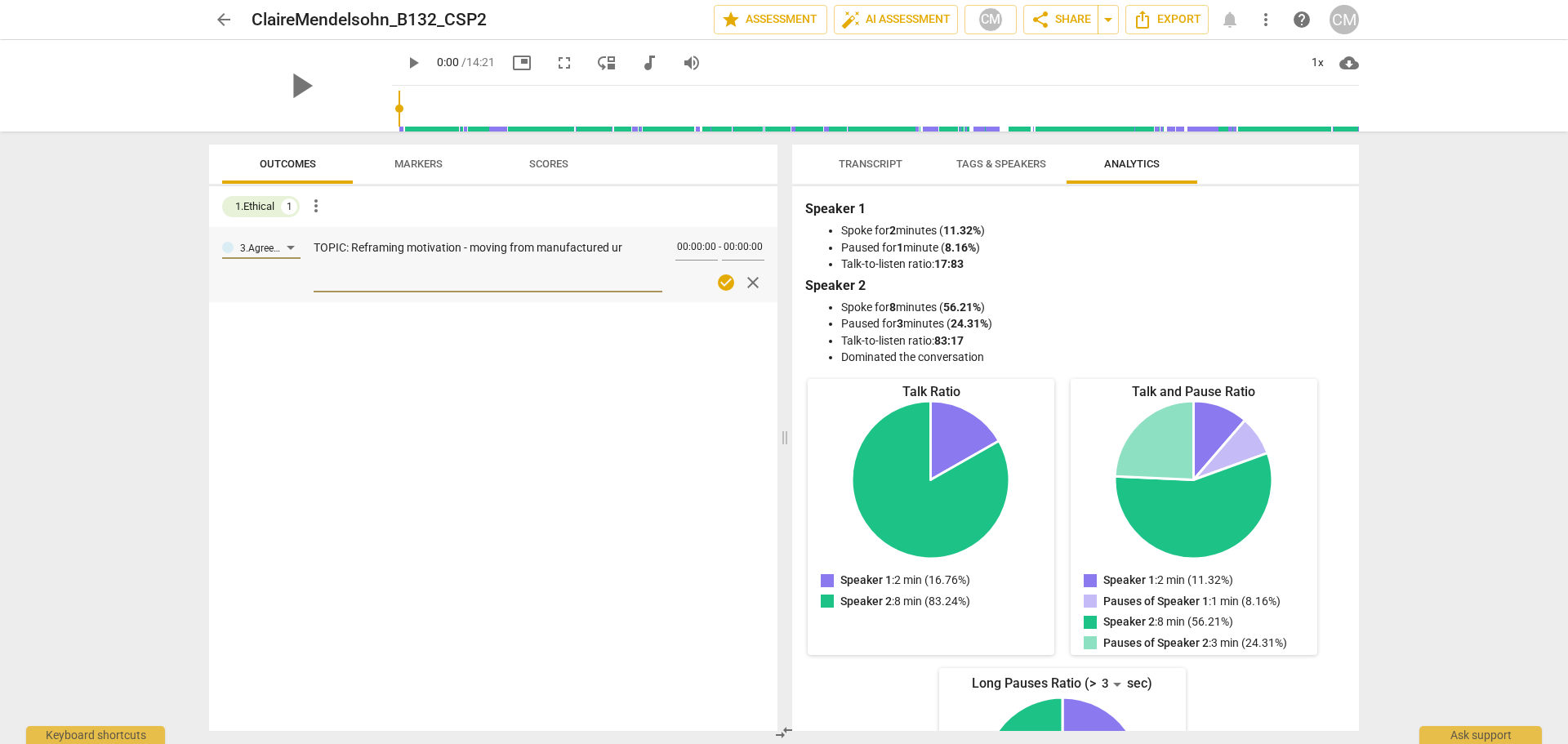
type textarea "TOPIC: Reframing motivation - moving from manufactured urg"
type textarea "TOPIC: Reframing motivation - moving from manufactured urge"
type textarea "TOPIC: Reframing motivation - moving from manufactured urgen"
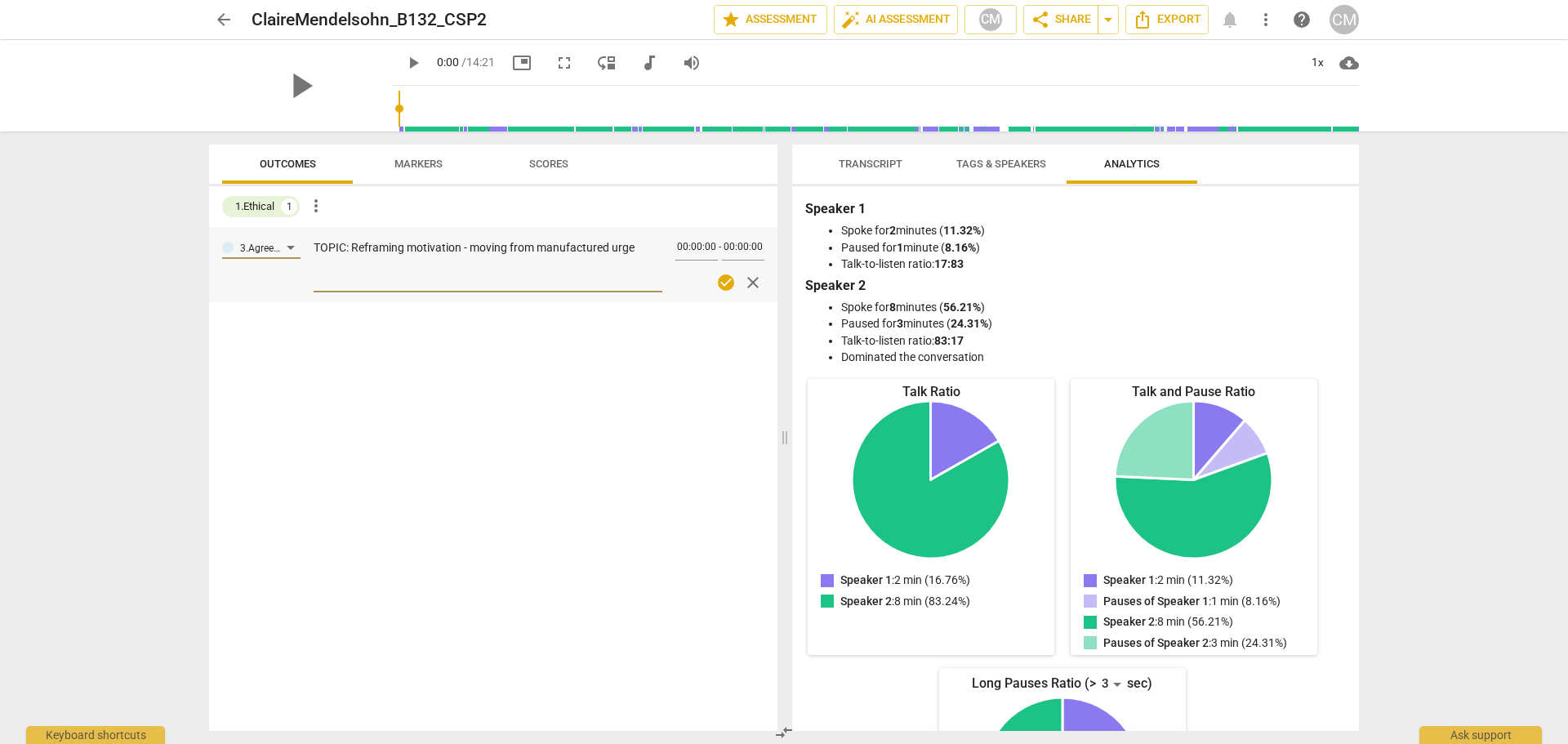
type textarea "TOPIC: Reframing motivation - moving from manufactured urgen"
type textarea "TOPIC: Reframing motivation - moving from manufactured urgenc"
type textarea "TOPIC: Reframing motivation - moving from manufactured urgency"
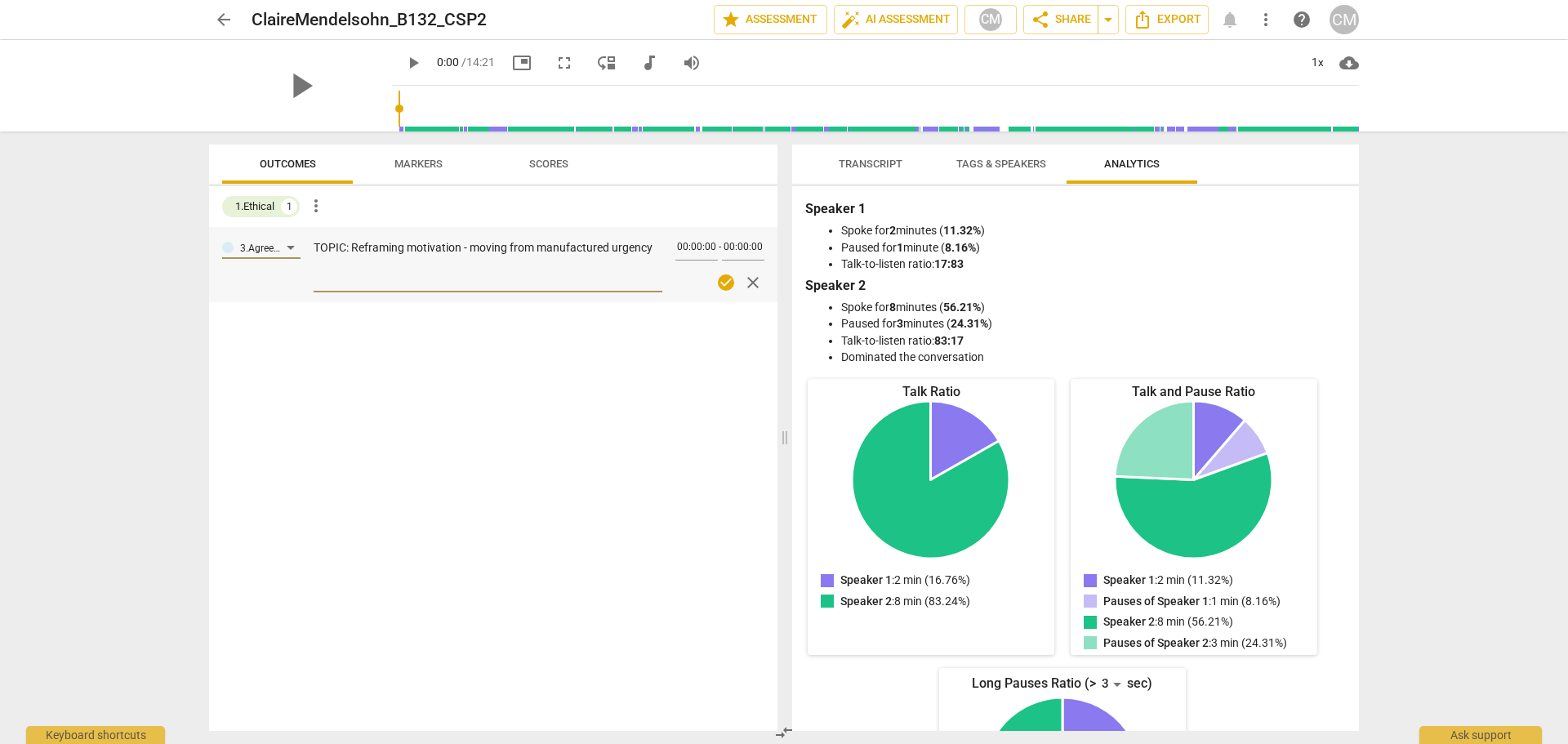
type textarea "TOPIC: Reframing motivation - moving from manufactured urgency"
type textarea "TOPIC: Reframing motivation - moving from manufactured urgency f"
type textarea "TOPIC: Reframing motivation - moving from manufactured urgency fr"
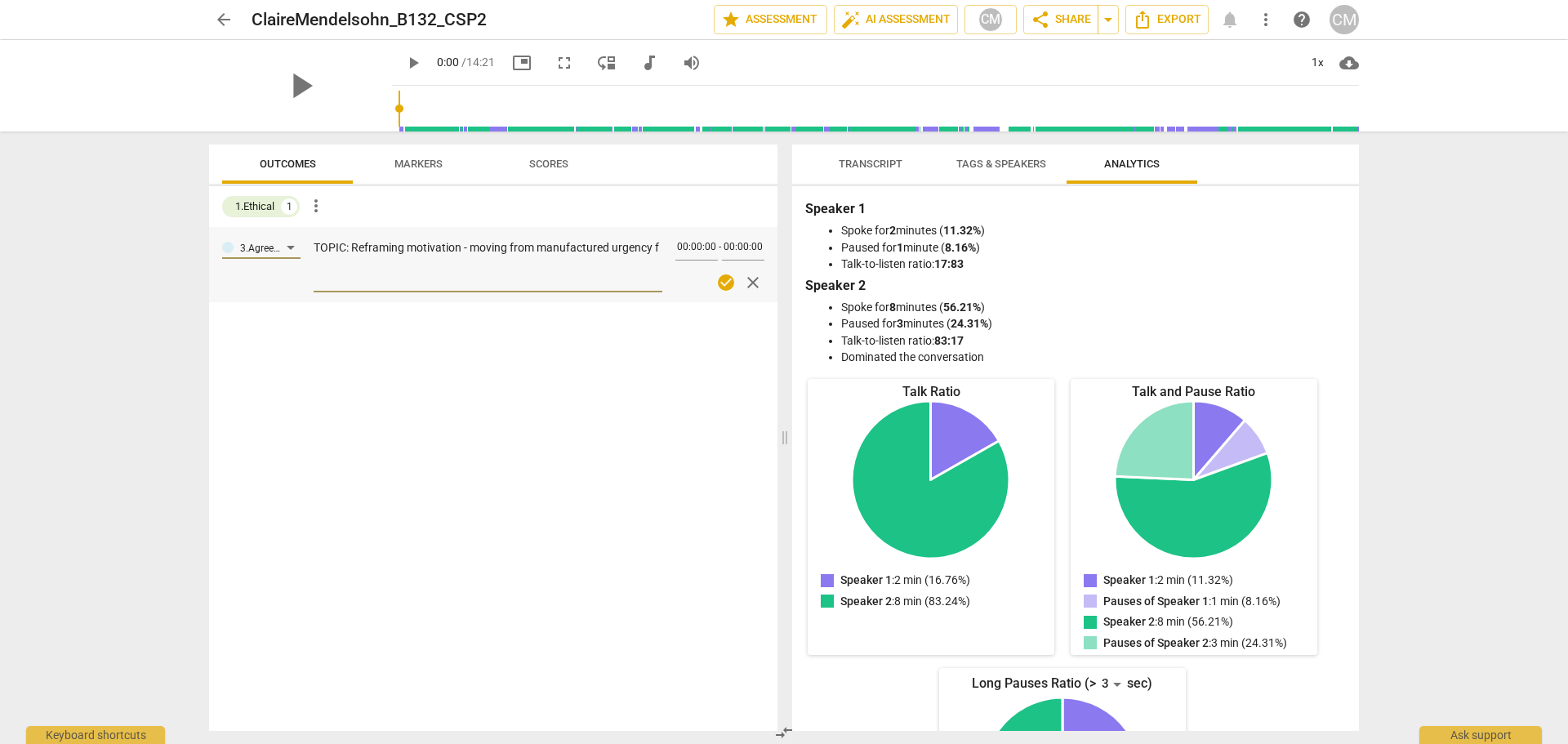
type textarea "TOPIC: Reframing motivation - moving from manufactured urgency fr"
type textarea "TOPIC: Reframing motivation - moving from manufactured urgency fro"
type textarea "TOPIC: Reframing motivation - moving from manufactured urgency from"
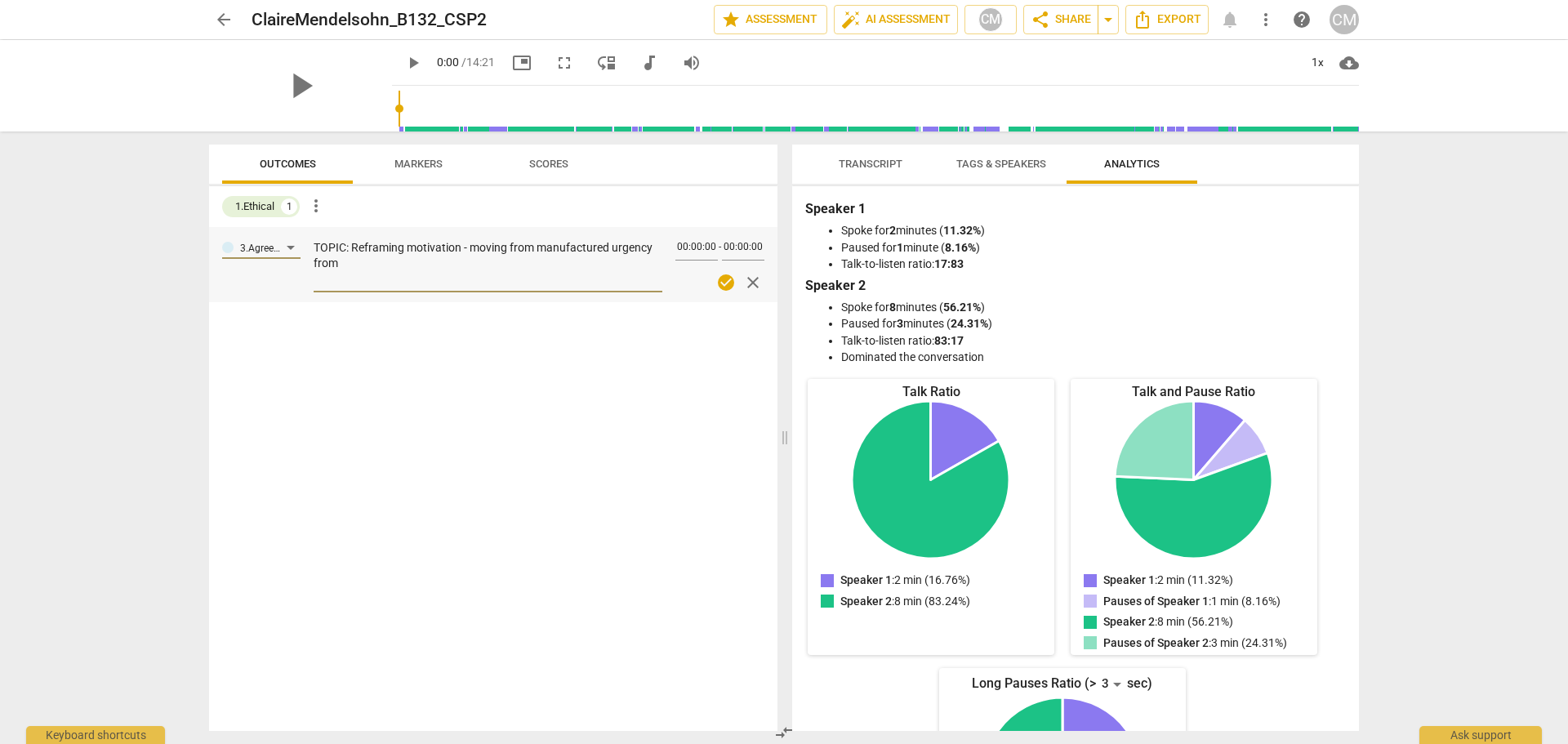
type textarea "TOPIC: Reframing motivation - moving from manufactured urgency from"
type textarea "TOPIC: Reframing motivation - moving from manufactured urgency from p"
type textarea "TOPIC: Reframing motivation - moving from manufactured urgency from pr"
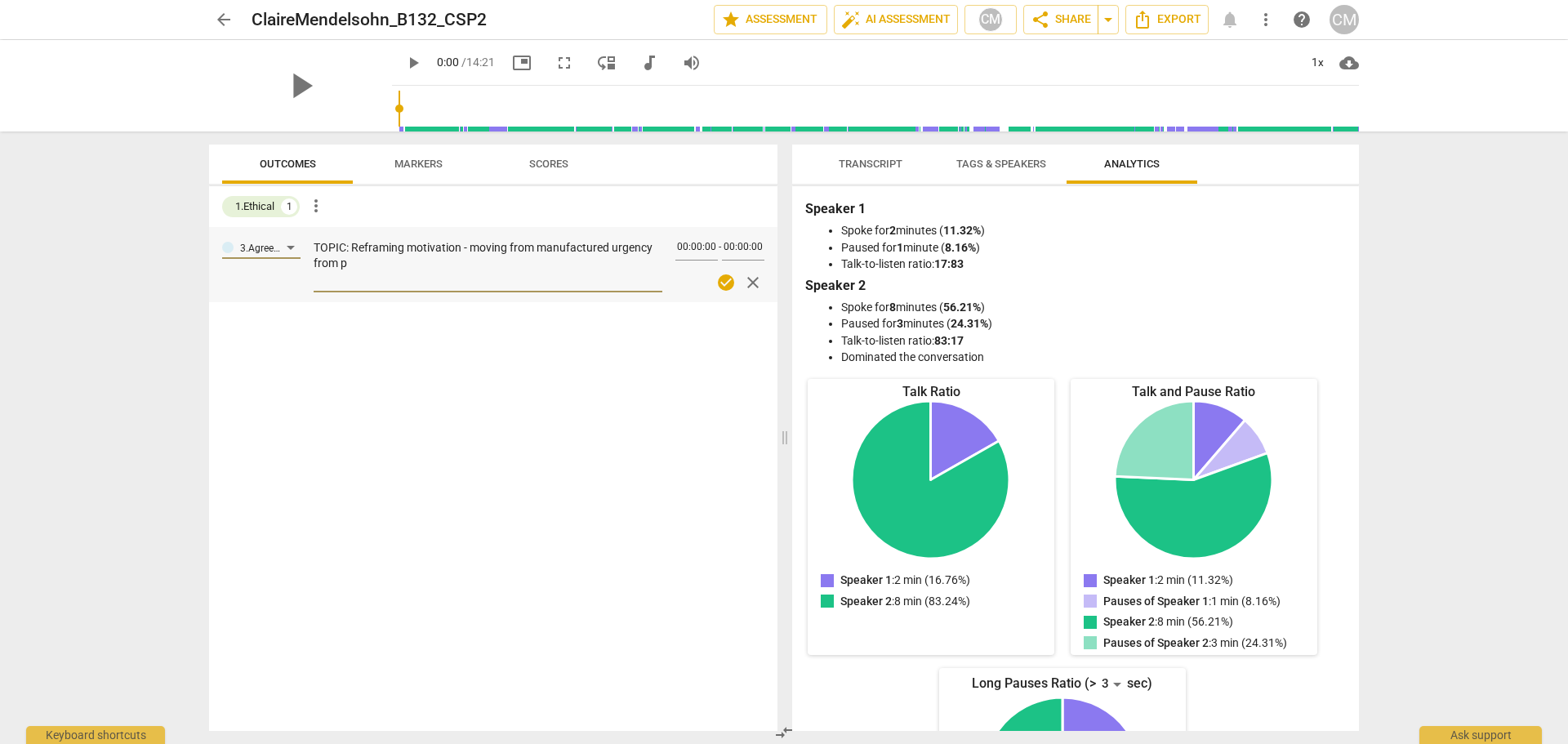
type textarea "TOPIC: Reframing motivation - moving from manufactured urgency from pr"
type textarea "TOPIC: Reframing motivation - moving from manufactured urgency from pre"
type textarea "TOPIC: Reframing motivation - moving from manufactured urgency from pres"
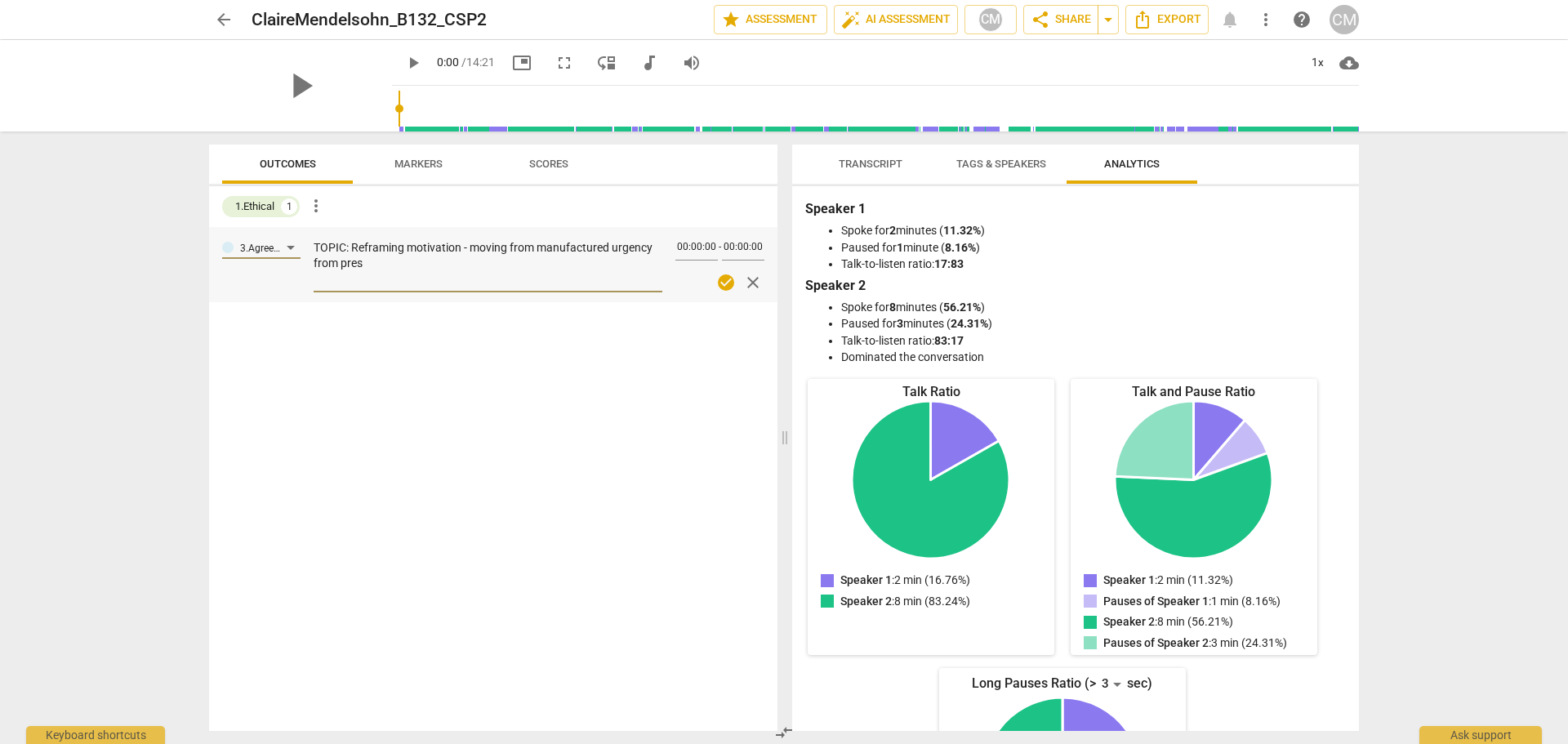
type textarea "TOPIC: Reframing motivation - moving from manufactured urgency from press"
type textarea "TOPIC: Reframing motivation - moving from manufactured urgency from pressu"
type textarea "TOPIC: Reframing motivation - moving from manufactured urgency from pressur"
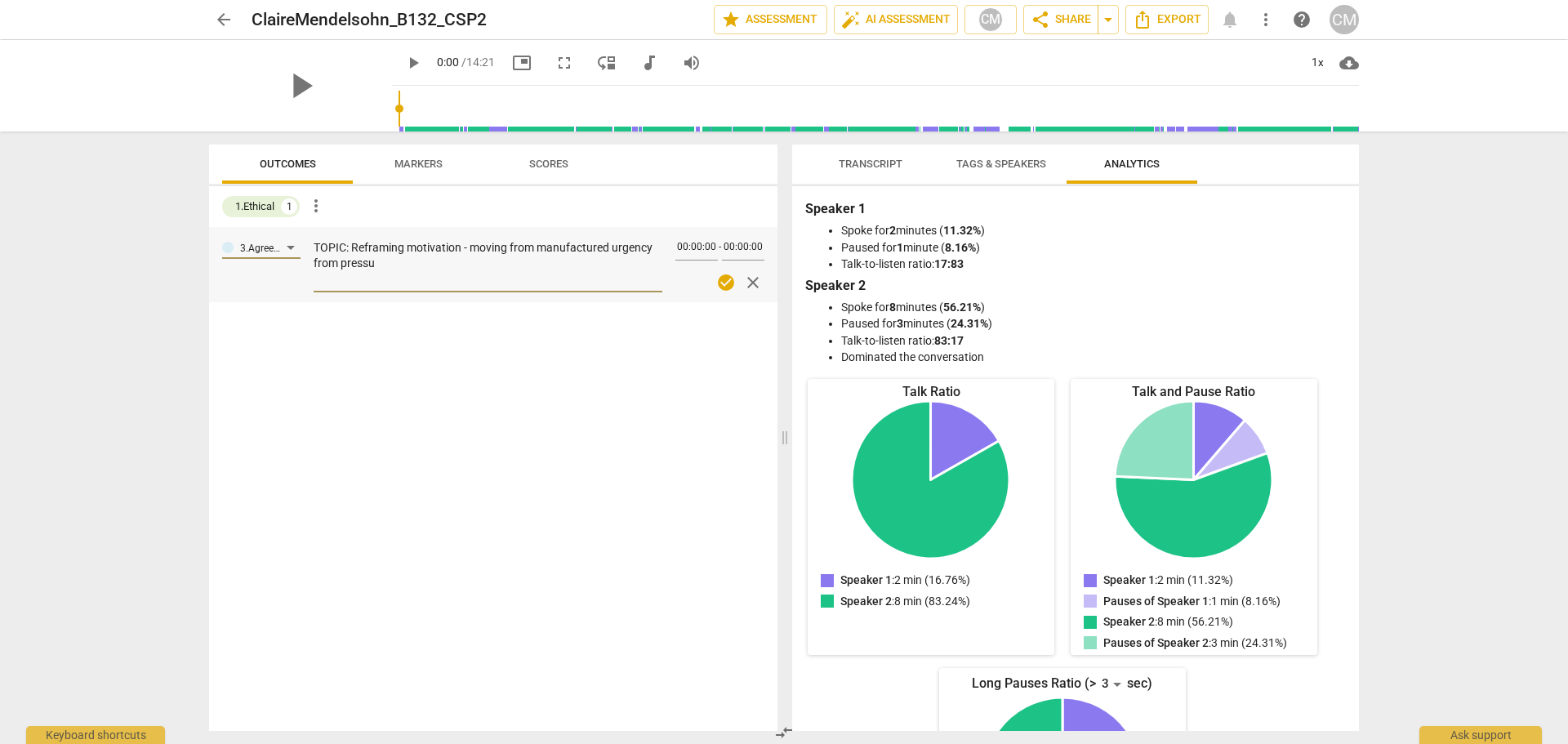
type textarea "TOPIC: Reframing motivation - moving from manufactured urgency from pressur"
type textarea "TOPIC: Reframing motivation - moving from manufactured urgency from pressure"
type textarea "TOPIC: Reframing motivation - moving from manufactured urgency from pressure,"
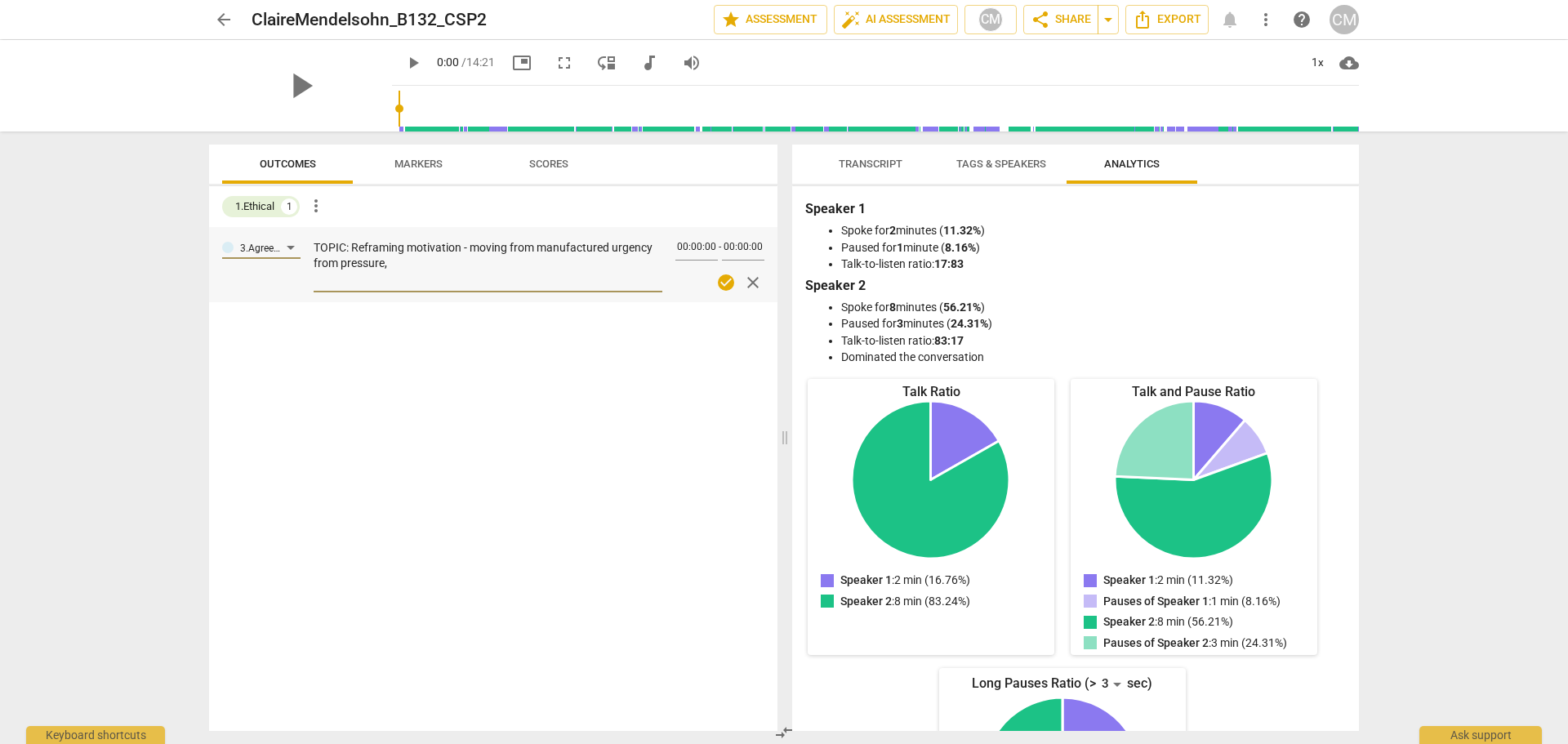
type textarea "TOPIC: Reframing motivation - moving from manufactured urgency from pressure,"
type textarea "TOPIC: Reframing motivation - moving from manufactured urgency from pressure, j"
type textarea "TOPIC: Reframing motivation - moving from manufactured urgency from pressure, ju"
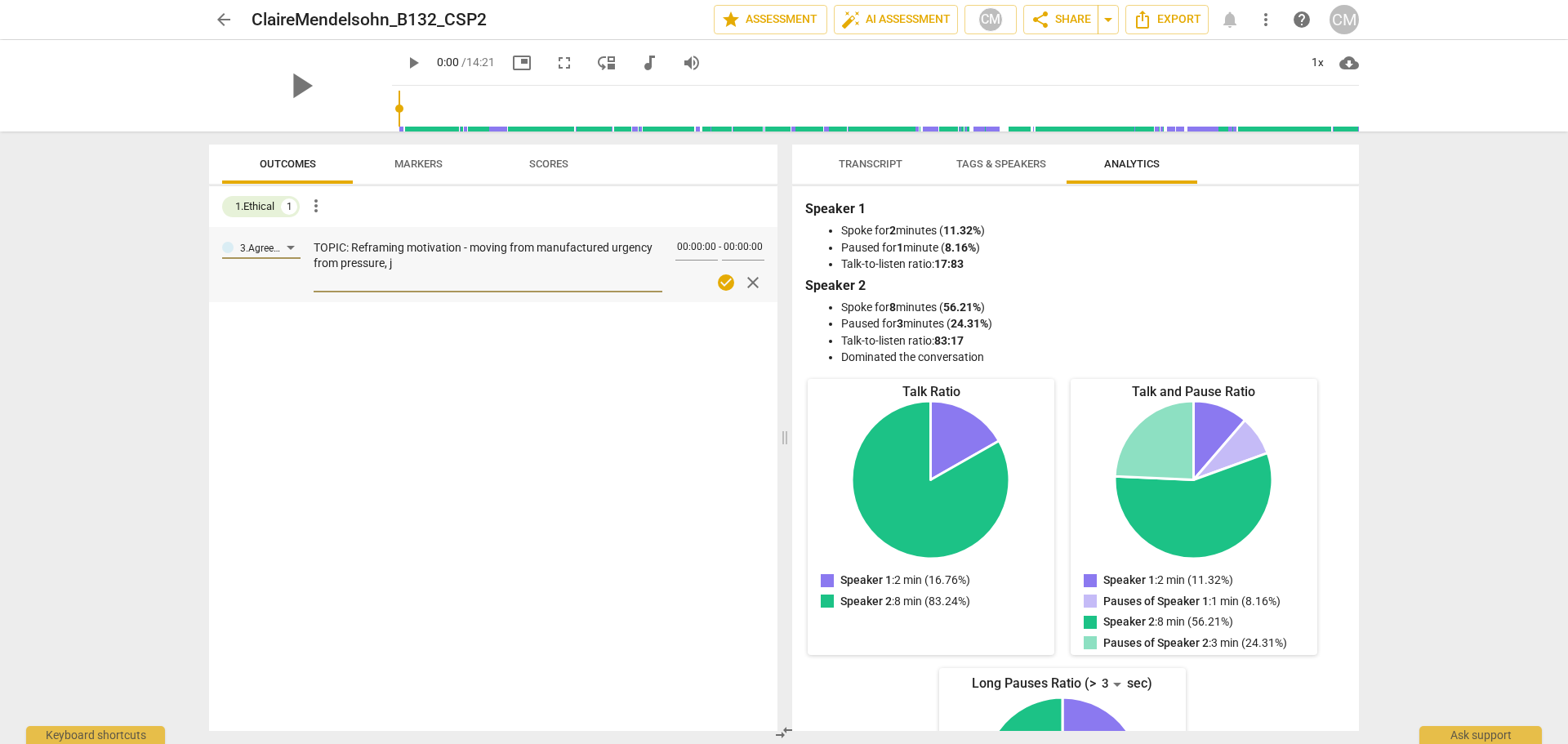
type textarea "TOPIC: Reframing motivation - moving from manufactured urgency from pressure, ju"
type textarea "TOPIC: Reframing motivation - moving from manufactured urgency from pressure, j…"
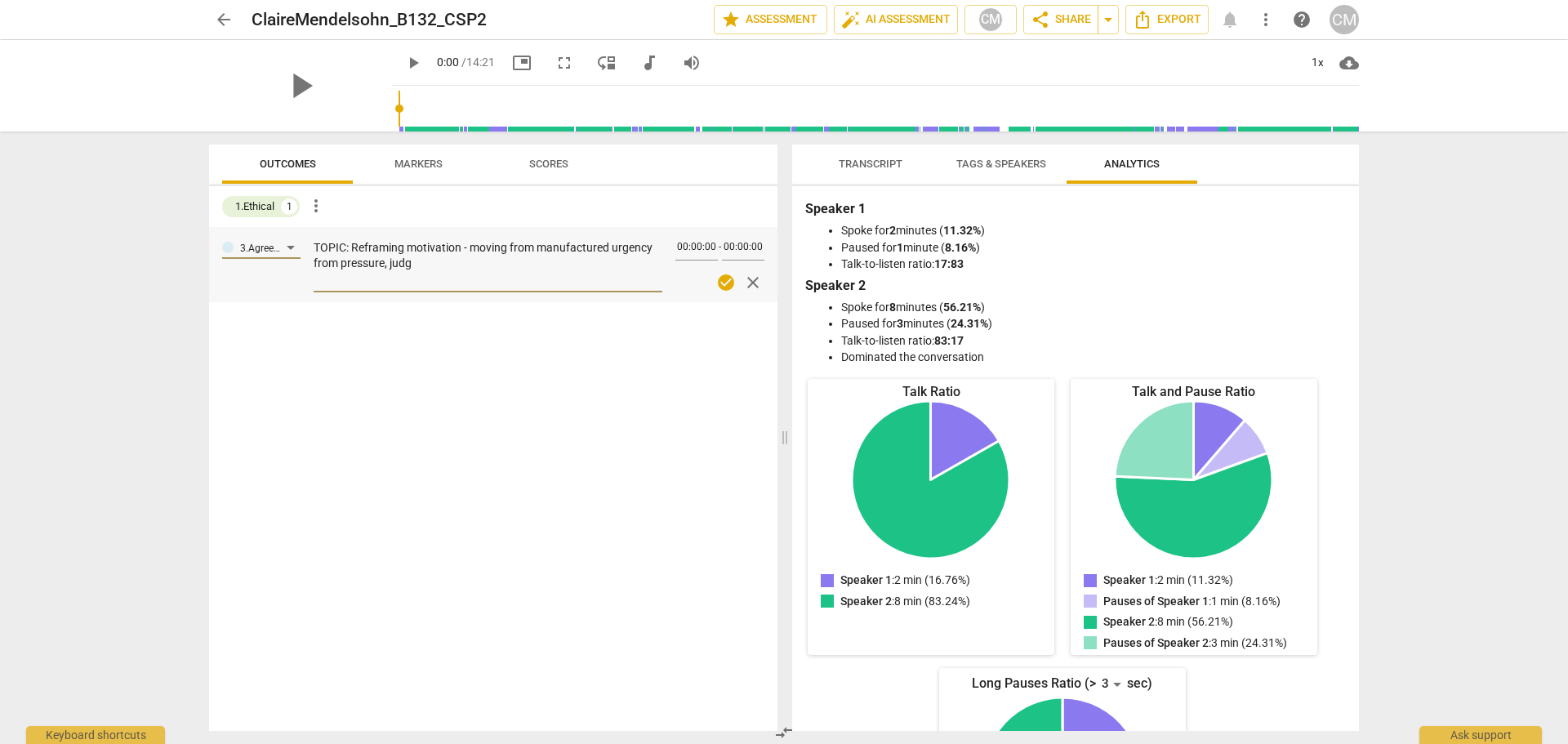
type textarea "TOPIC: Reframing motivation - moving from manufactured urgency from pressure, j…"
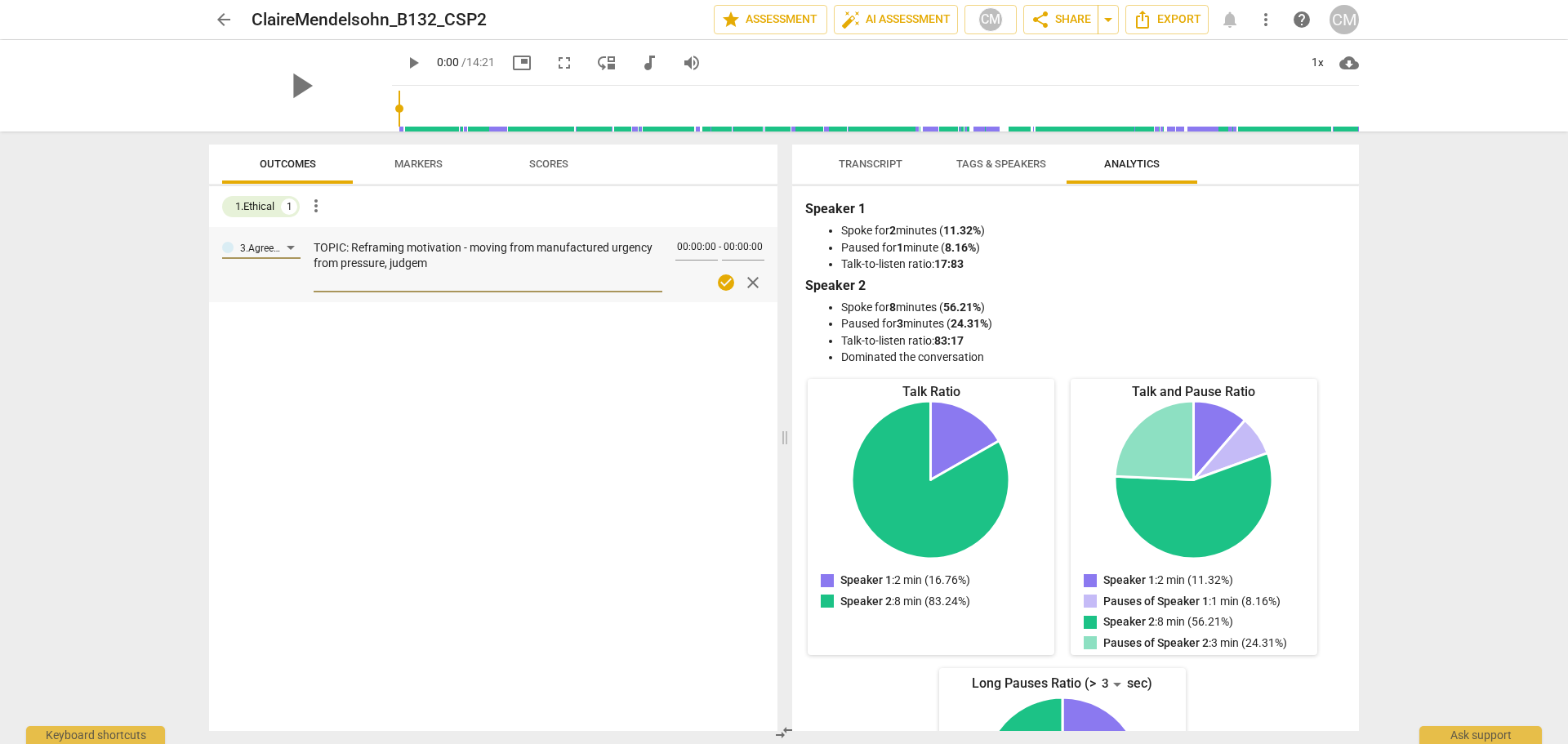
type textarea "TOPIC: Reframing motivation - moving from manufactured urgency from pressure, j…"
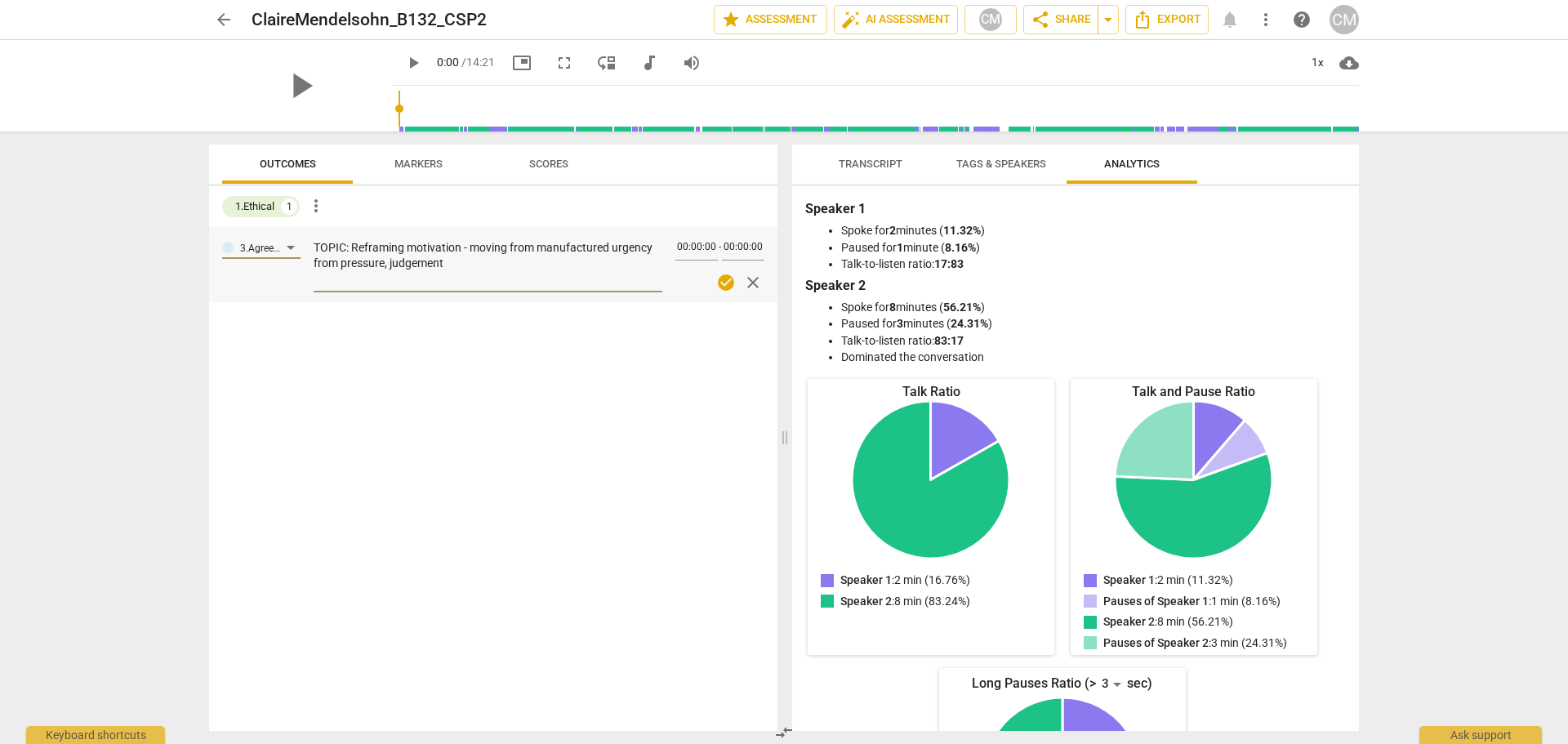
type textarea "TOPIC: Reframing motivation - moving from manufactured urgency from pressure, j…"
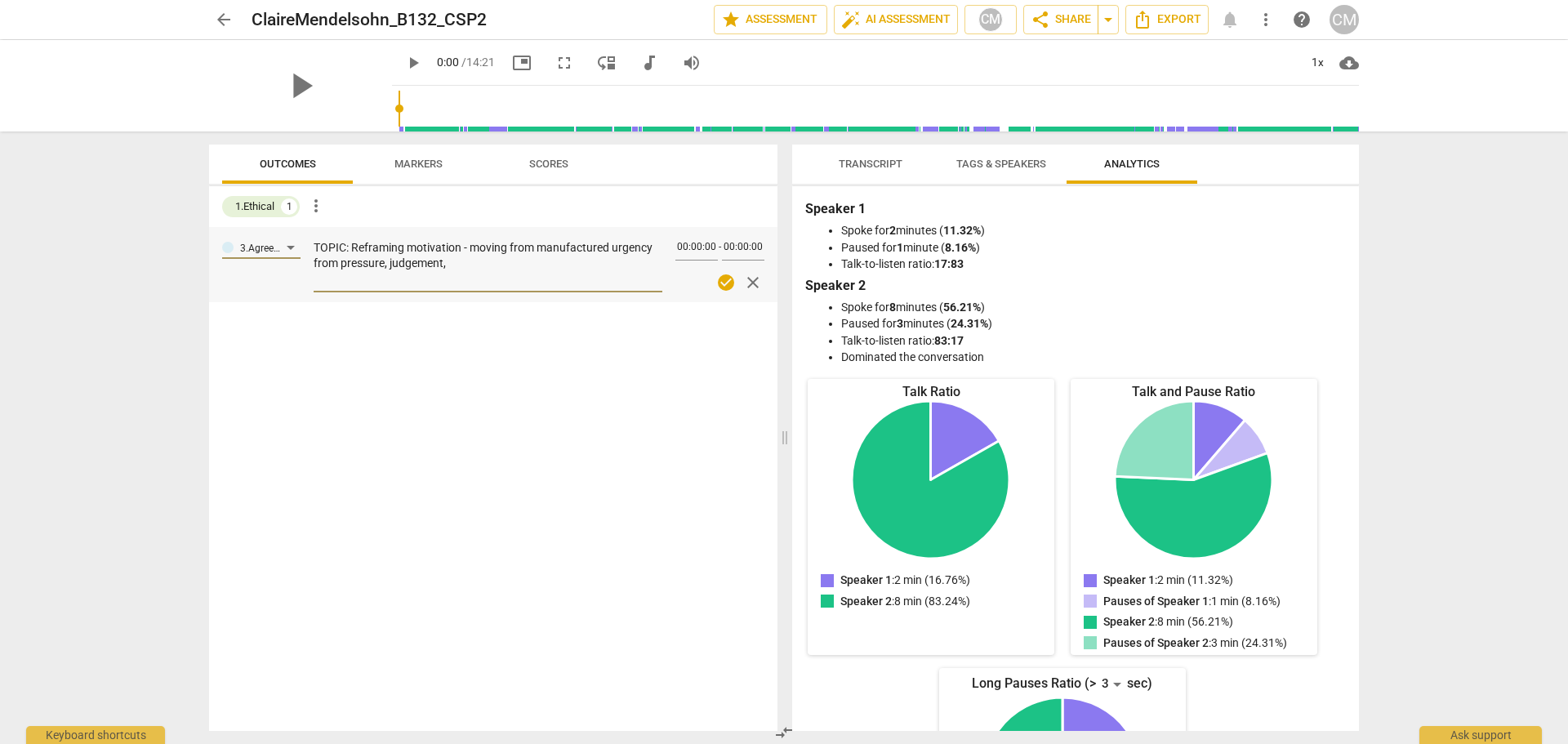
type textarea "TOPIC: Reframing motivation - moving from manufactured urgency from pressure, j…"
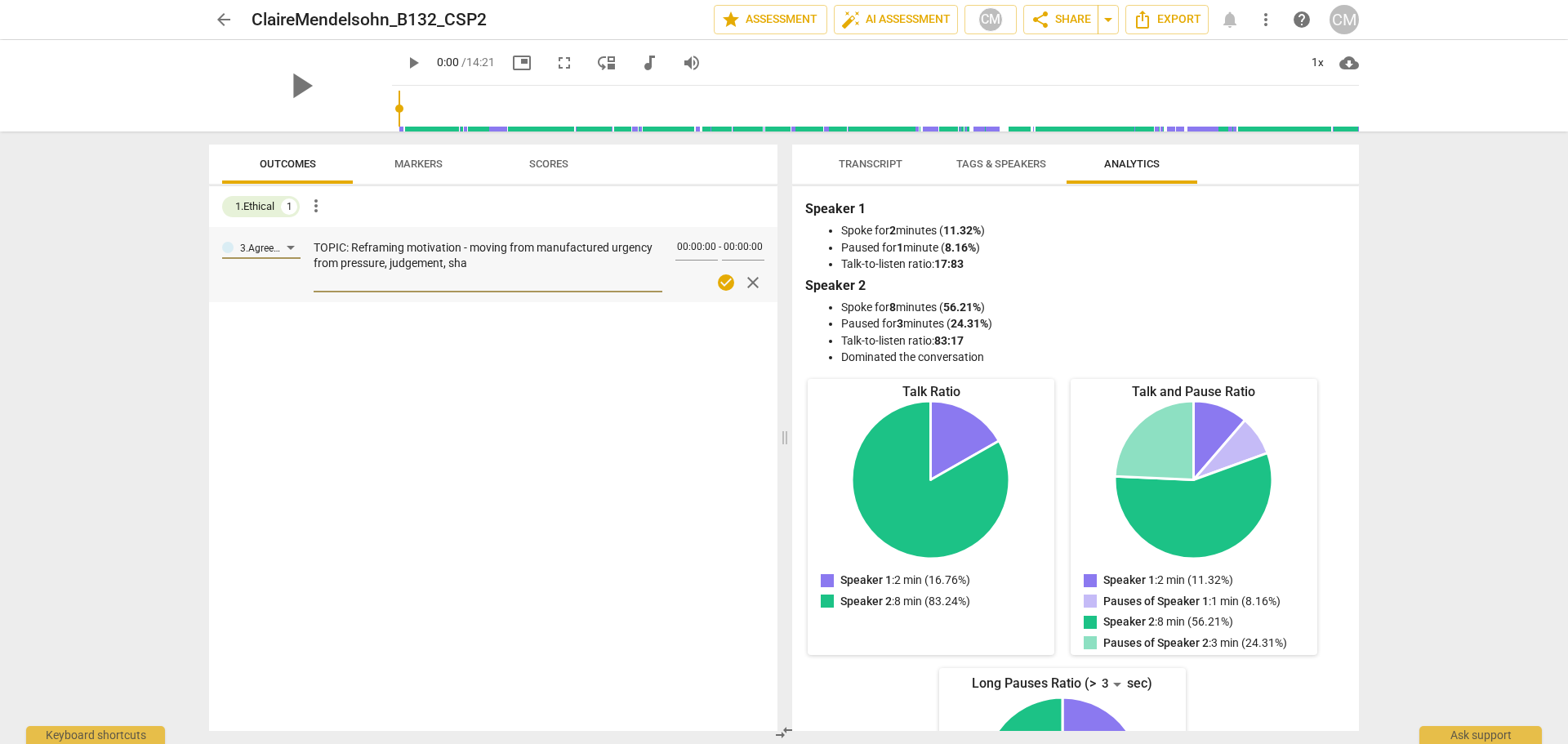
type textarea "TOPIC: Reframing motivation - moving from manufactured urgency from pressure, j…"
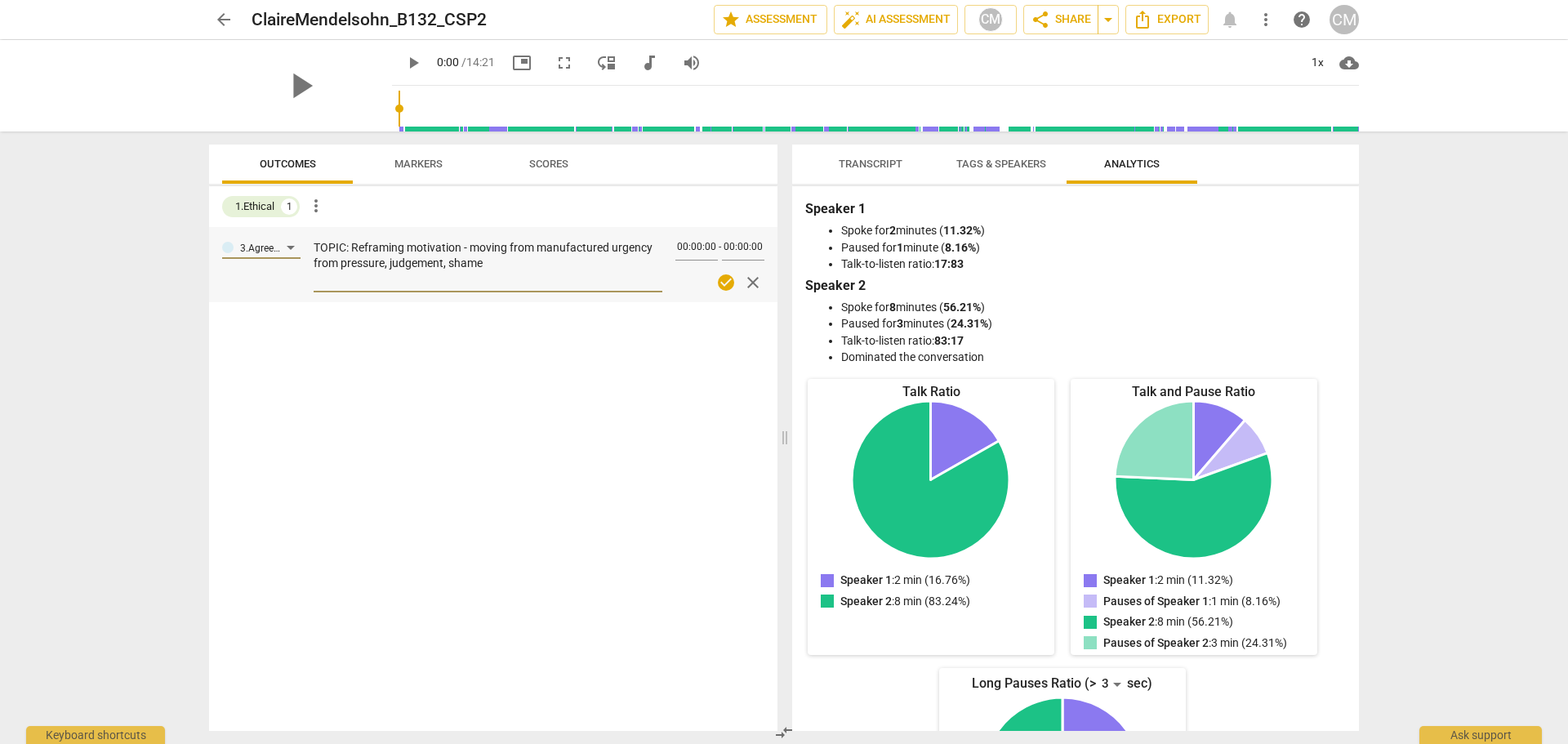
type textarea "TOPIC: Reframing motivation - moving from manufactured urgency from pressure, j…"
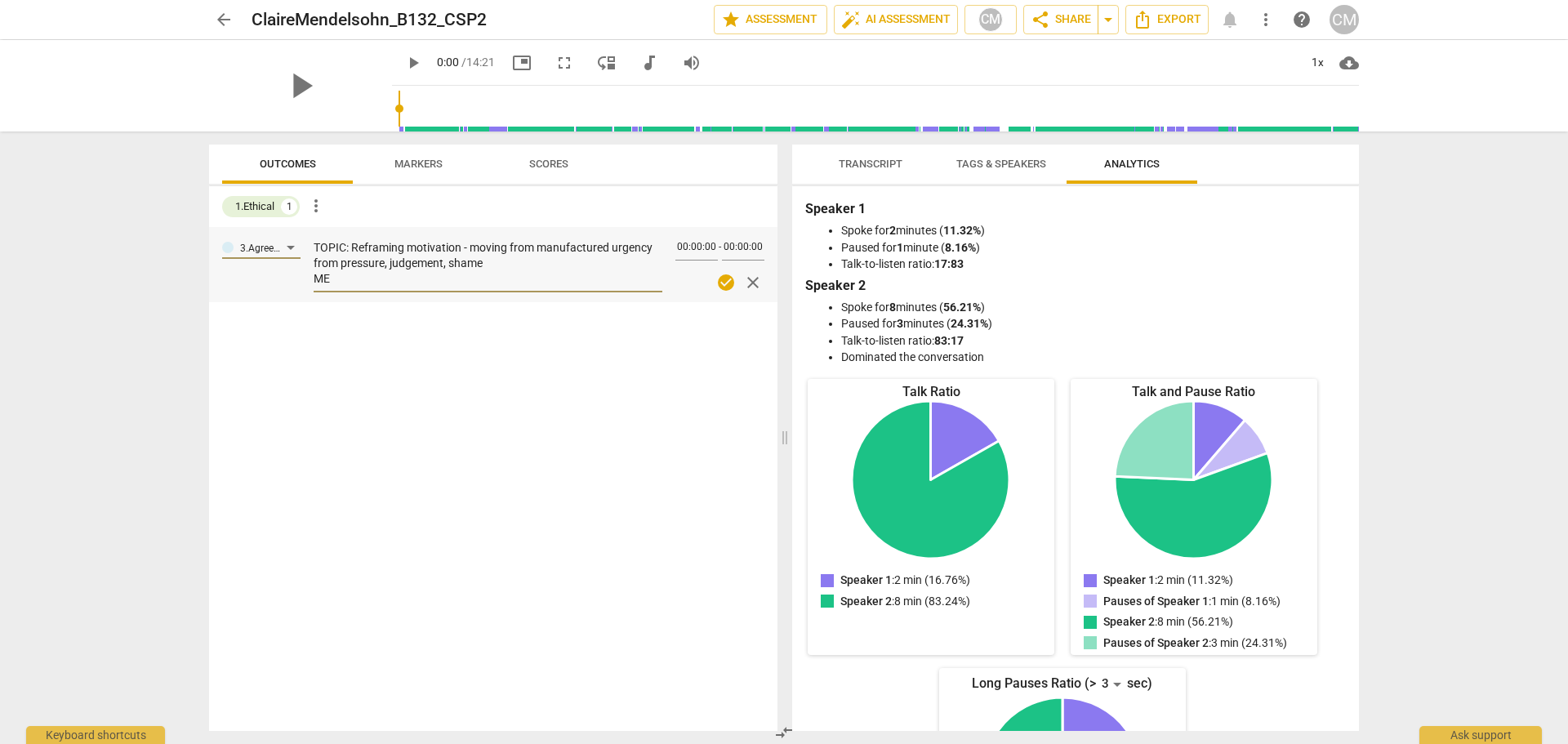
type textarea "TOPIC: Reframing motivation - moving from manufactured urgency from pressure, j…"
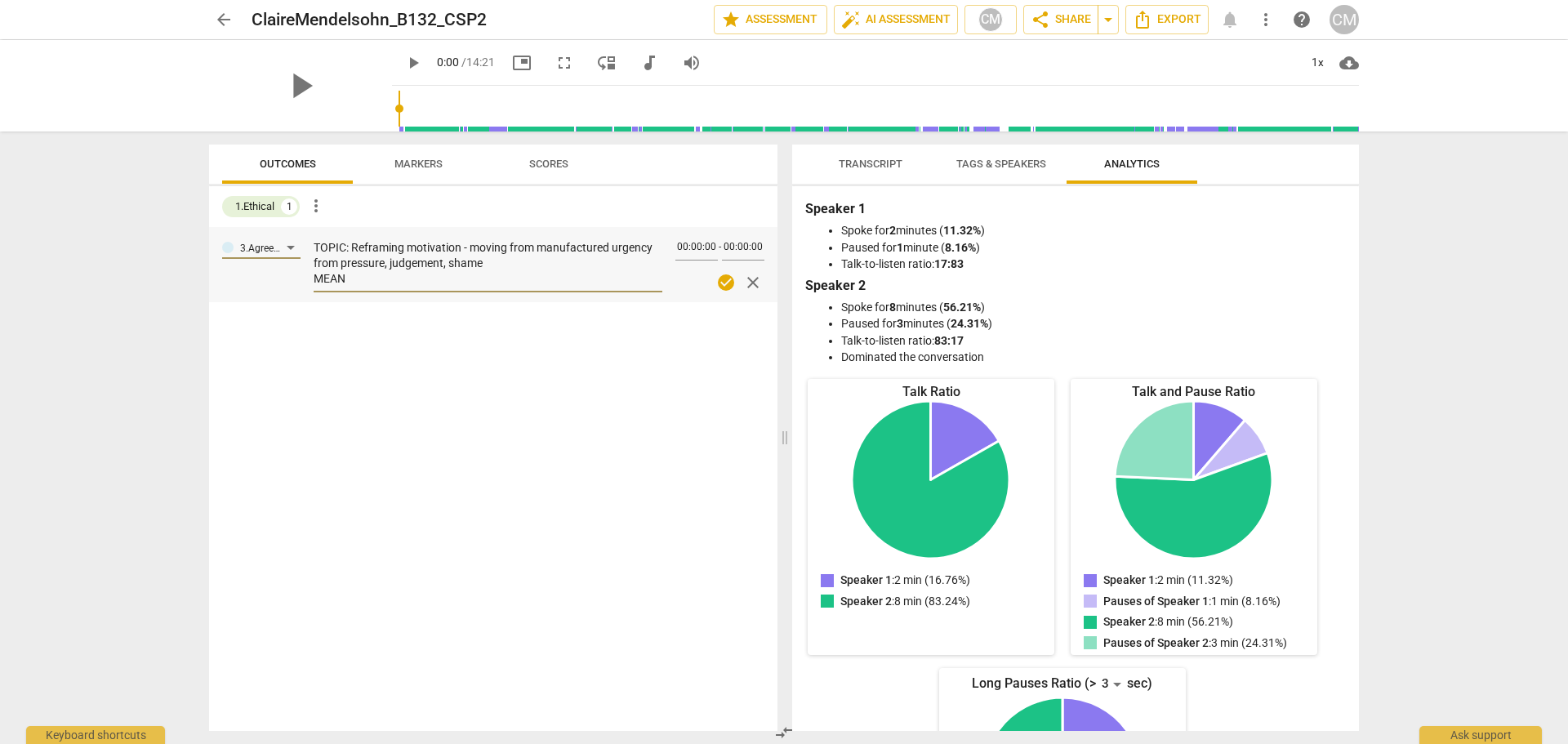
type textarea "TOPIC: Reframing motivation - moving from manufactured urgency from pressure, j…"
click at [606, 345] on div "3.Agreement TOPIC: Reframing motivation - moving from manufactured urgency from…" at bounding box center [494, 479] width 569 height 504
click at [723, 285] on span "check_circle" at bounding box center [726, 283] width 20 height 20
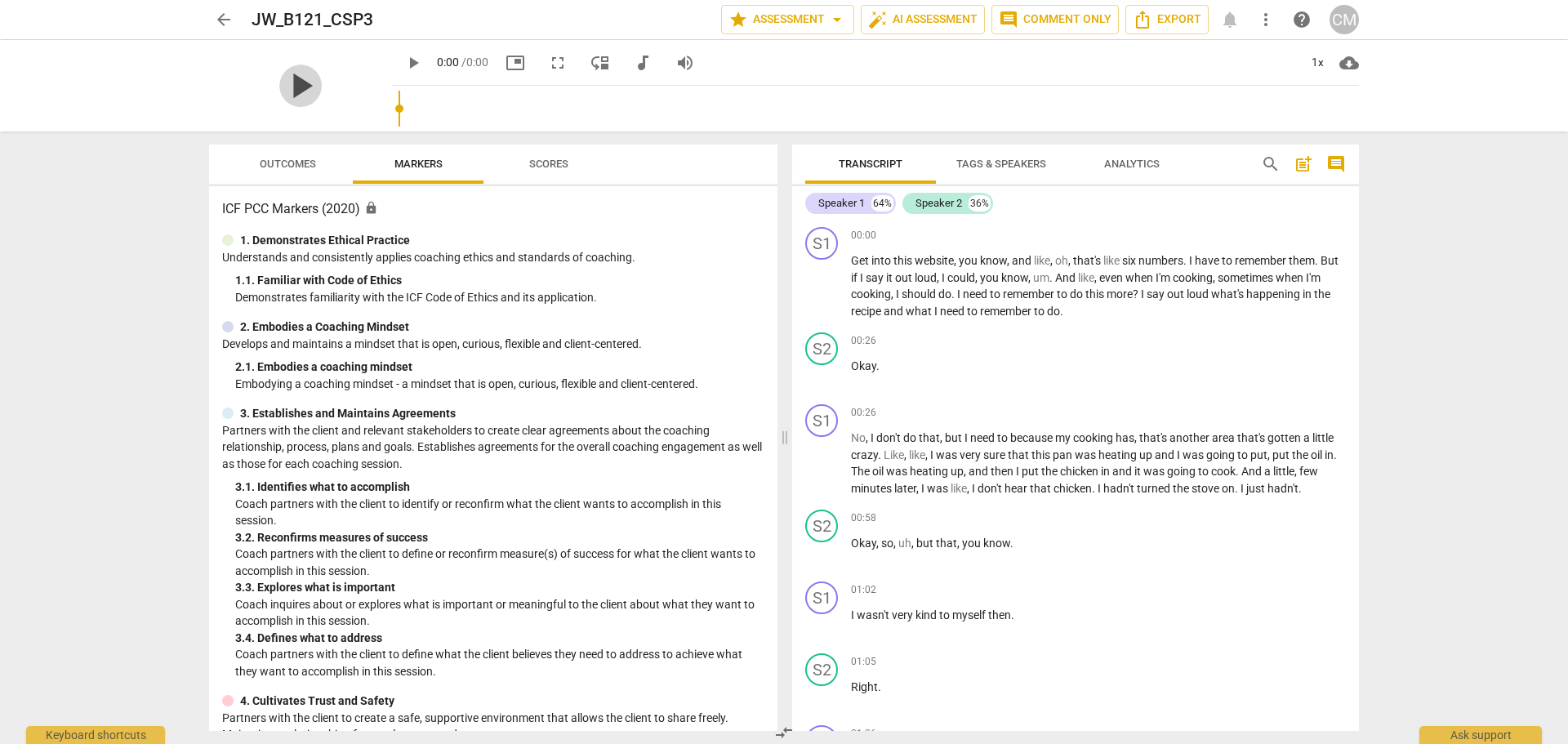
click at [322, 82] on span "play_arrow" at bounding box center [301, 86] width 42 height 43
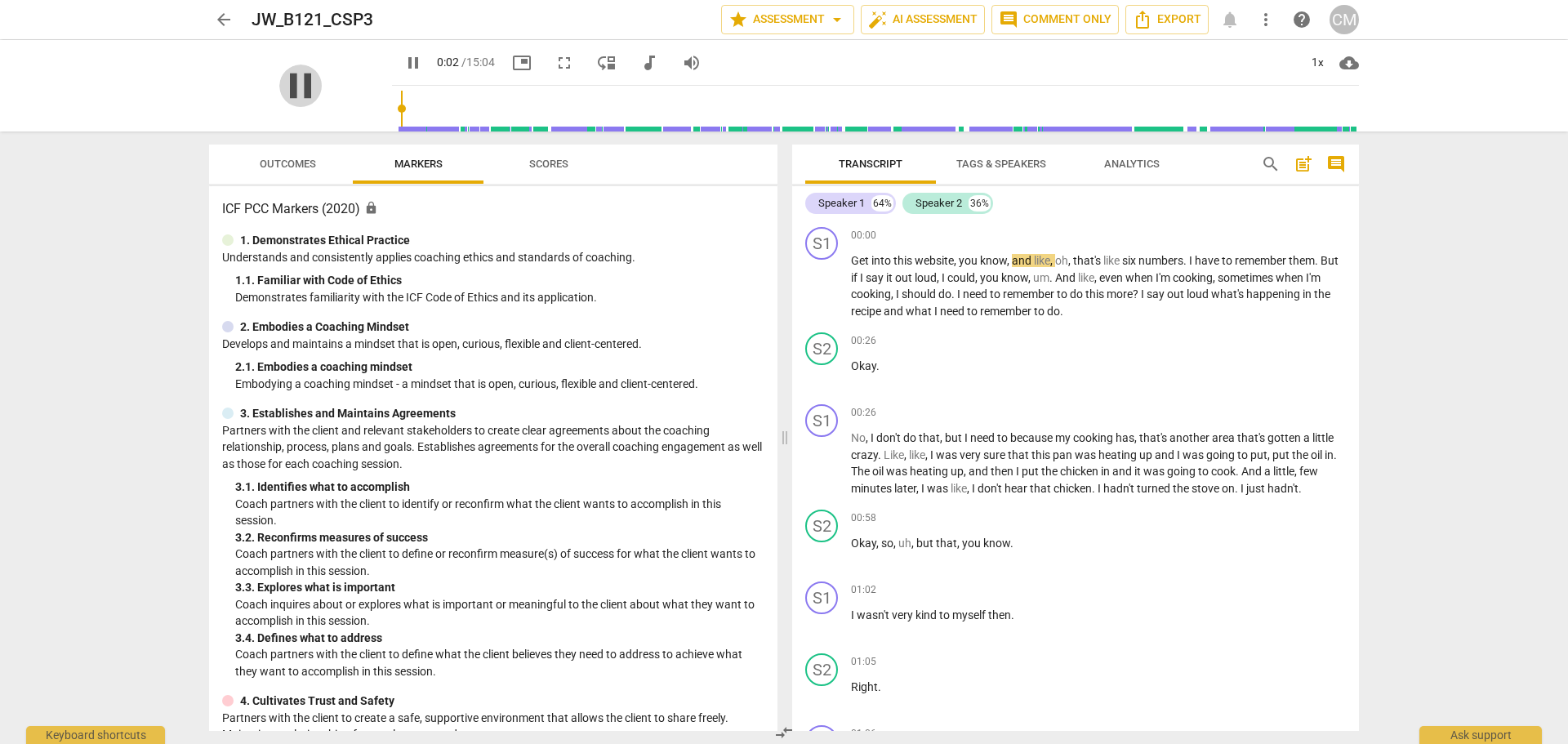
click at [288, 88] on span "pause" at bounding box center [301, 86] width 42 height 43
type input "2"
